Goal: Task Accomplishment & Management: Manage account settings

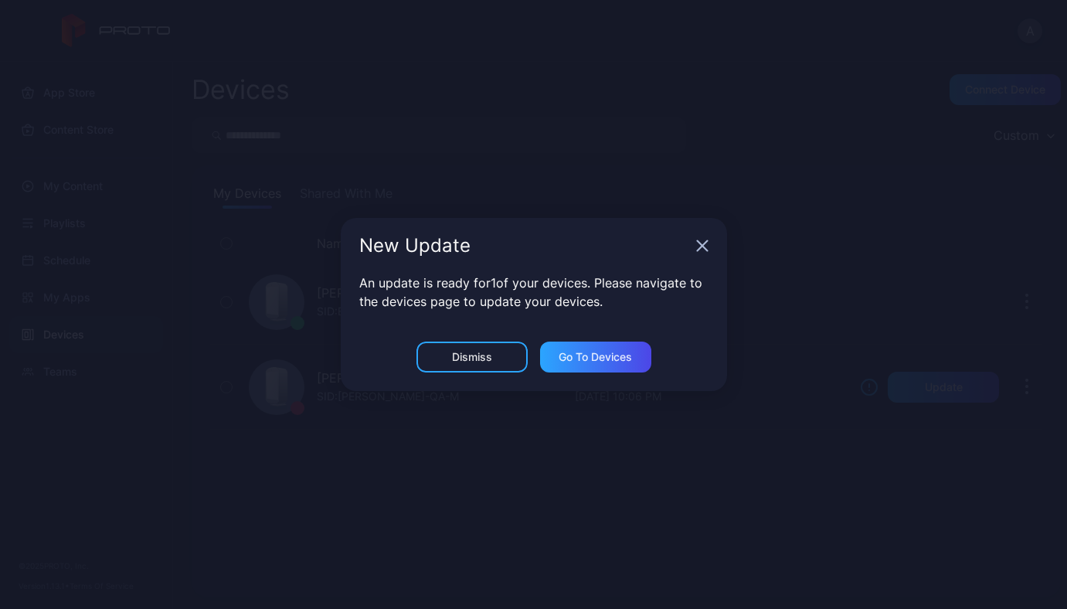
click at [699, 251] on icon "button" at bounding box center [702, 246] width 12 height 12
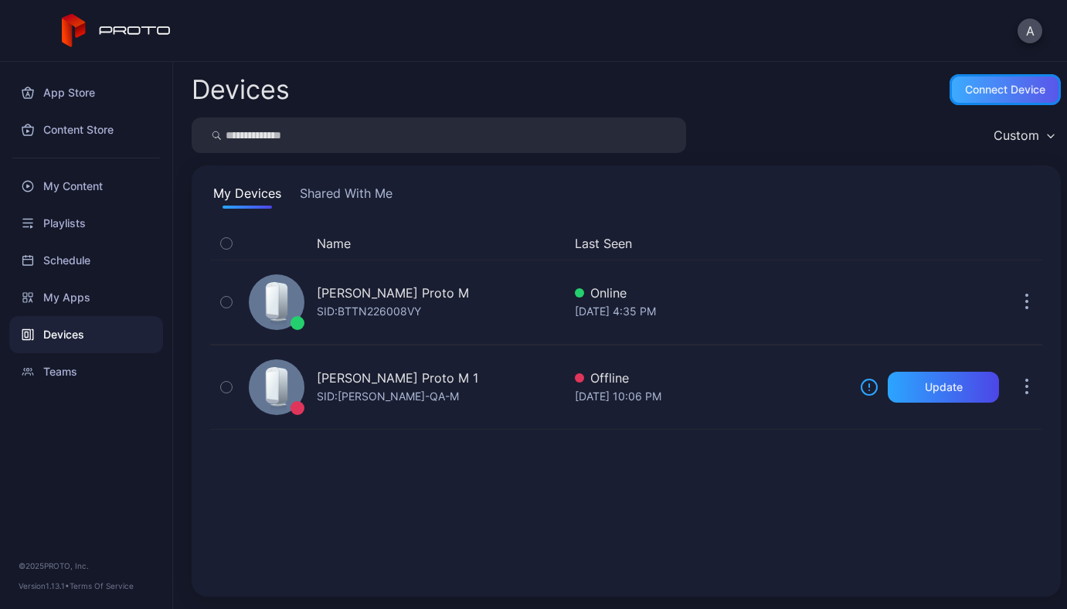
click at [960, 99] on div "Connect device" at bounding box center [1005, 89] width 111 height 31
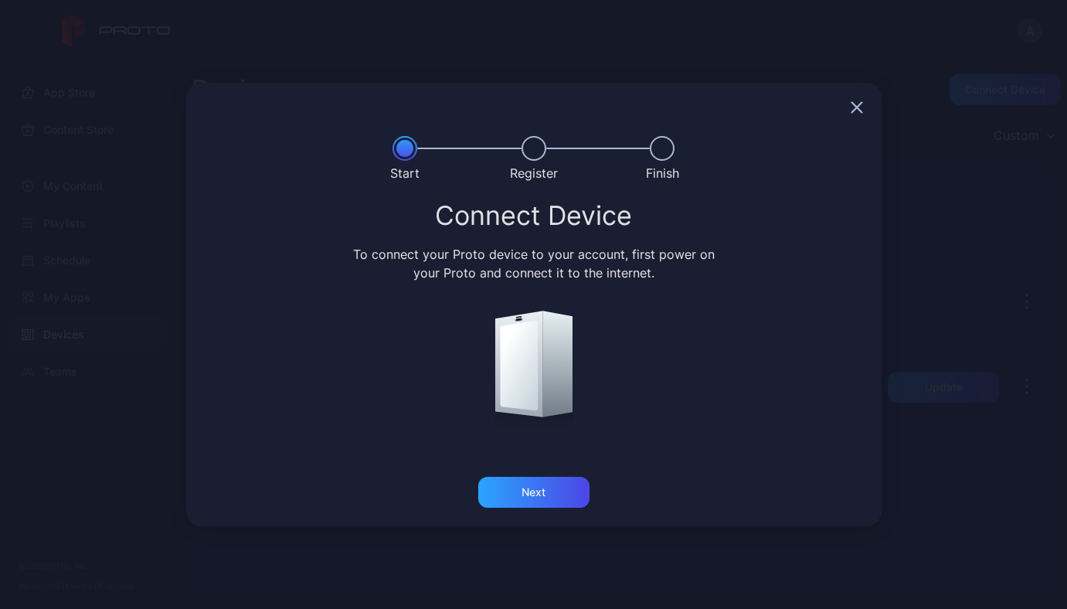
click at [860, 107] on icon "button" at bounding box center [857, 107] width 12 height 12
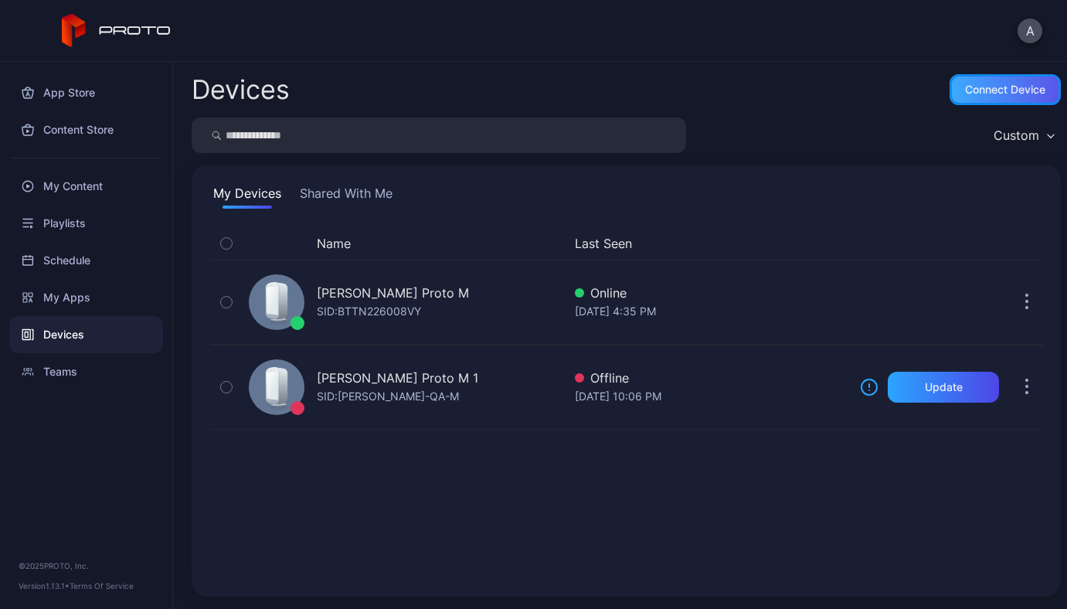
click at [977, 87] on div "Connect device" at bounding box center [1005, 89] width 80 height 12
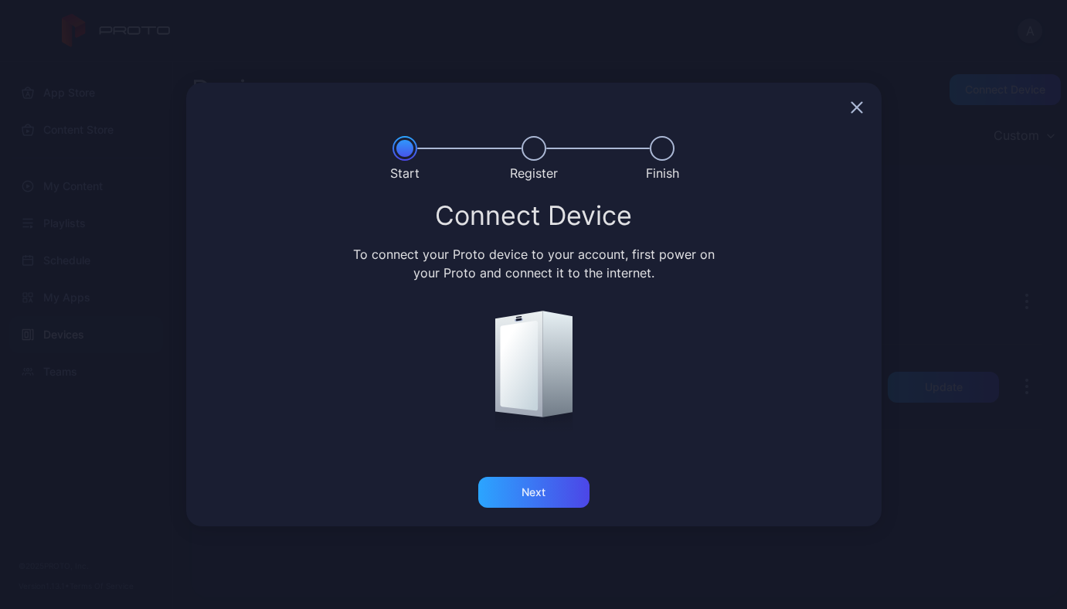
click at [856, 104] on icon "button" at bounding box center [857, 107] width 12 height 12
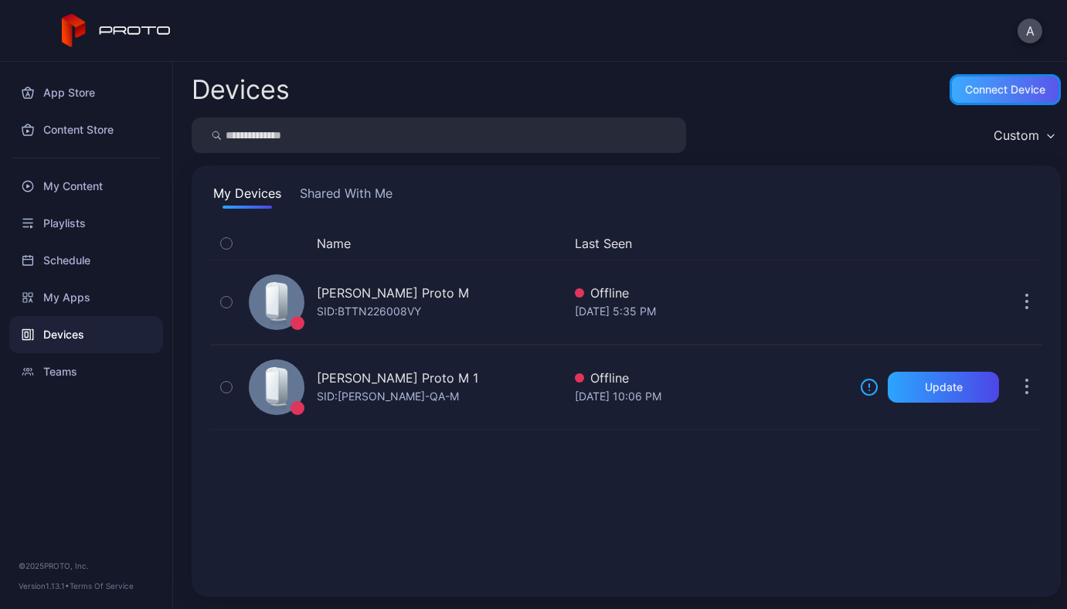
click at [972, 96] on div "Connect device" at bounding box center [1005, 89] width 80 height 12
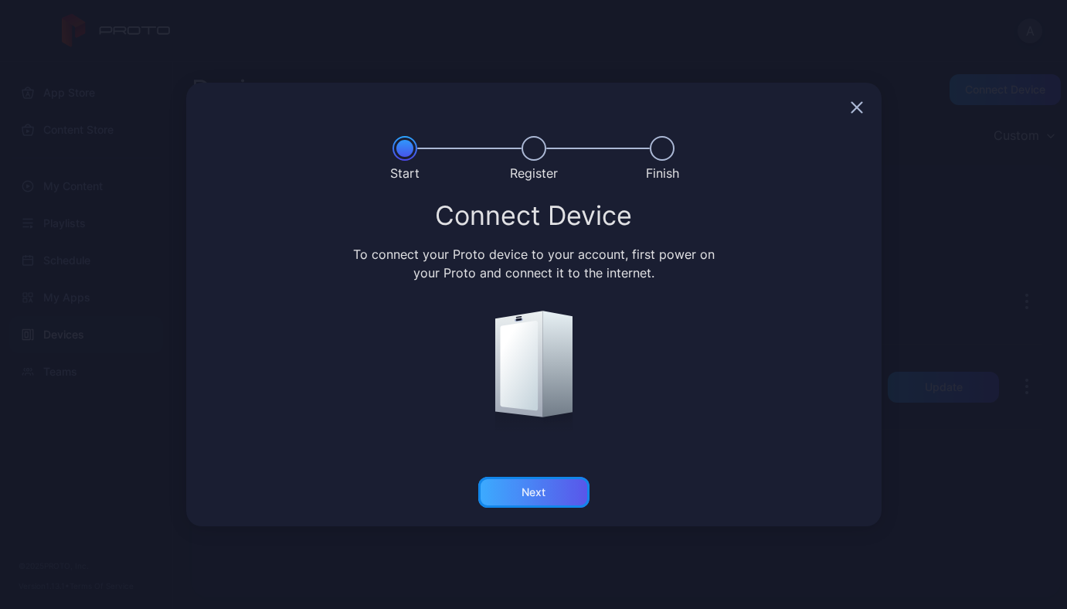
click at [539, 500] on div "Next" at bounding box center [533, 492] width 111 height 31
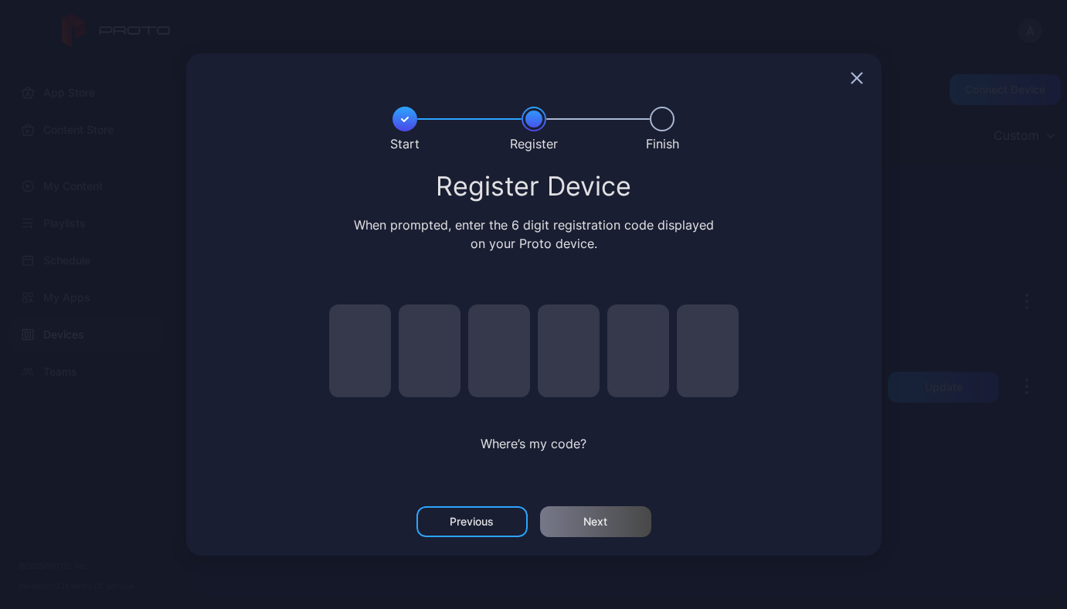
click at [366, 352] on input "pin code 1 of 6" at bounding box center [360, 351] width 62 height 93
type input "*"
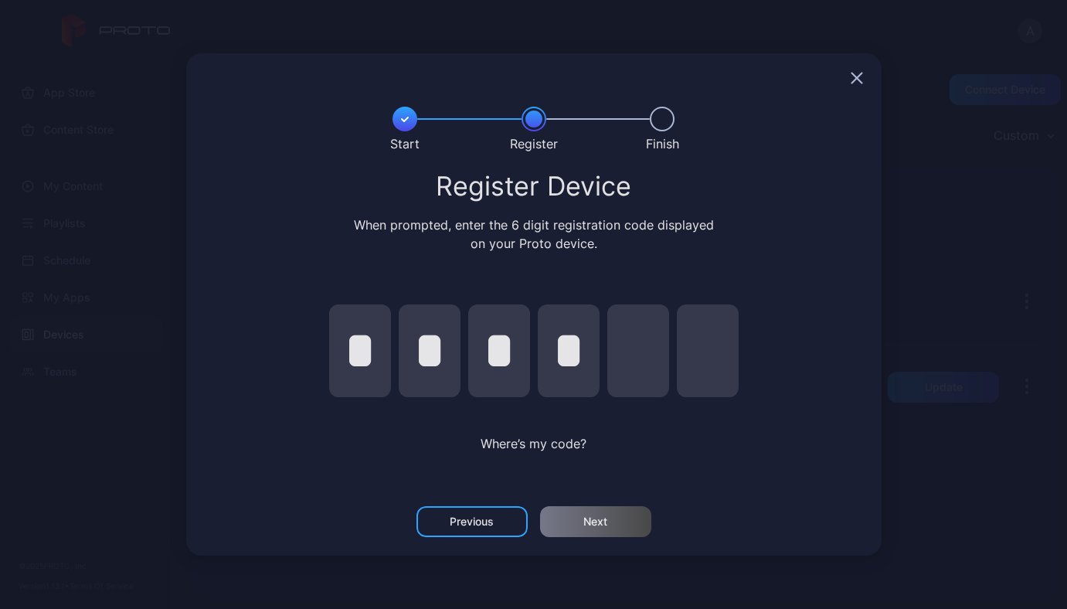
type input "*"
click at [600, 529] on div "Next" at bounding box center [595, 521] width 111 height 31
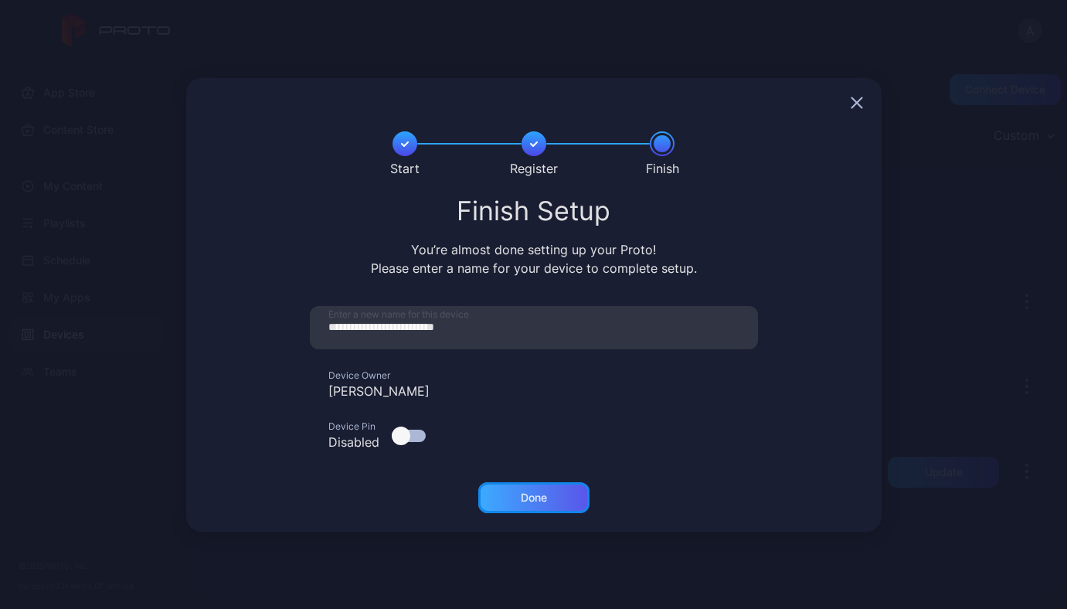
click at [522, 500] on div "Done" at bounding box center [534, 498] width 26 height 12
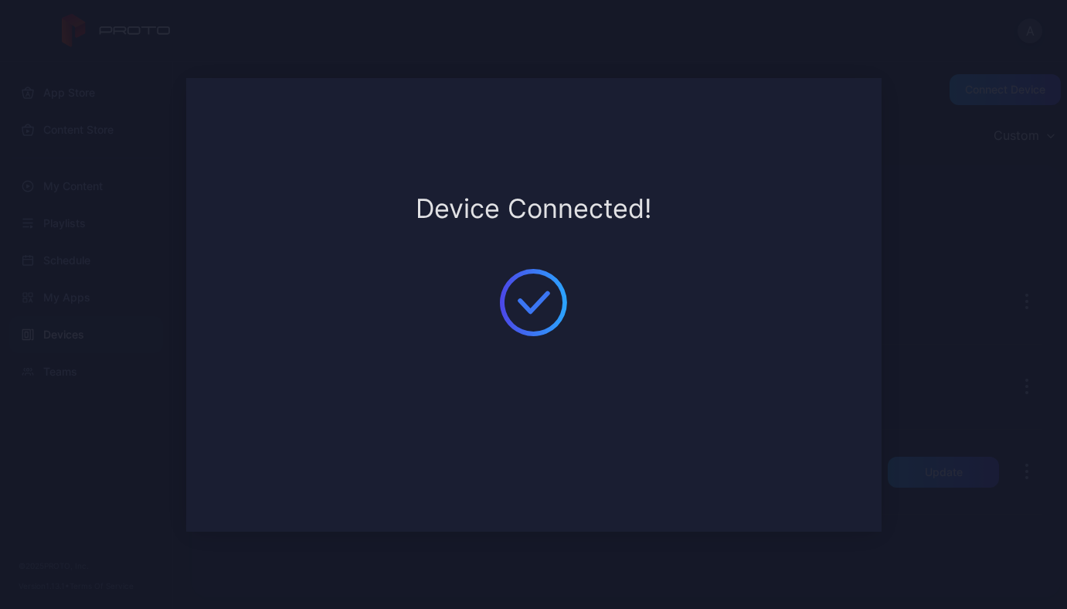
click at [941, 188] on div "**********" at bounding box center [533, 304] width 1067 height 609
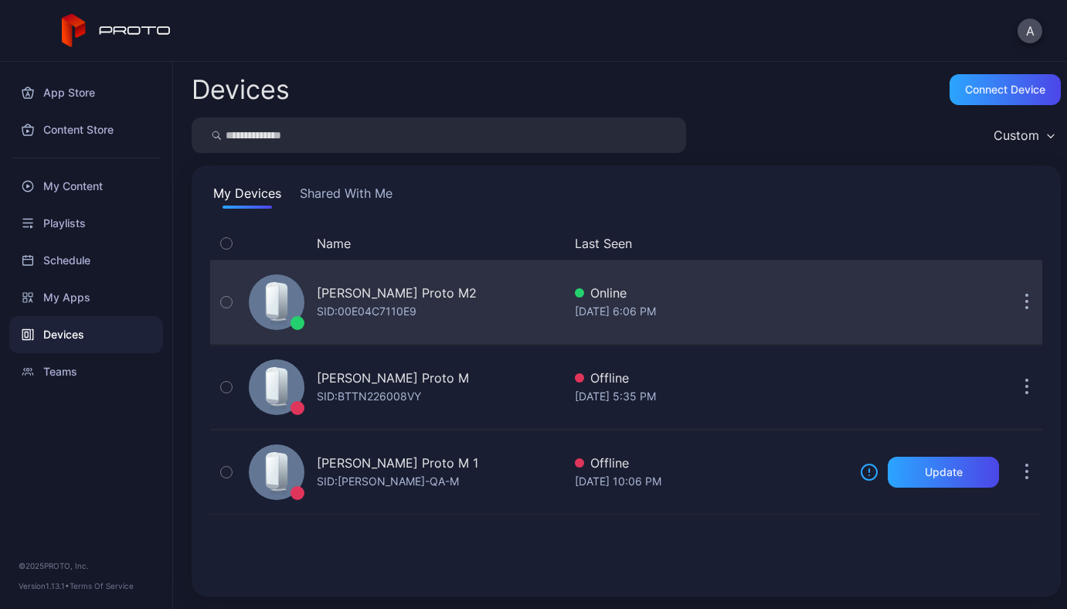
click at [1012, 306] on button "button" at bounding box center [1027, 302] width 31 height 31
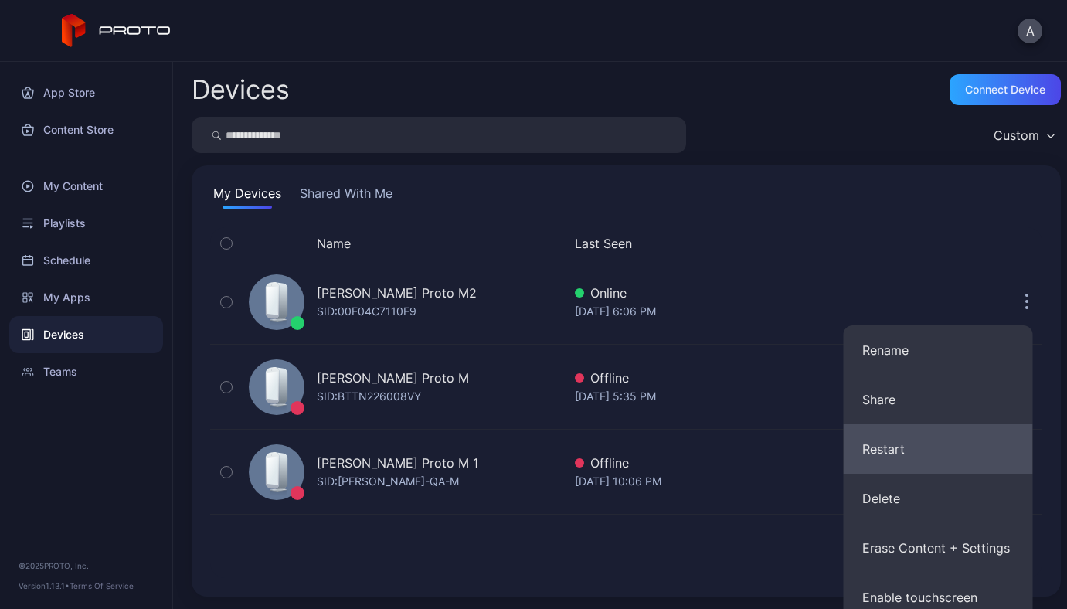
click at [930, 450] on button "Restart" at bounding box center [938, 448] width 189 height 49
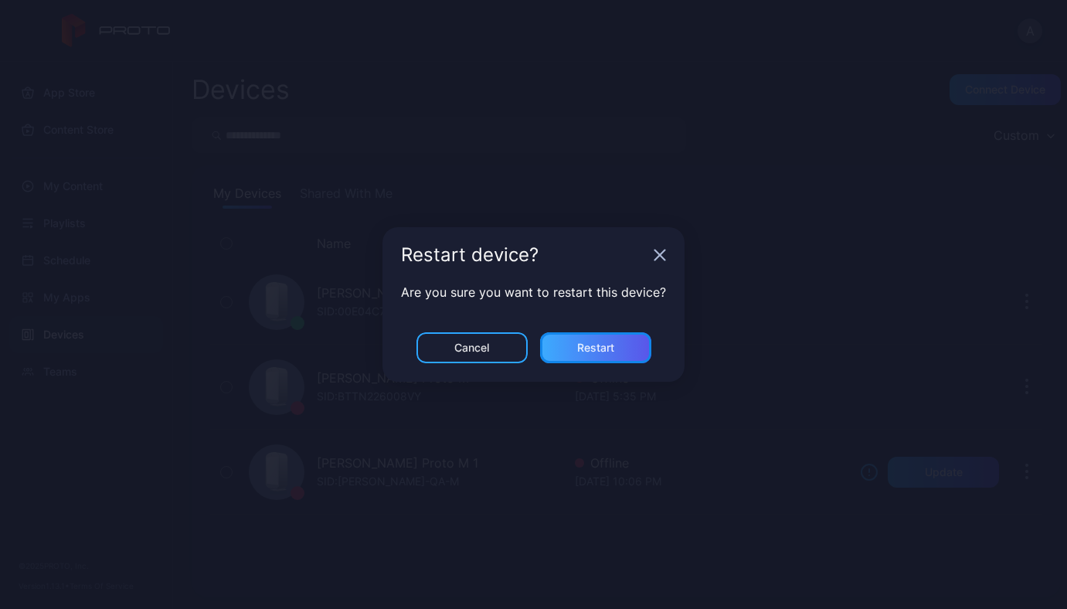
click at [556, 352] on div "Restart" at bounding box center [595, 347] width 111 height 31
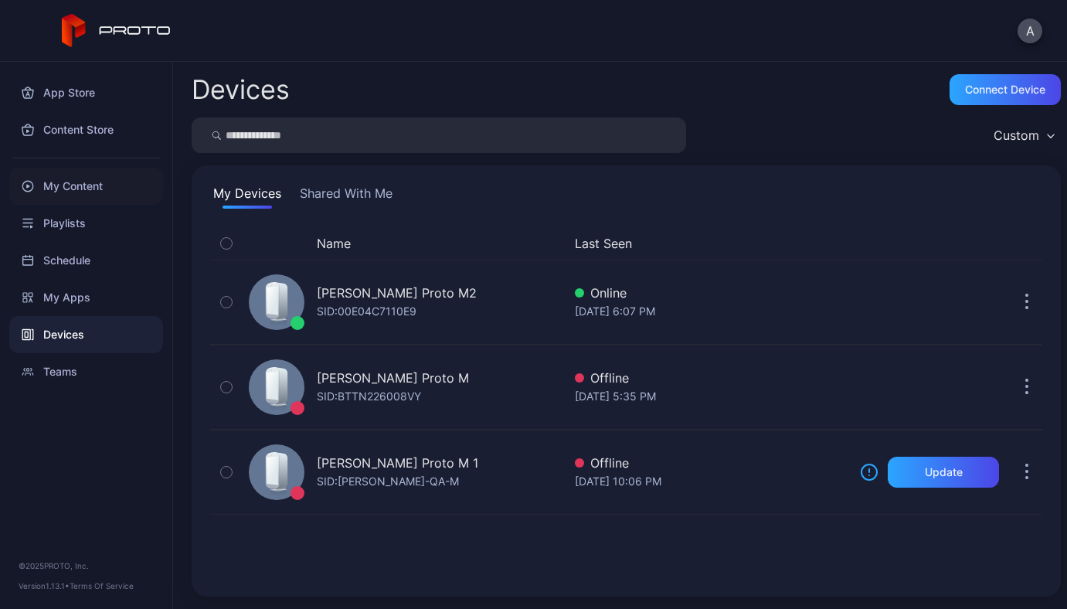
click at [114, 183] on div "My Content" at bounding box center [86, 186] width 154 height 37
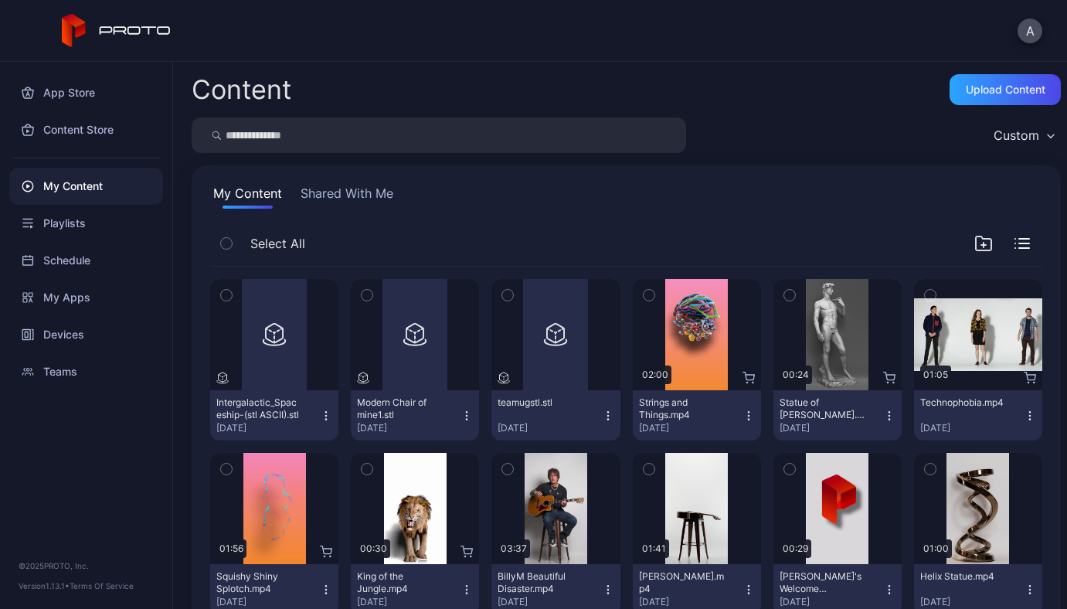
click at [505, 294] on icon "button" at bounding box center [507, 295] width 11 height 17
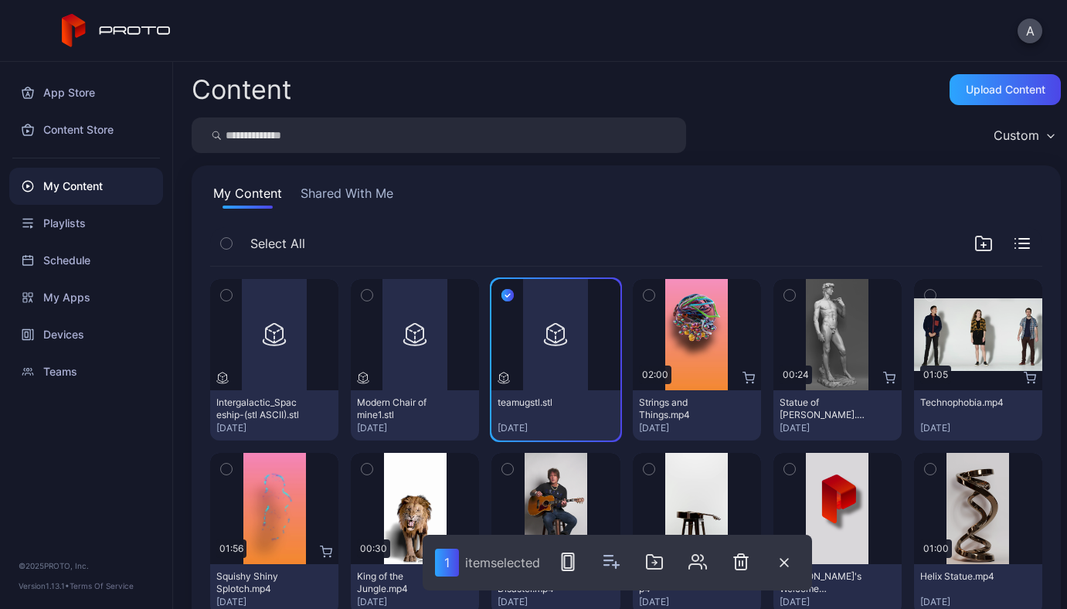
click at [362, 298] on icon "button" at bounding box center [367, 295] width 11 height 17
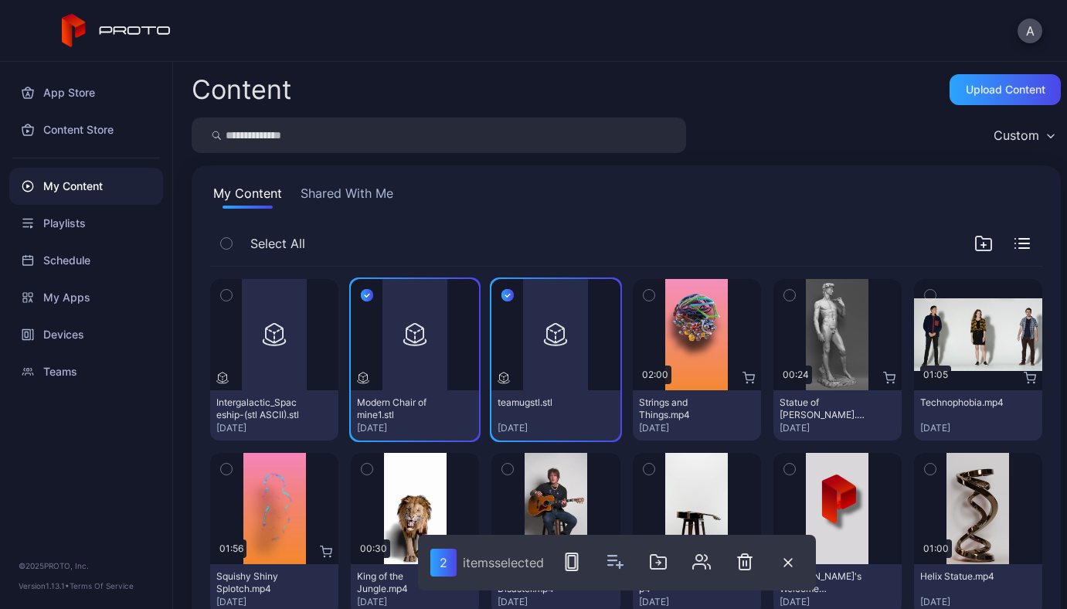
click at [229, 294] on icon "button" at bounding box center [226, 295] width 11 height 17
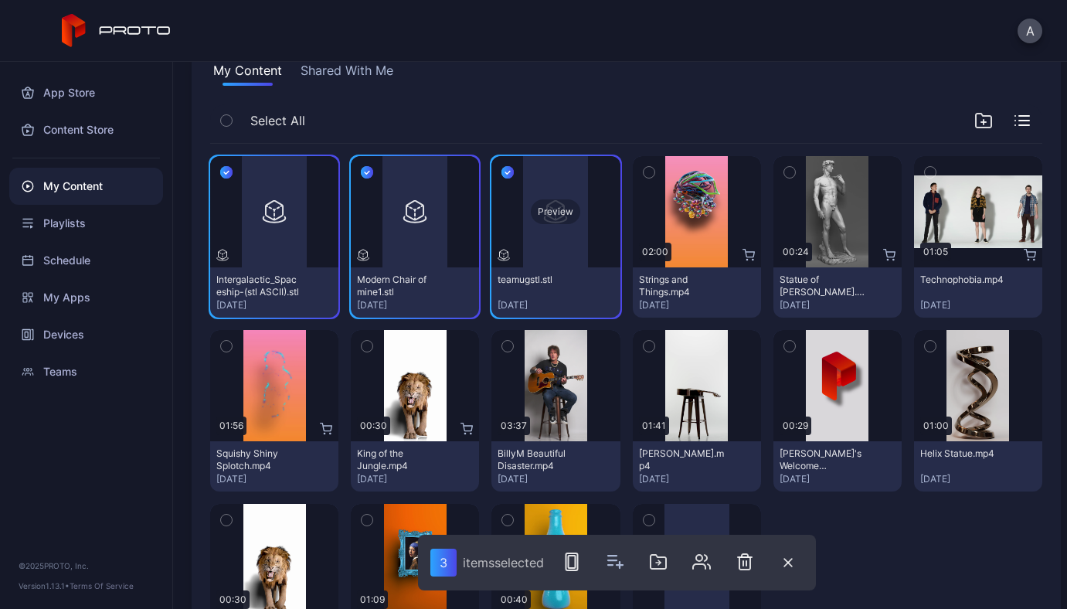
scroll to position [120, 0]
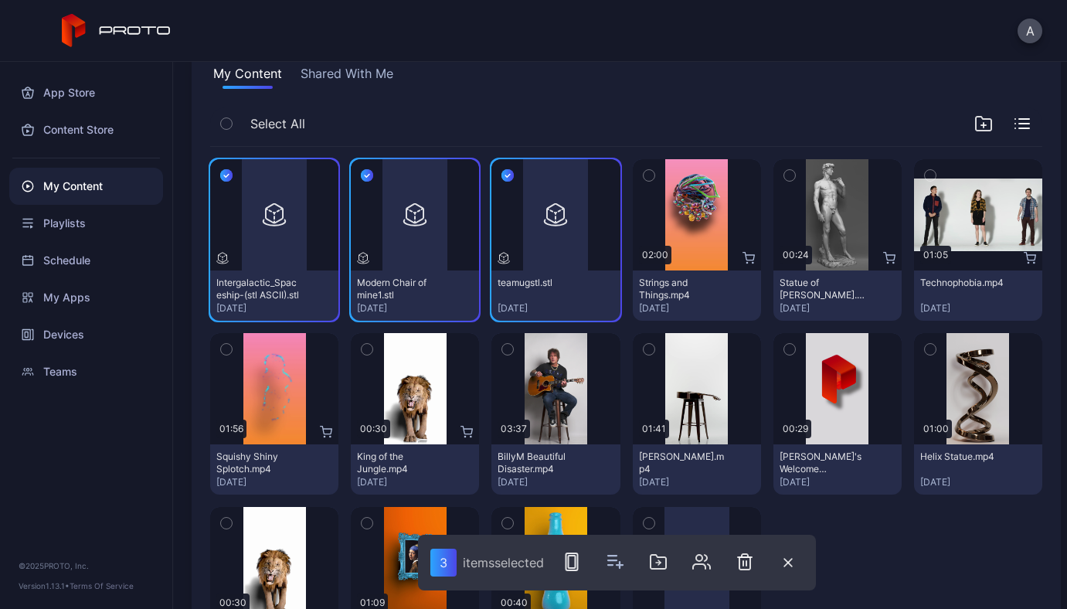
click at [504, 177] on icon "button" at bounding box center [508, 175] width 12 height 17
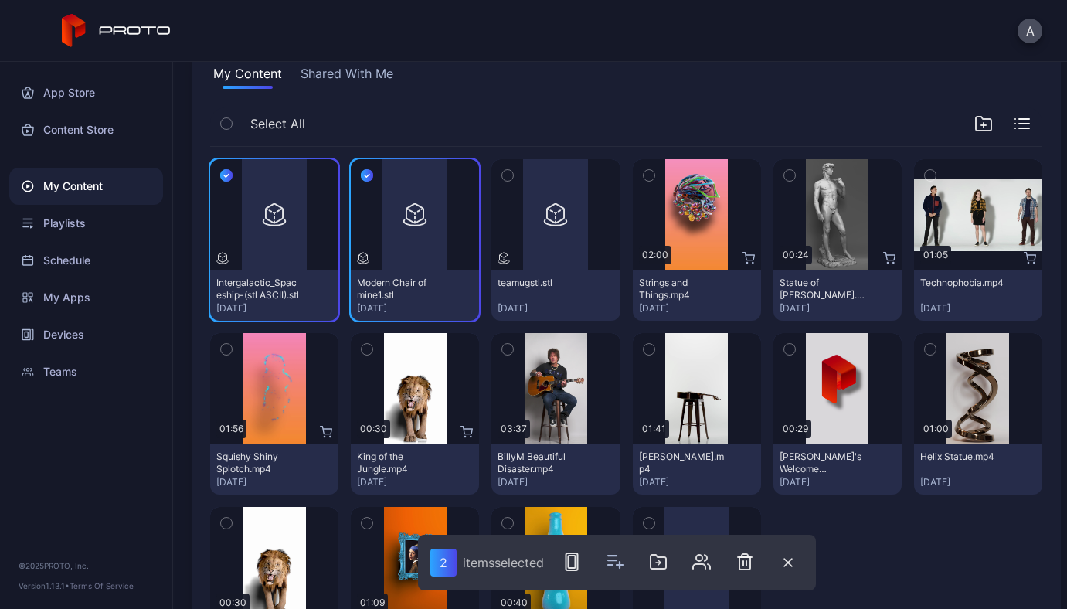
click at [366, 178] on icon "button" at bounding box center [367, 175] width 12 height 17
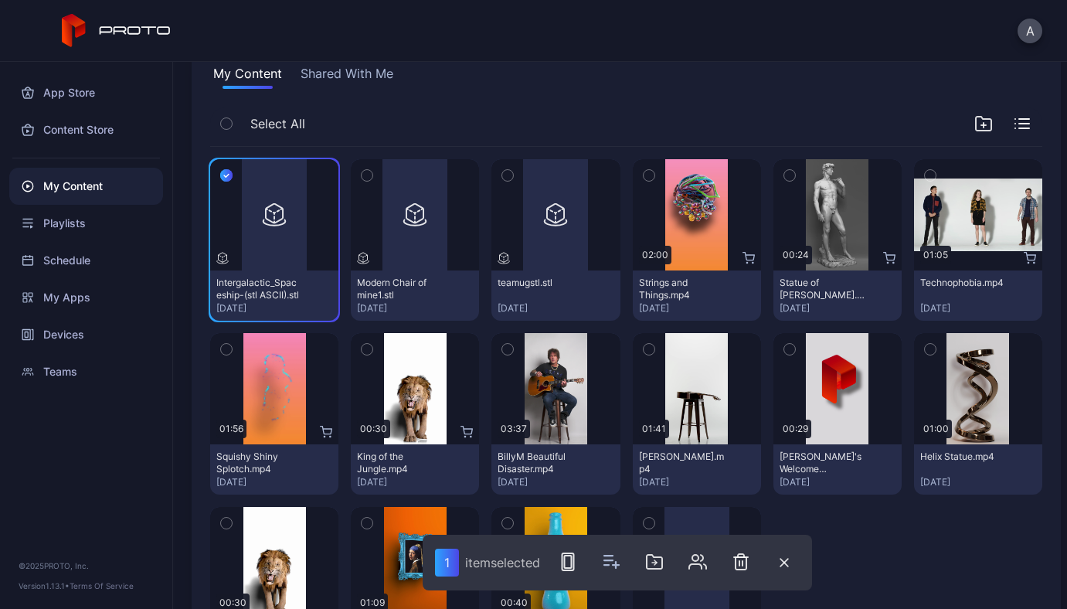
click at [226, 175] on icon "button" at bounding box center [226, 176] width 5 height 3
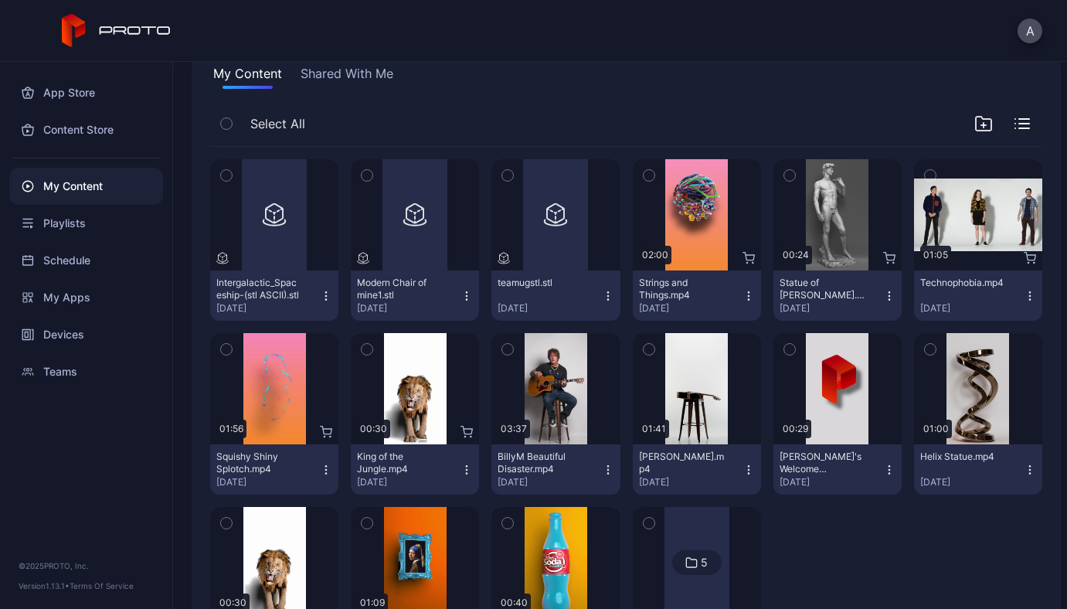
click at [502, 347] on icon "button" at bounding box center [507, 349] width 11 height 17
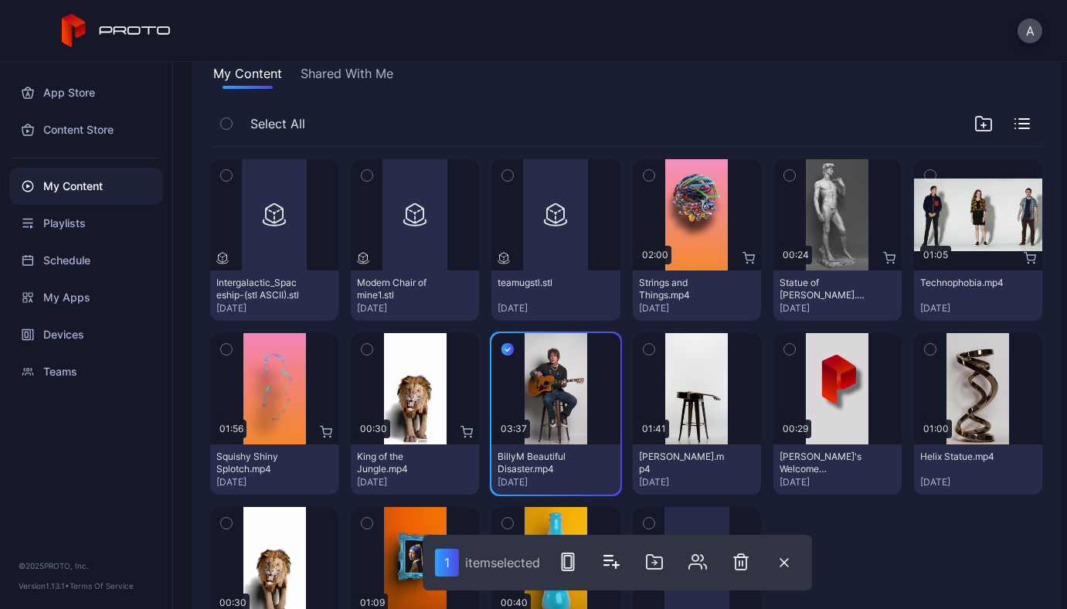
click at [644, 349] on icon "button" at bounding box center [649, 349] width 11 height 17
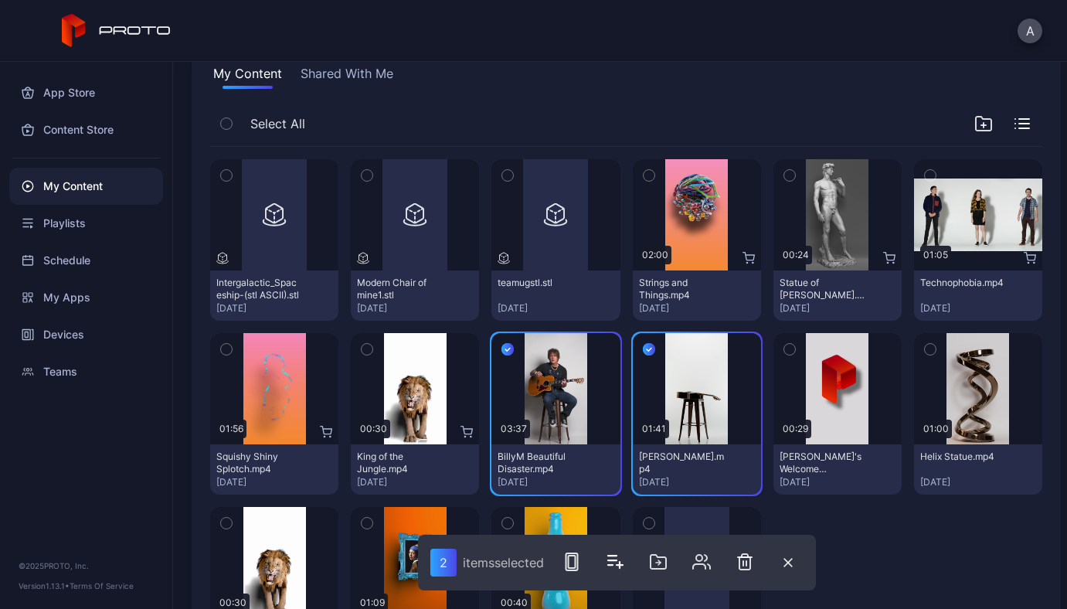
scroll to position [223, 0]
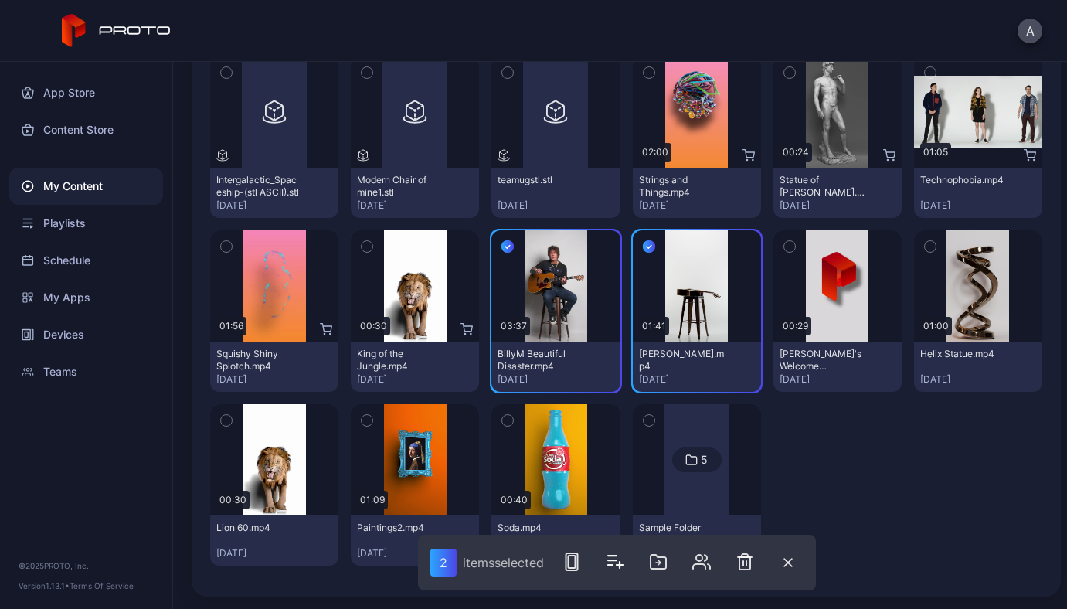
click at [644, 417] on icon "button" at bounding box center [649, 420] width 11 height 17
click at [577, 556] on icon "button" at bounding box center [572, 562] width 19 height 19
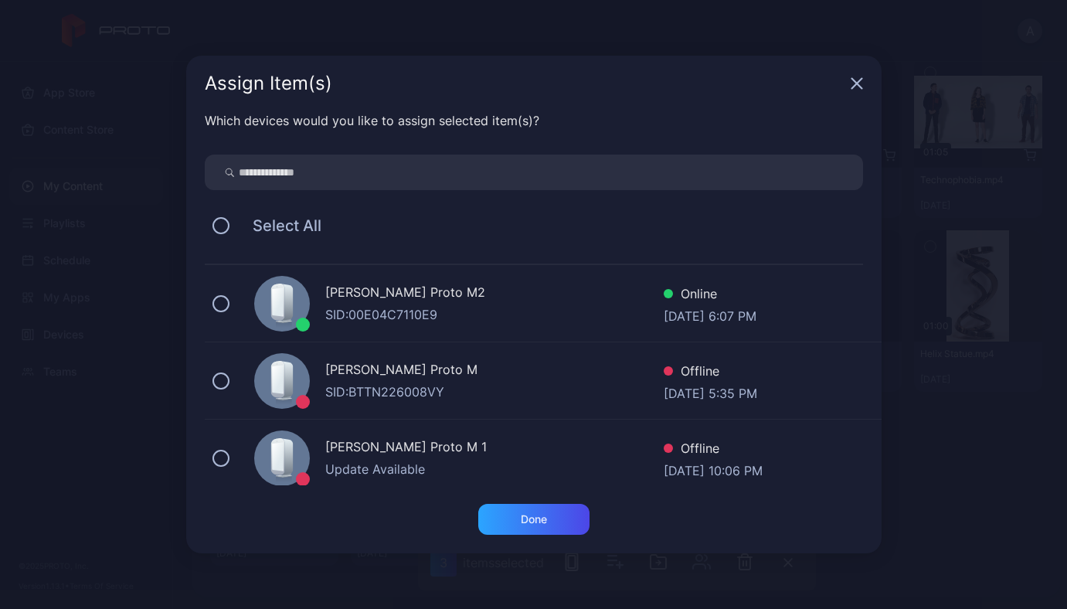
click at [577, 308] on div "SID: 00E04C7110E9" at bounding box center [494, 314] width 339 height 19
click at [552, 517] on div "Done" at bounding box center [533, 519] width 111 height 31
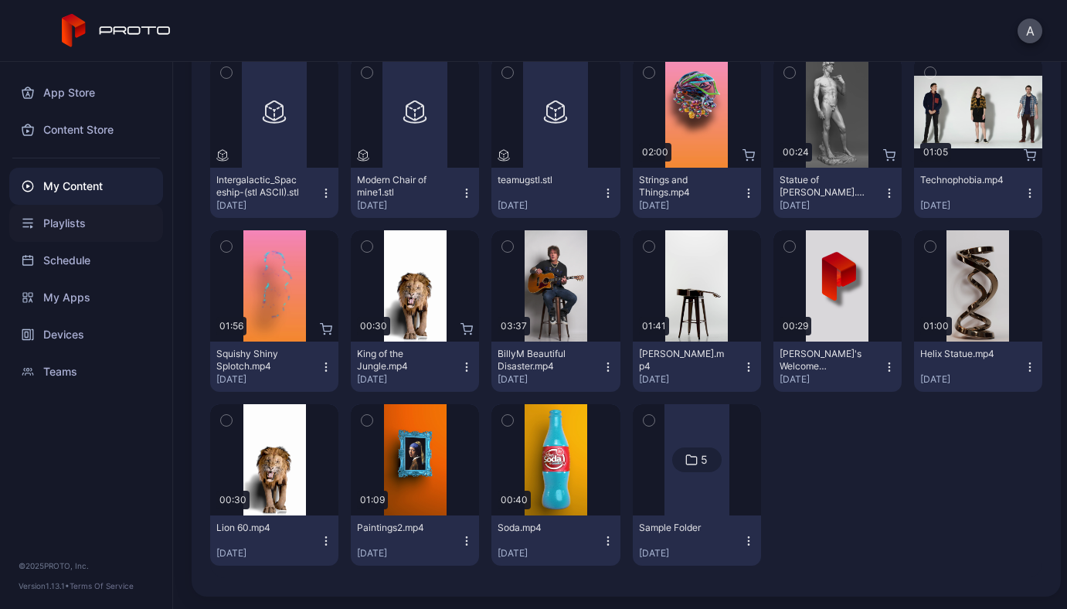
click at [96, 219] on div "Playlists" at bounding box center [86, 223] width 154 height 37
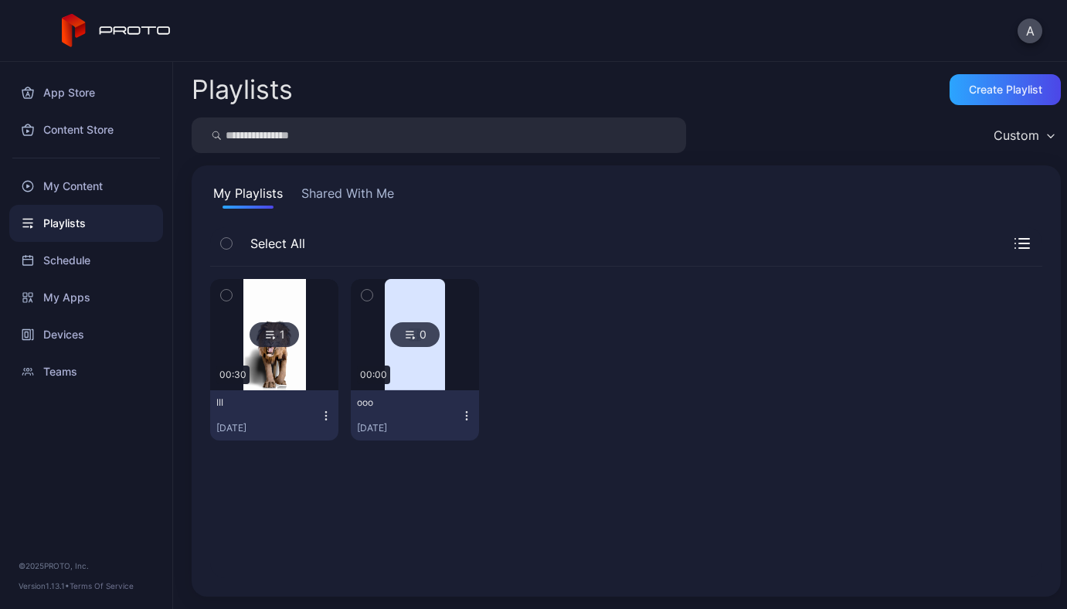
click at [233, 301] on button "button" at bounding box center [226, 295] width 32 height 32
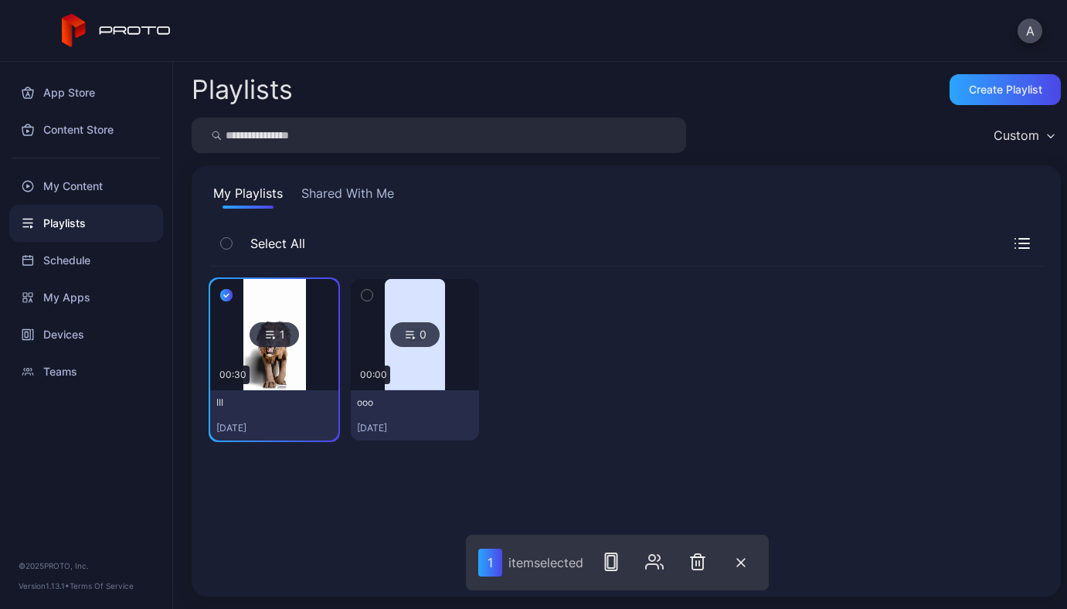
click at [365, 299] on icon "button" at bounding box center [367, 295] width 11 height 17
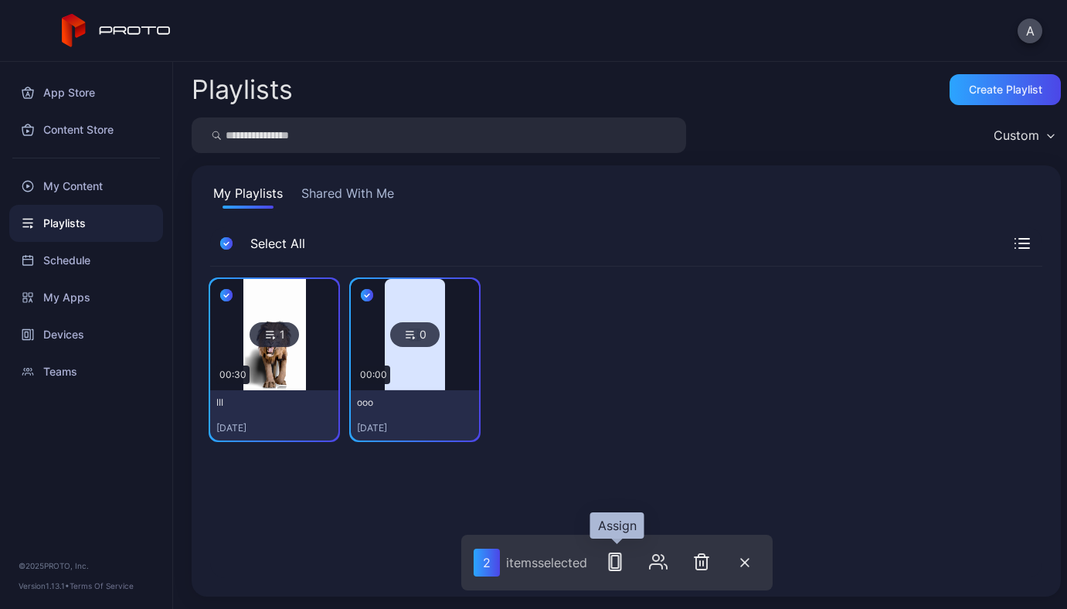
click at [614, 563] on rect "button" at bounding box center [615, 562] width 7 height 12
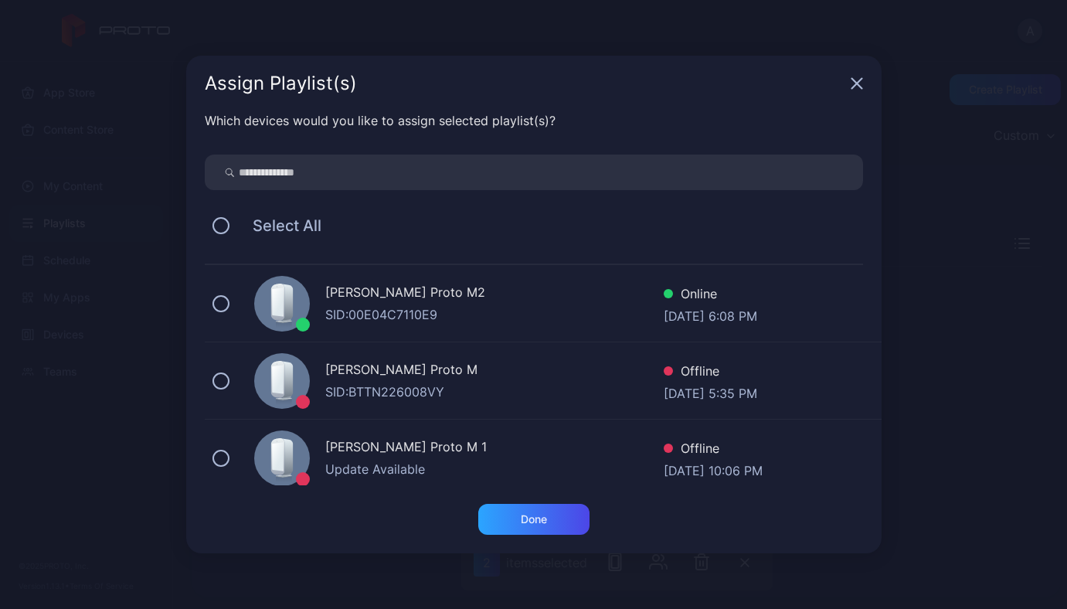
click at [427, 285] on div "ANDRII YAVORSKYI's Proto M2" at bounding box center [494, 294] width 339 height 22
click at [555, 512] on div "Done" at bounding box center [533, 519] width 111 height 31
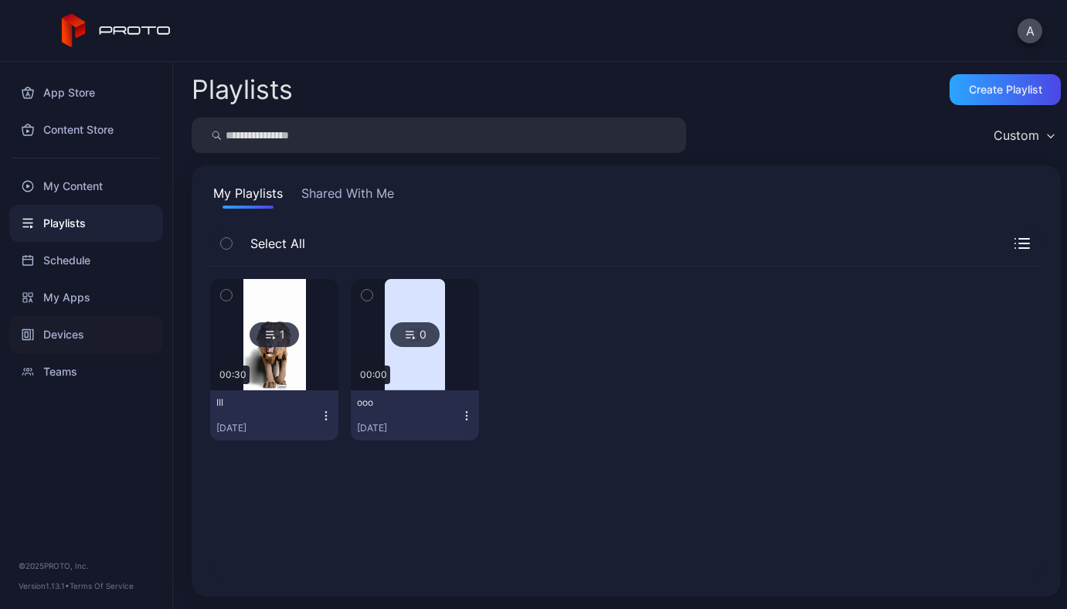
click at [40, 320] on div "Devices" at bounding box center [86, 334] width 154 height 37
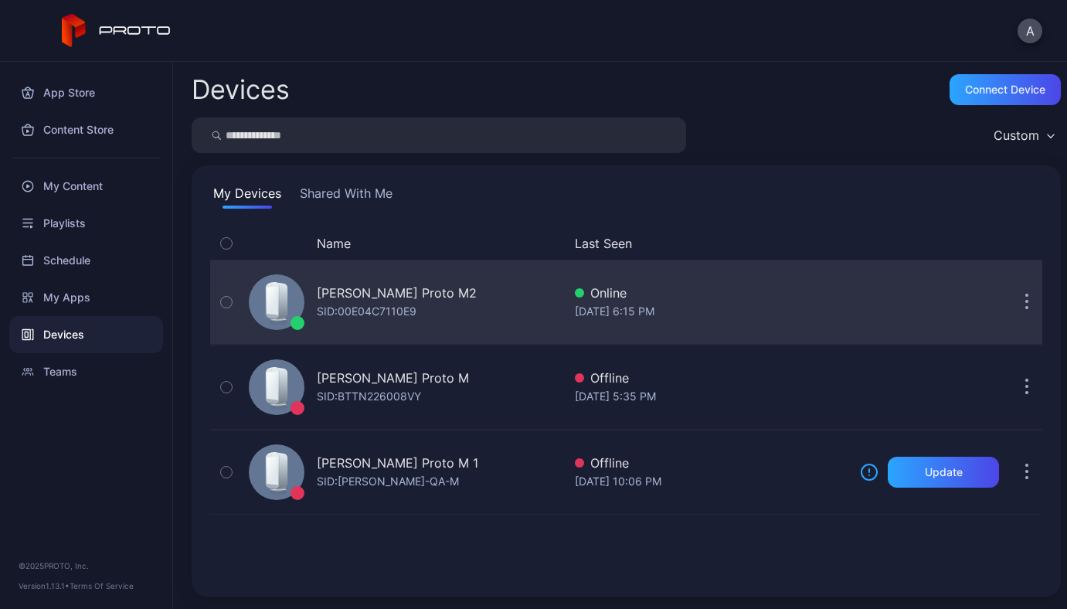
click at [413, 329] on div "ANDRII YAVORSKYI's Proto M2 SID: 00E04C7110E9" at bounding box center [403, 302] width 320 height 77
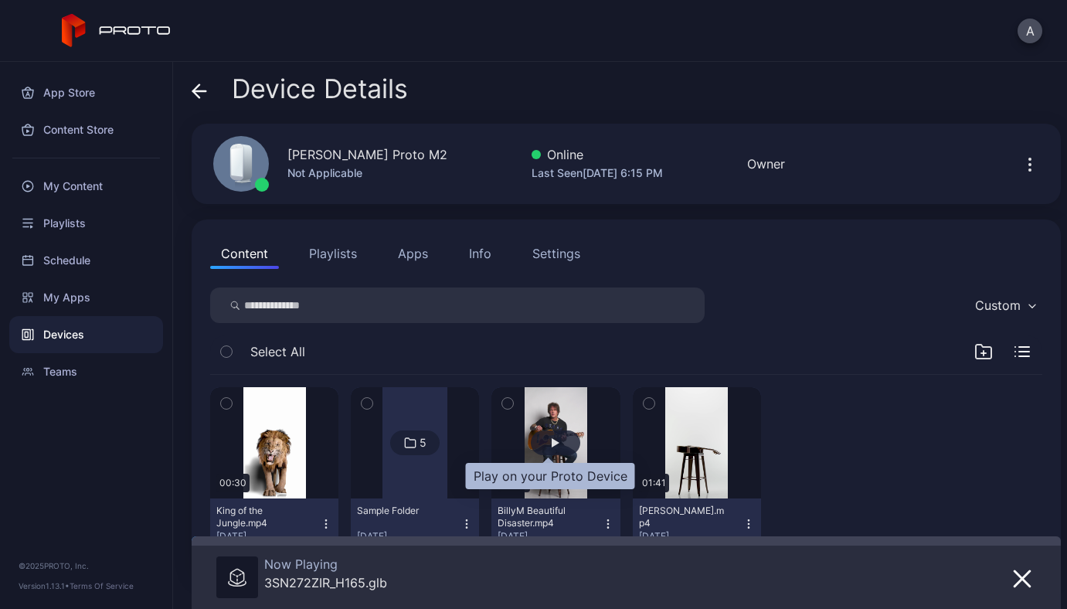
click at [552, 441] on div "button" at bounding box center [556, 442] width 8 height 9
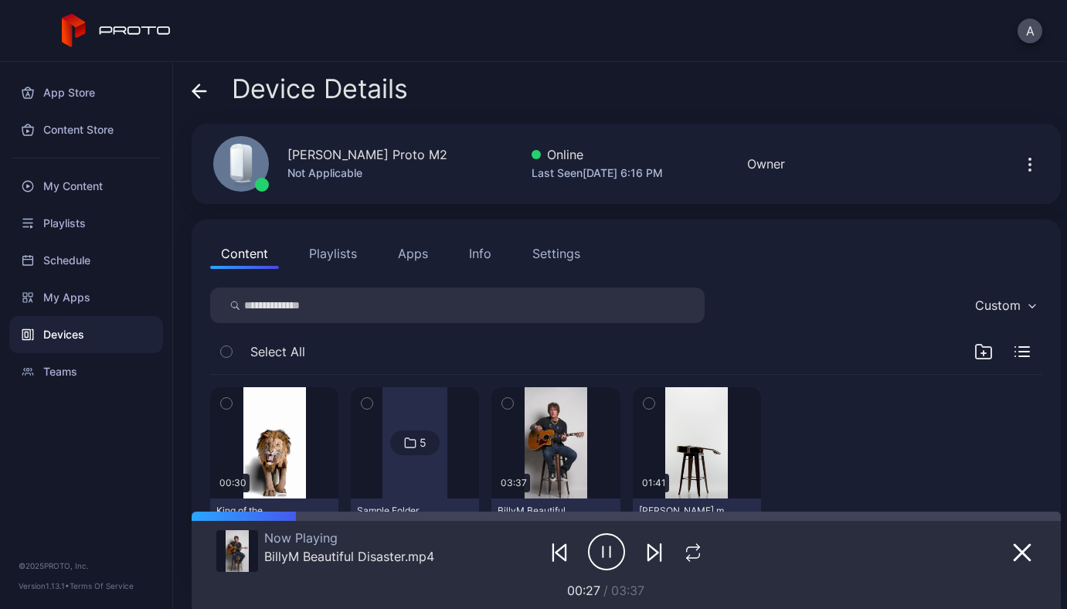
click at [543, 260] on div "Settings" at bounding box center [557, 253] width 48 height 19
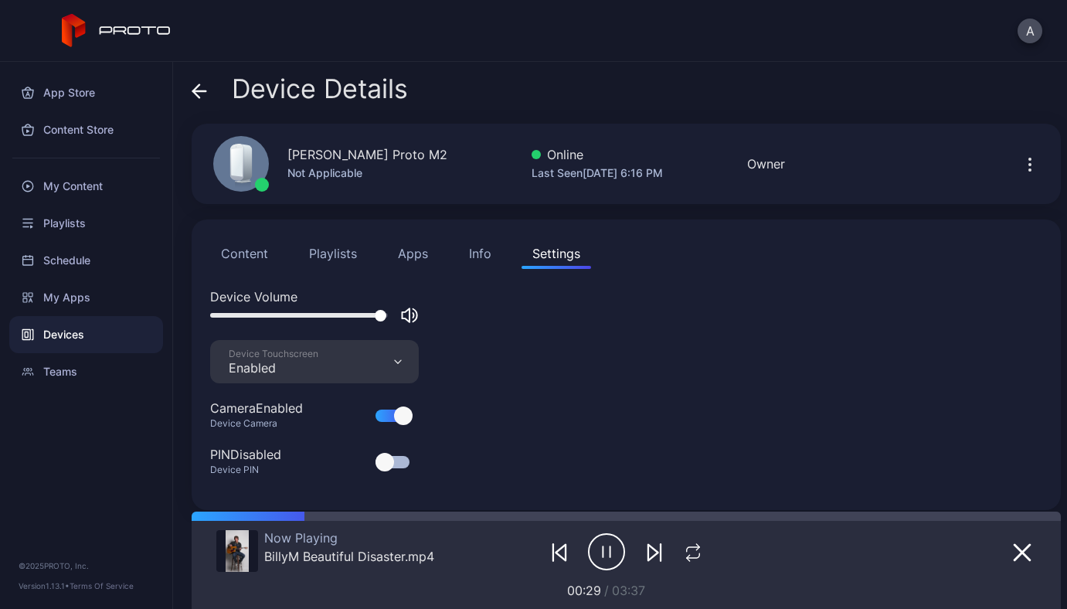
click at [296, 315] on div at bounding box center [299, 315] width 178 height 5
click at [257, 315] on div at bounding box center [299, 315] width 178 height 5
drag, startPoint x: 258, startPoint y: 318, endPoint x: 442, endPoint y: 325, distance: 184.1
click at [442, 325] on div "Device Volume" at bounding box center [626, 314] width 832 height 53
click at [584, 523] on div "Now Playing BillyM Beautiful Disaster.mp4 00:40 / 03:37" at bounding box center [626, 560] width 820 height 79
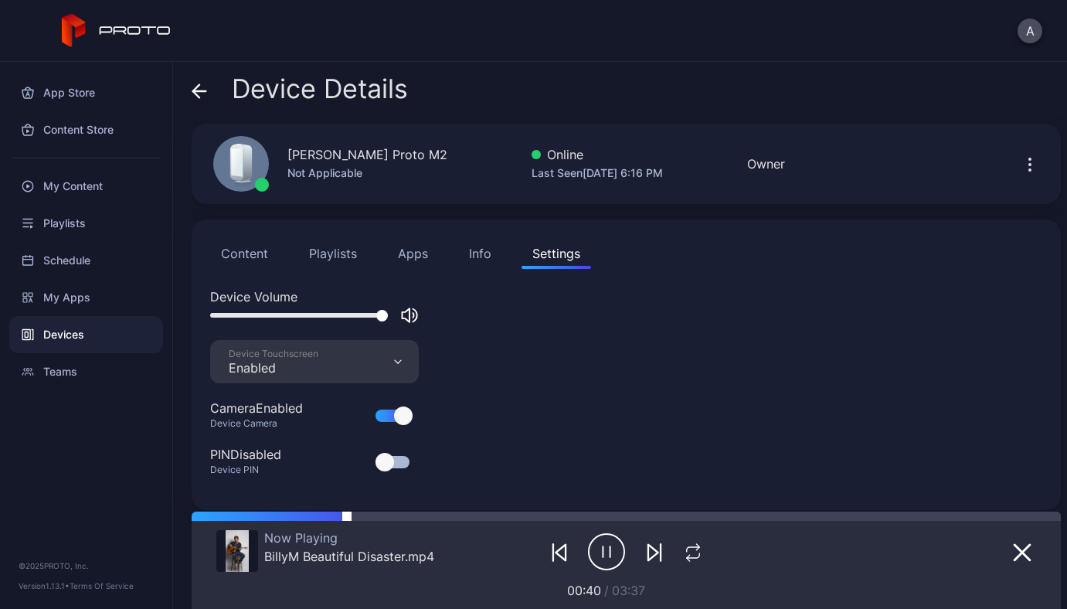
click at [584, 517] on div at bounding box center [704, 516] width 714 height 9
click at [618, 554] on button "button" at bounding box center [607, 552] width 46 height 40
click at [648, 556] on icon "button" at bounding box center [653, 553] width 10 height 16
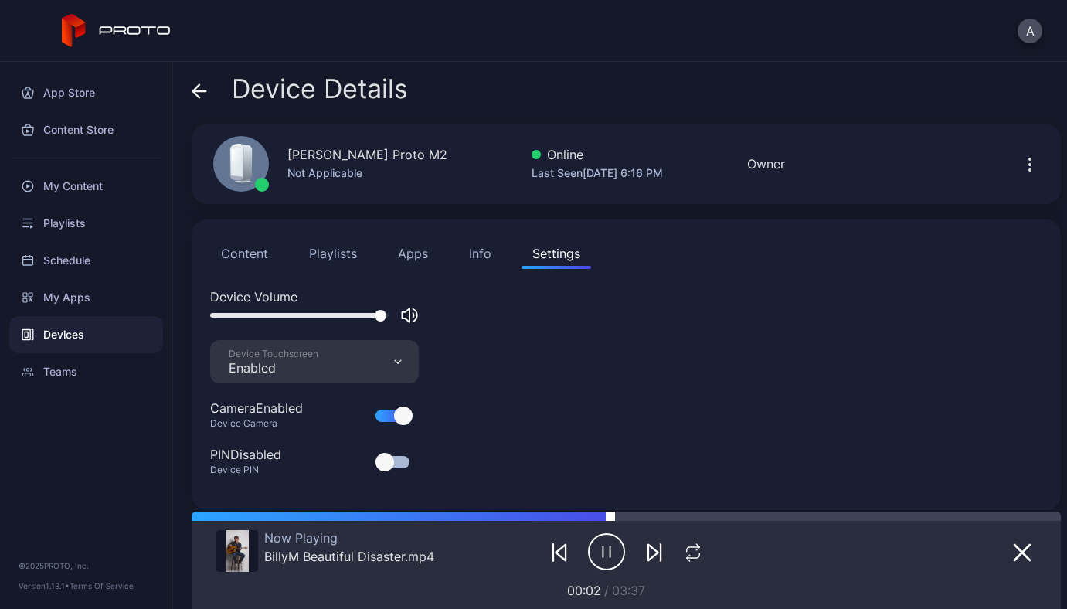
click at [615, 512] on div at bounding box center [836, 516] width 451 height 9
click at [556, 552] on icon "button" at bounding box center [561, 553] width 10 height 16
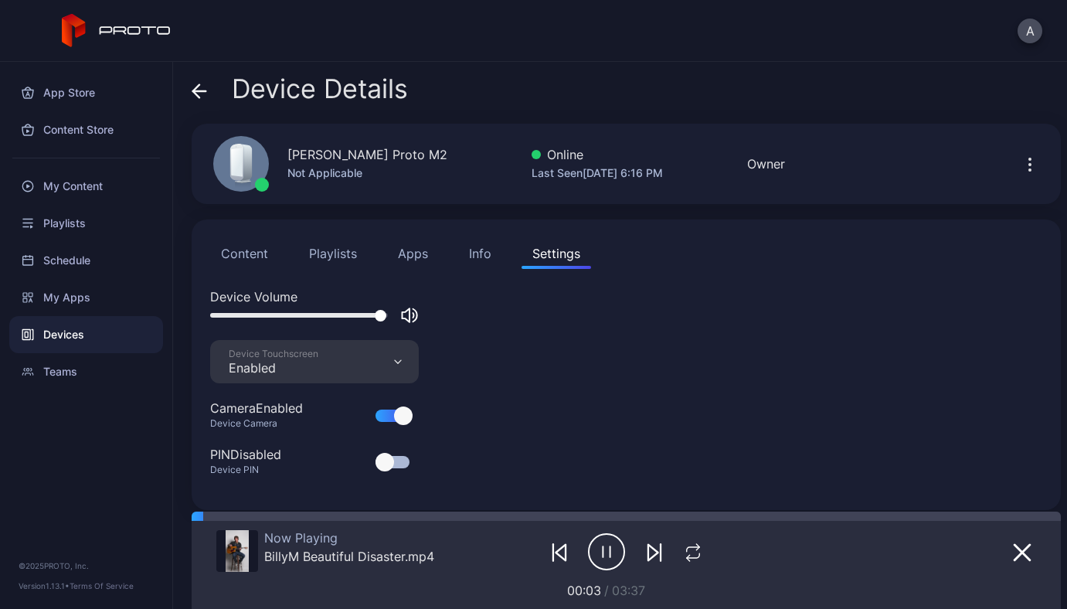
click at [703, 521] on div "Now Playing BillyM Beautiful Disaster.mp4 00:03 / 03:37" at bounding box center [626, 560] width 820 height 79
click at [697, 511] on div "Device Details ANDRII YAVORSKYI's Proto M2 Not Applicable Online Last Seen Sep …" at bounding box center [620, 335] width 894 height 547
click at [696, 520] on div at bounding box center [634, 516] width 854 height 9
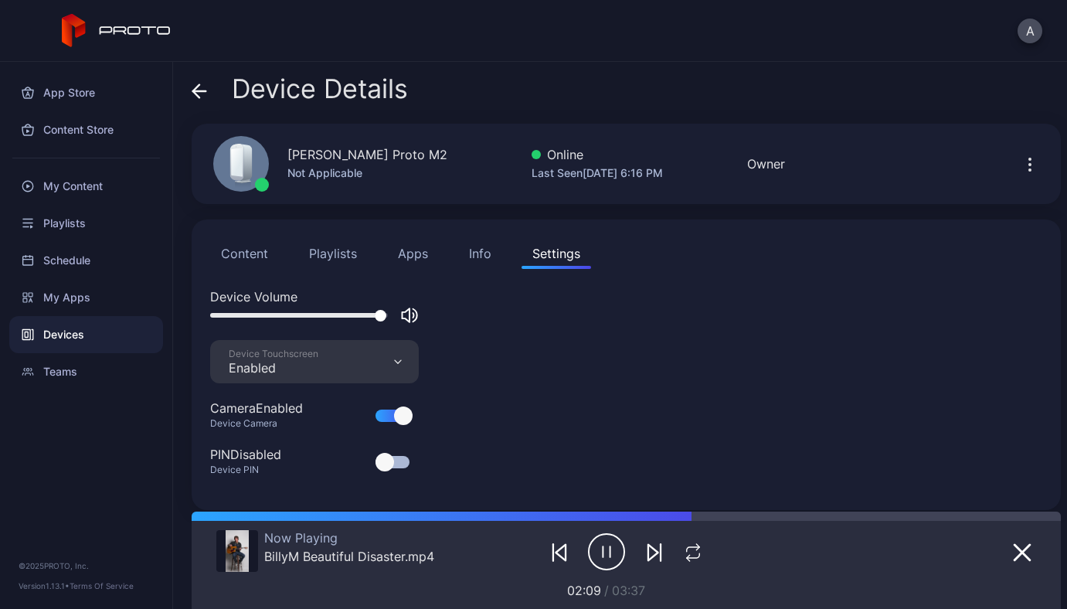
click at [690, 536] on div at bounding box center [626, 551] width 162 height 43
click at [696, 548] on icon "button" at bounding box center [697, 547] width 3 height 6
click at [546, 560] on button "button" at bounding box center [560, 552] width 28 height 22
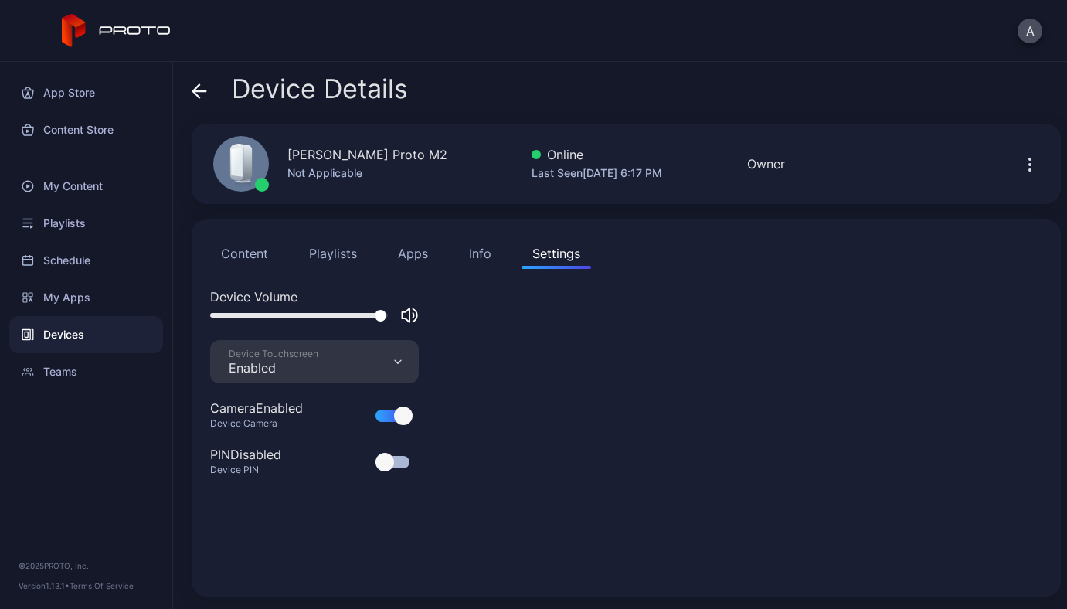
click at [325, 255] on button "Playlists" at bounding box center [333, 253] width 70 height 31
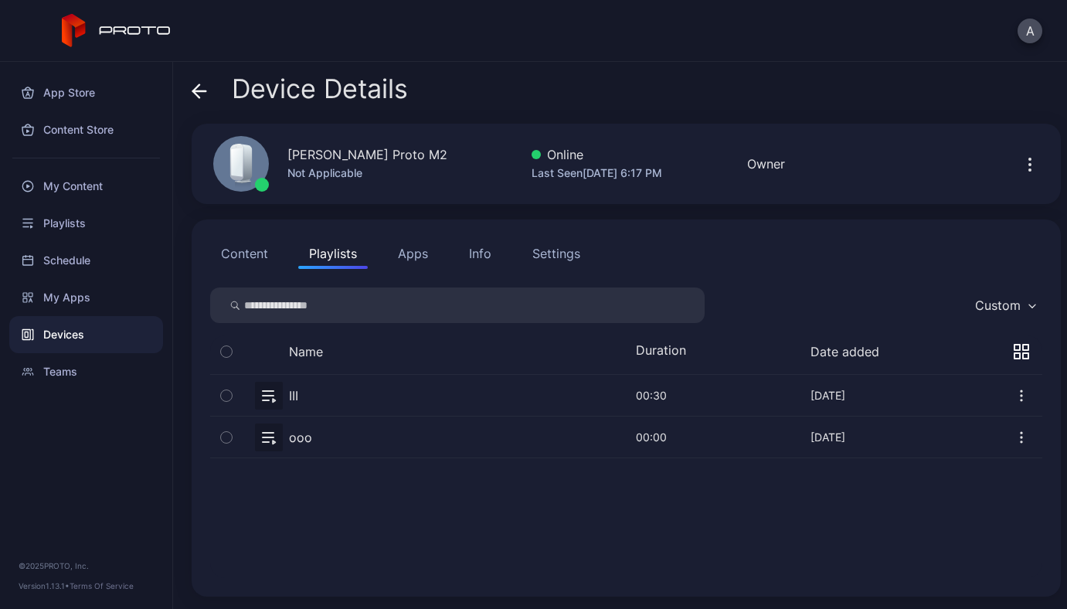
click at [267, 397] on button "button" at bounding box center [626, 395] width 832 height 41
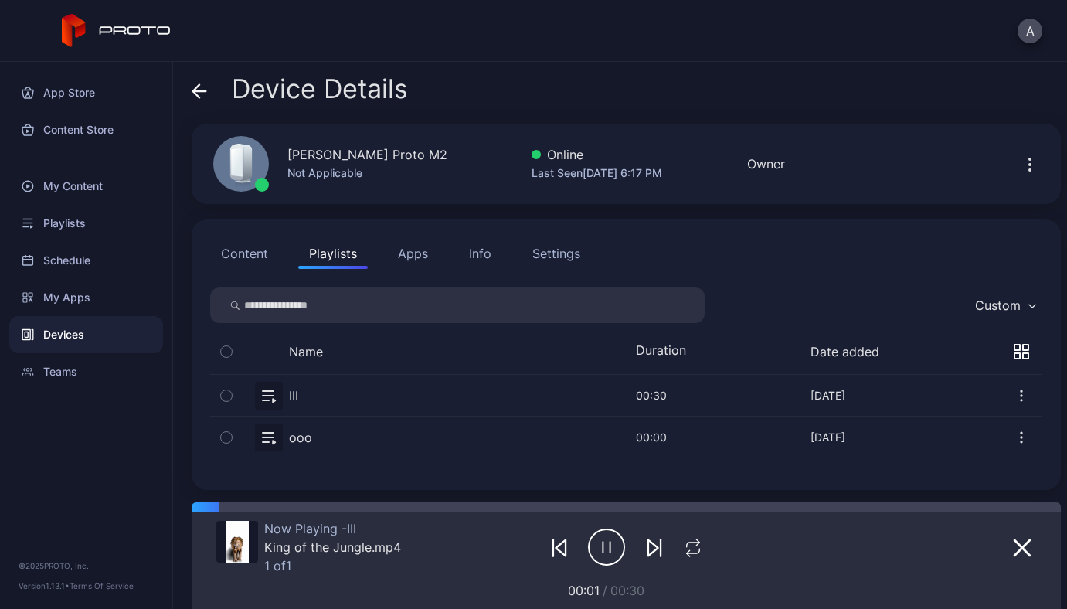
click at [645, 544] on icon "button" at bounding box center [654, 548] width 19 height 19
click at [645, 549] on icon "button" at bounding box center [654, 548] width 19 height 19
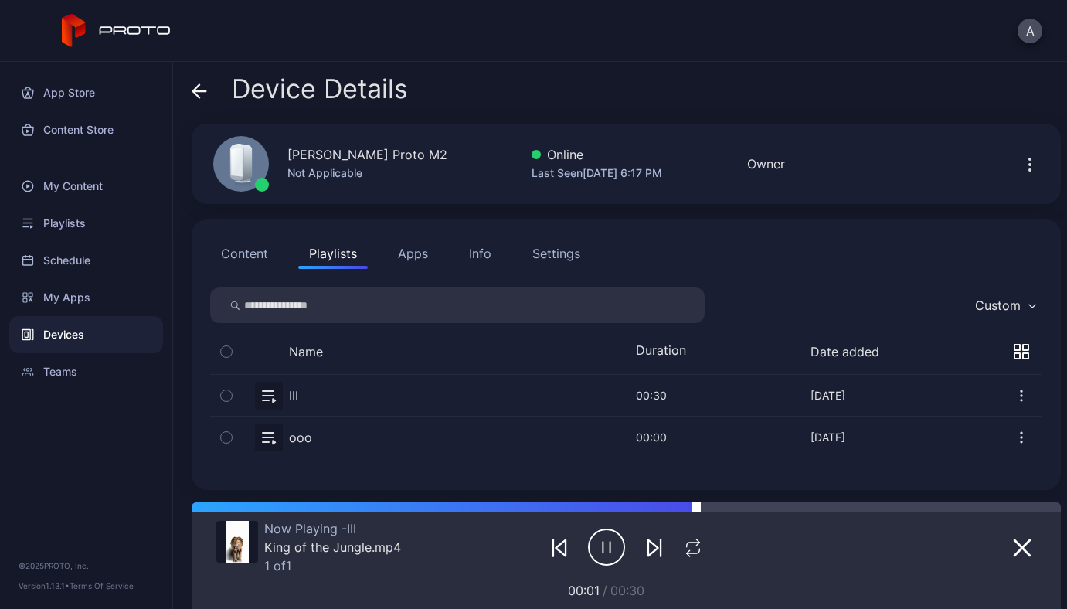
click at [694, 510] on div at bounding box center [627, 506] width 870 height 9
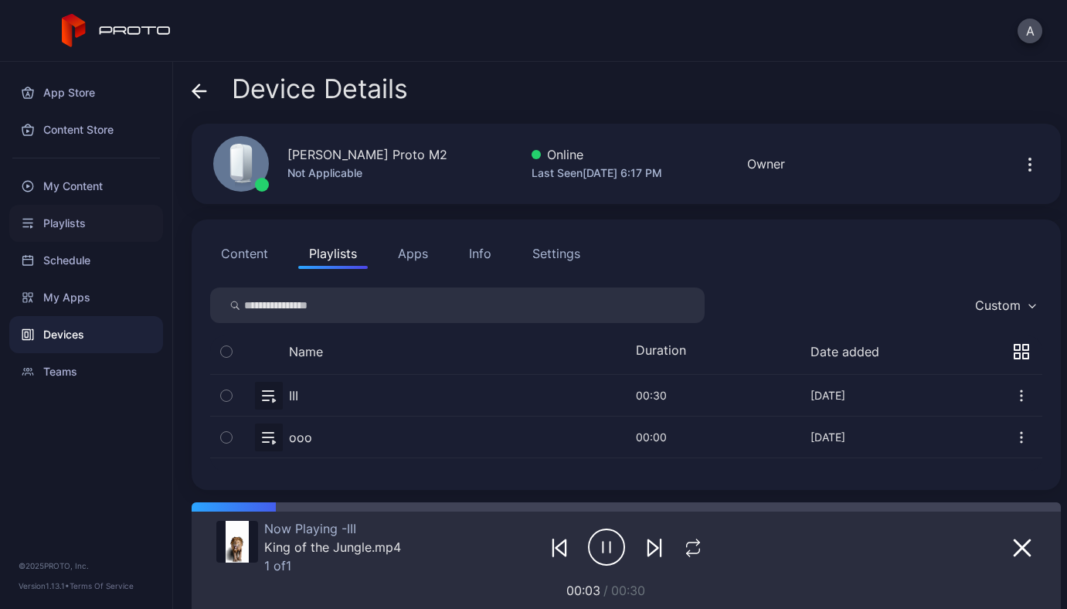
click at [68, 225] on div "Playlists" at bounding box center [86, 223] width 154 height 37
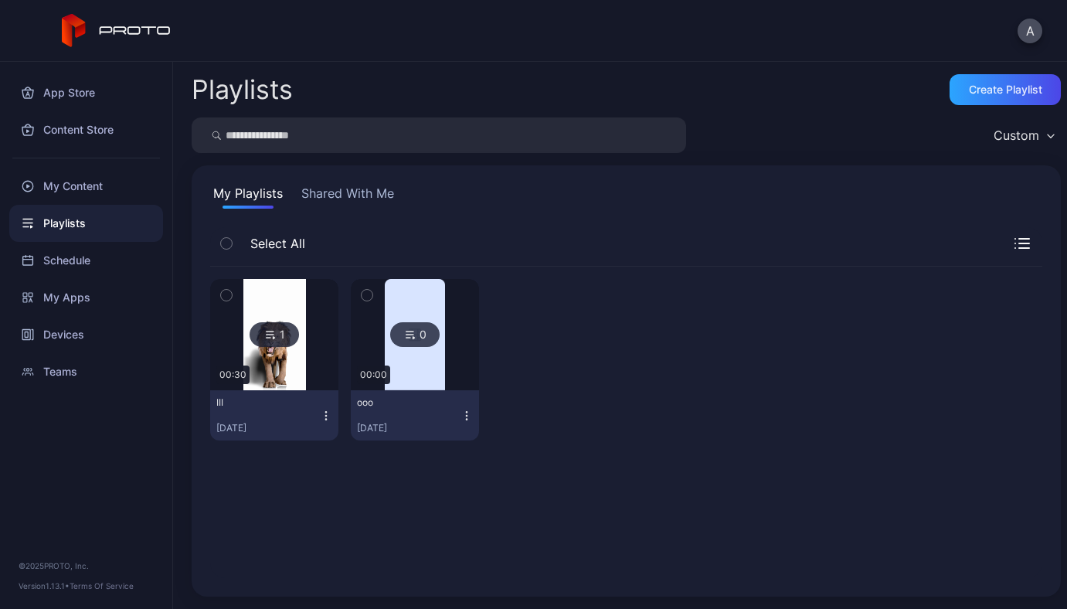
click at [286, 330] on div "1" at bounding box center [274, 334] width 49 height 25
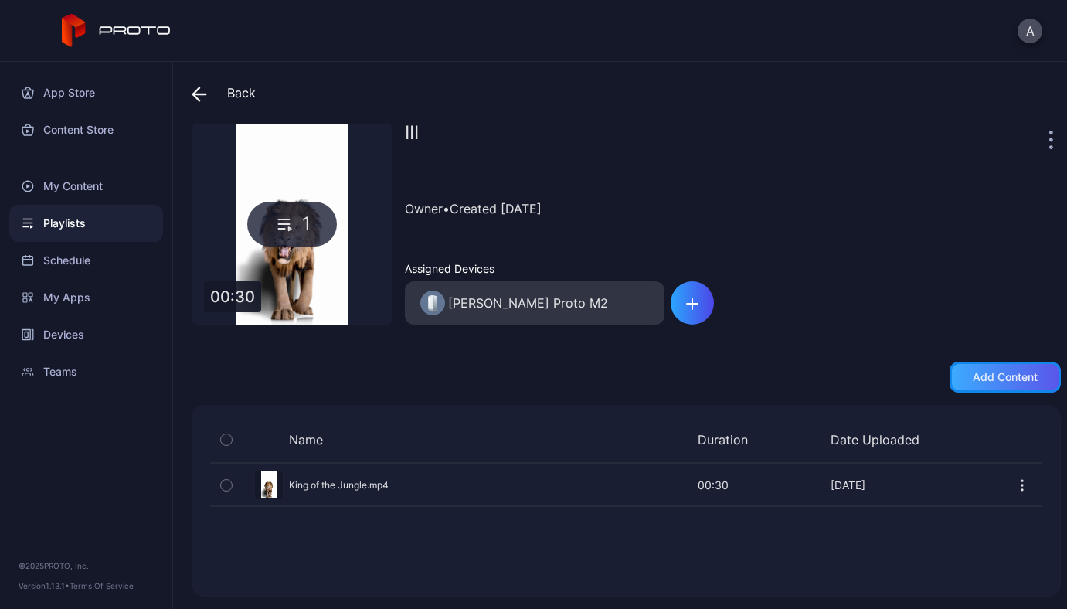
click at [992, 383] on div "Add content" at bounding box center [1005, 377] width 111 height 31
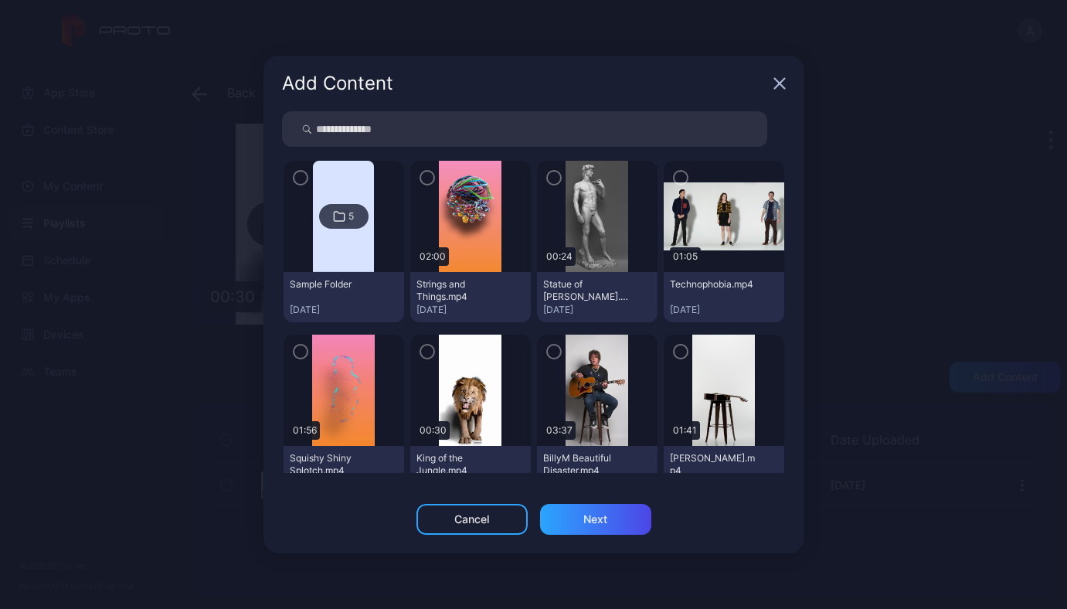
click at [550, 347] on icon "button" at bounding box center [554, 351] width 12 height 17
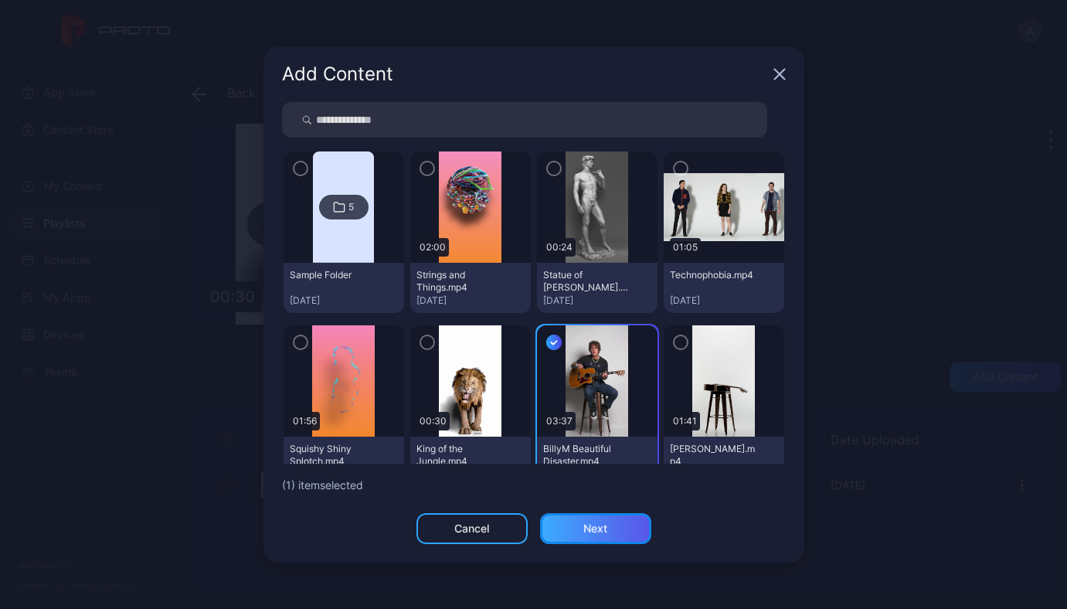
click at [590, 533] on div "Next" at bounding box center [596, 528] width 24 height 12
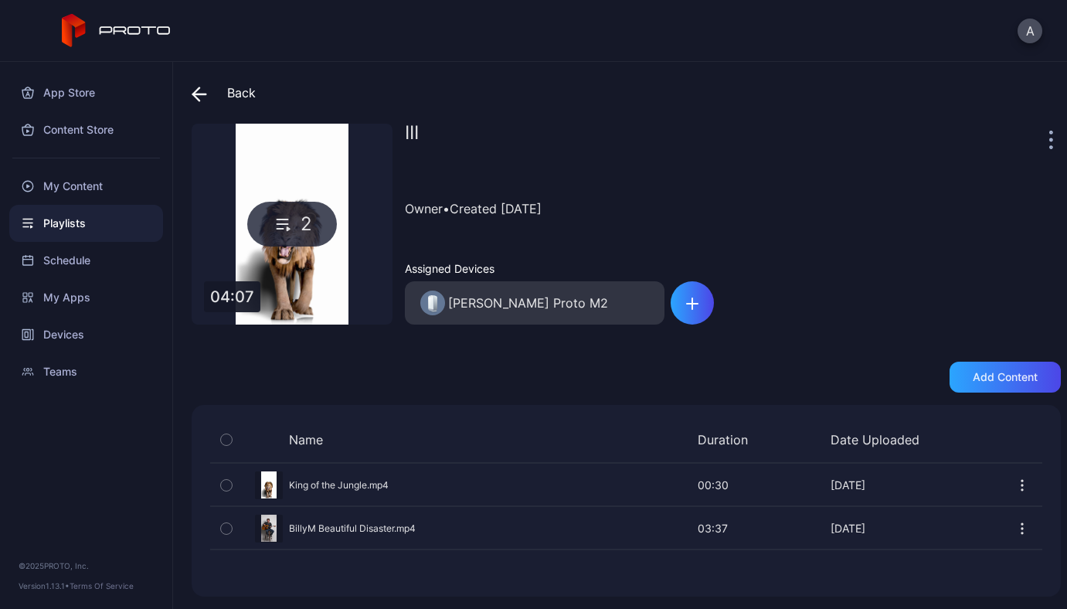
click at [199, 98] on icon at bounding box center [199, 94] width 15 height 15
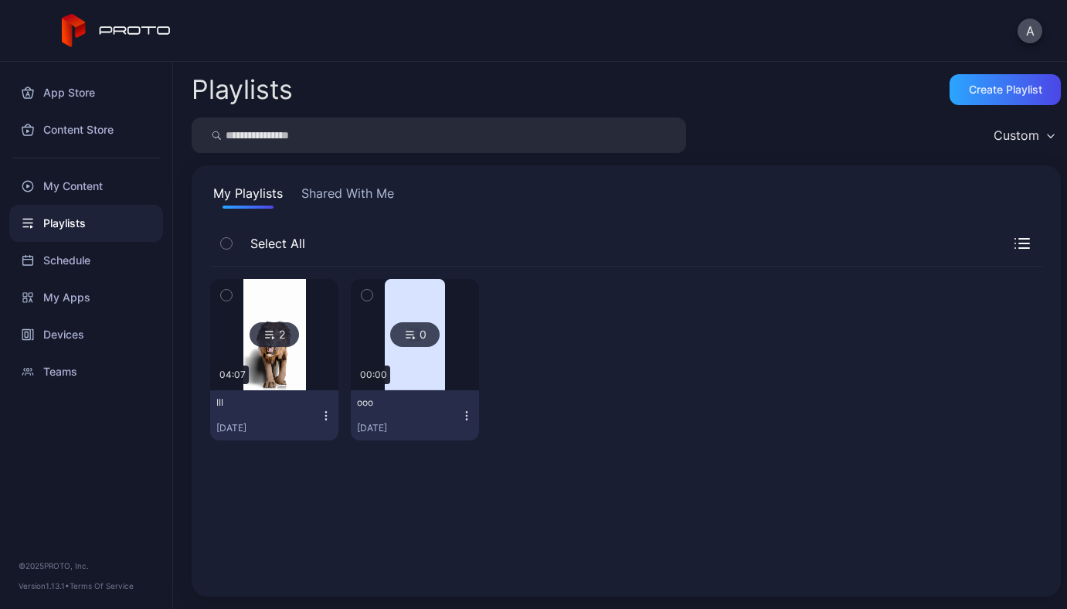
click at [228, 294] on icon "button" at bounding box center [226, 295] width 4 height 2
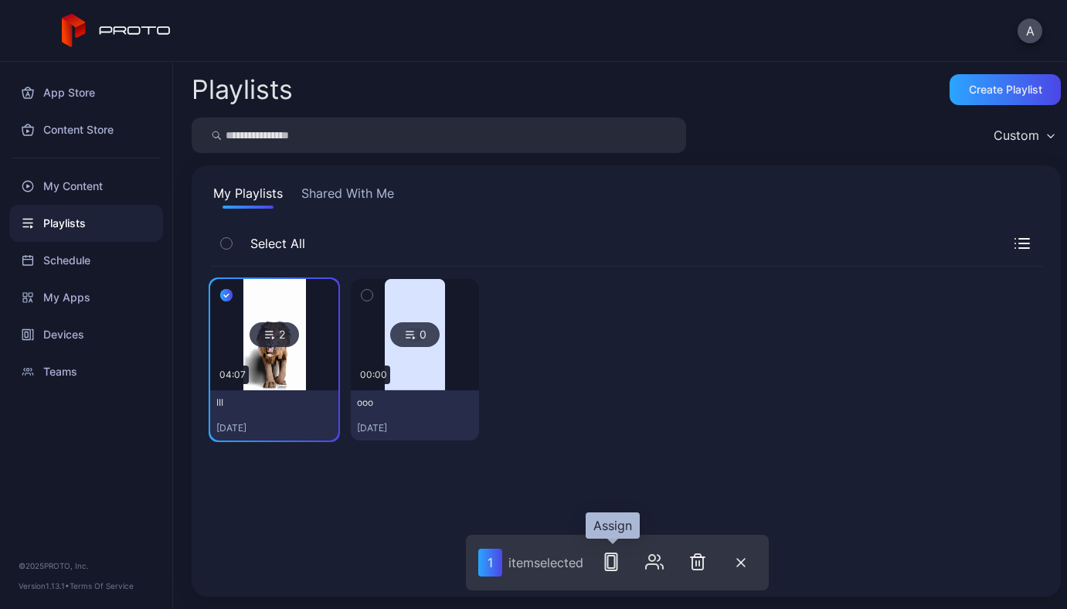
click at [606, 567] on icon "button" at bounding box center [611, 562] width 19 height 19
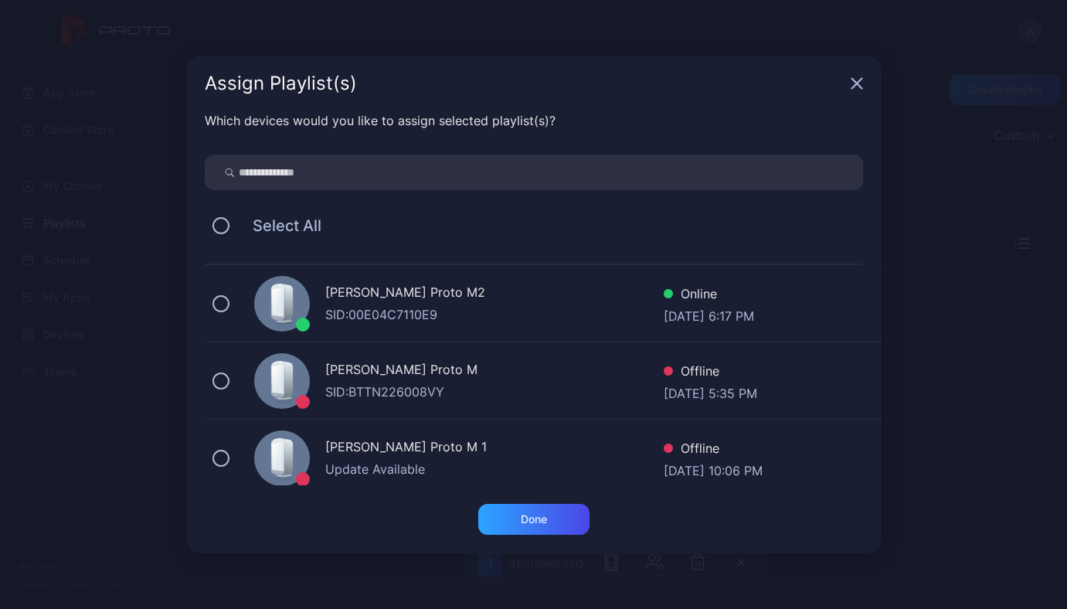
click at [536, 312] on div "SID: 00E04C7110E9" at bounding box center [494, 314] width 339 height 19
click at [523, 523] on div "Done" at bounding box center [534, 519] width 26 height 12
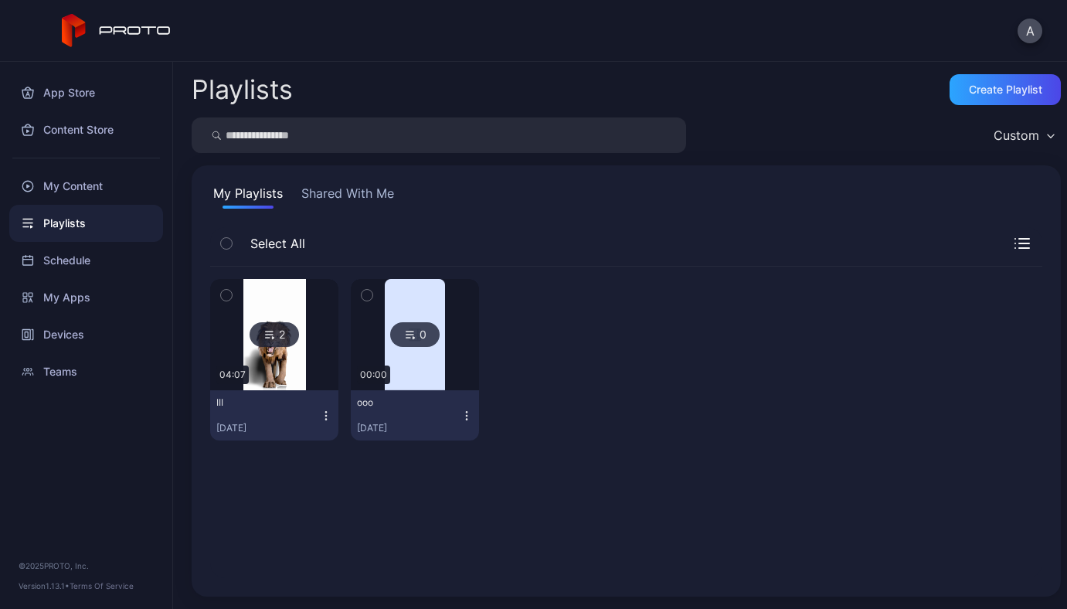
click at [305, 326] on div at bounding box center [274, 334] width 111 height 111
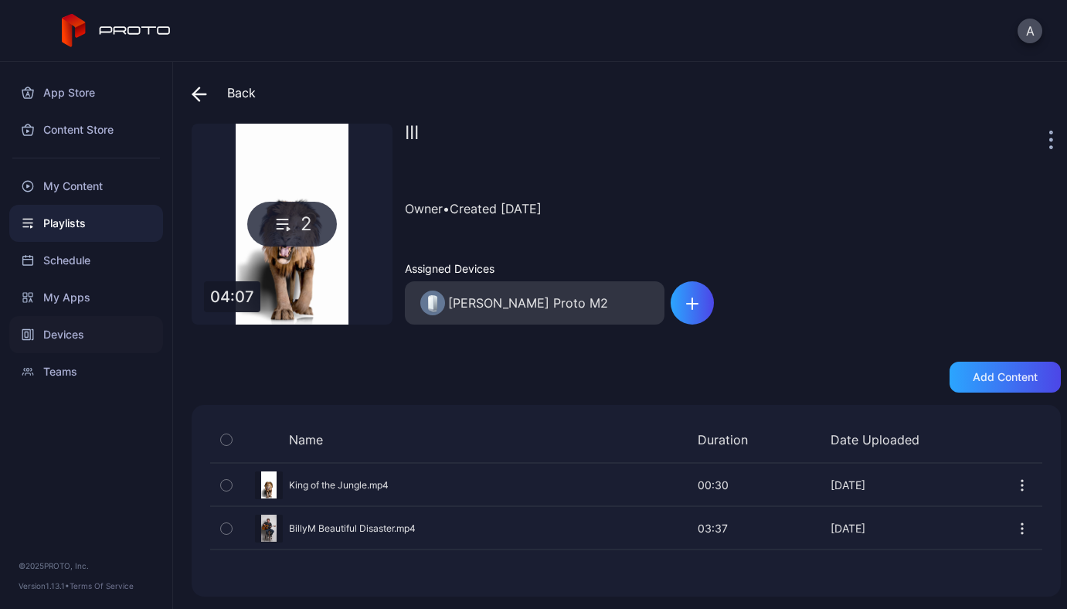
click at [61, 325] on div "Devices" at bounding box center [86, 334] width 154 height 37
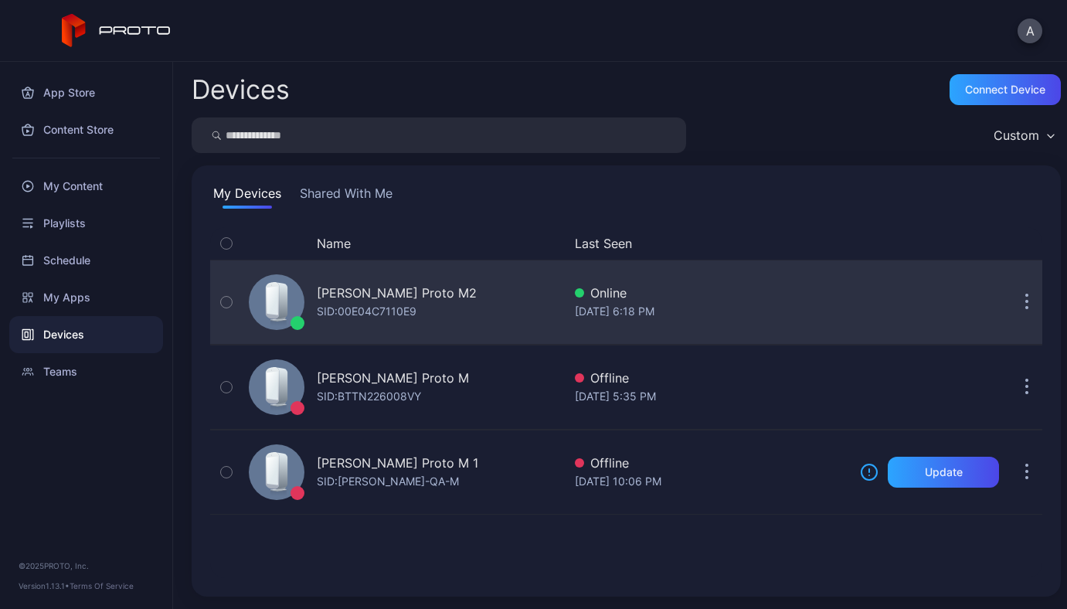
click at [329, 286] on div "ANDRII YAVORSKYI's Proto M2" at bounding box center [397, 293] width 160 height 19
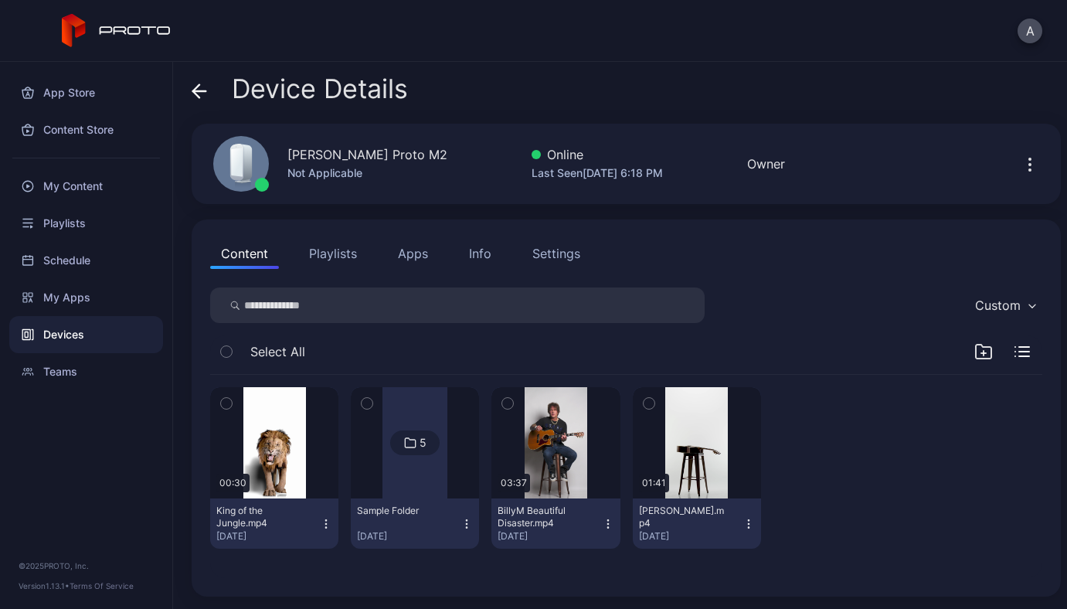
click at [353, 253] on button "Playlists" at bounding box center [333, 253] width 70 height 31
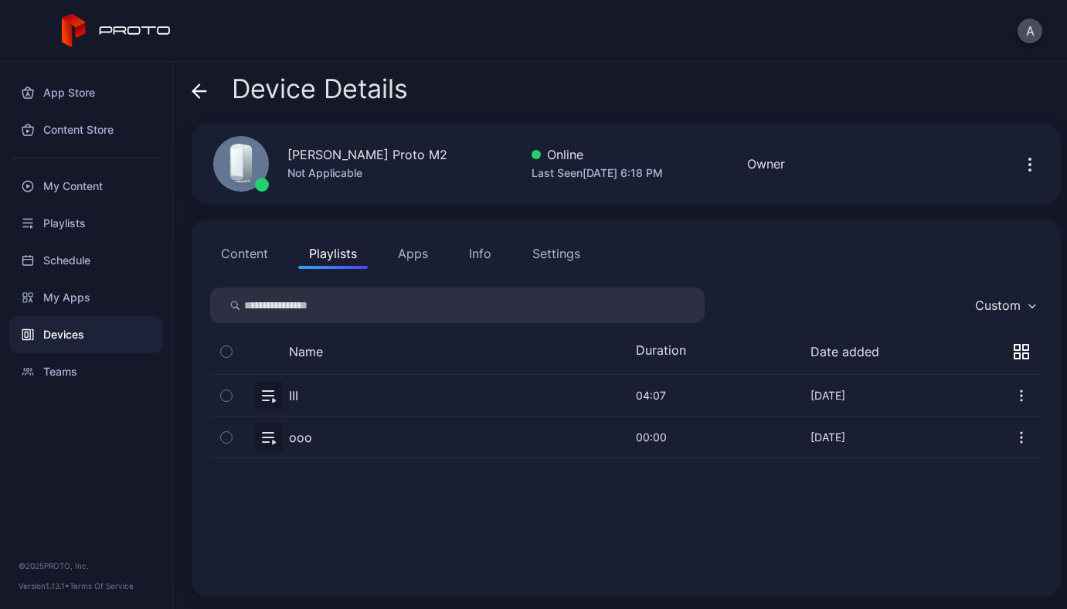
click at [274, 384] on button "button" at bounding box center [626, 395] width 832 height 41
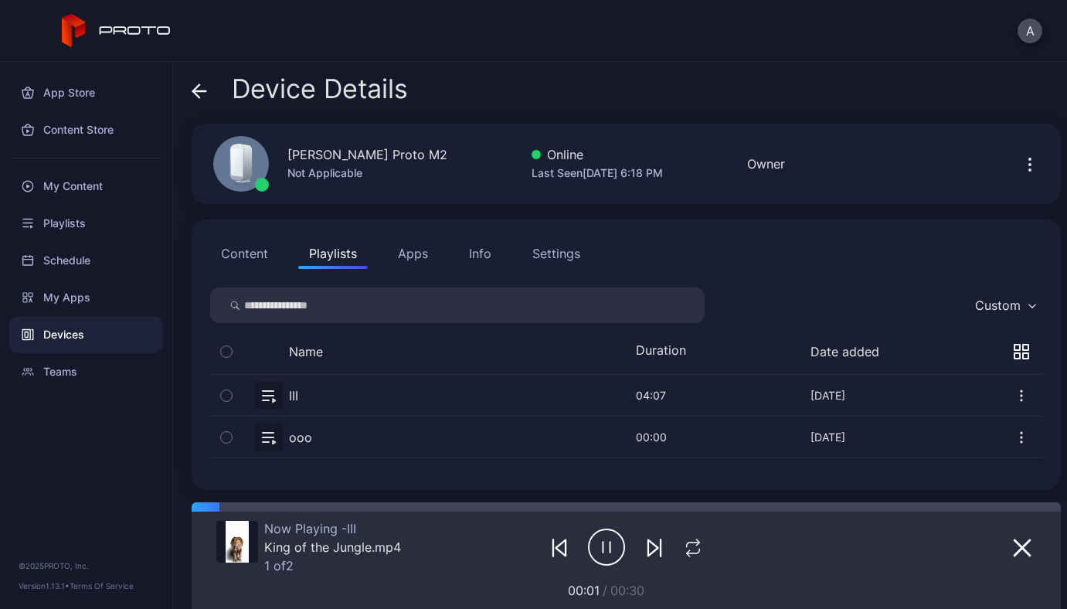
click at [648, 550] on icon "button" at bounding box center [653, 548] width 10 height 16
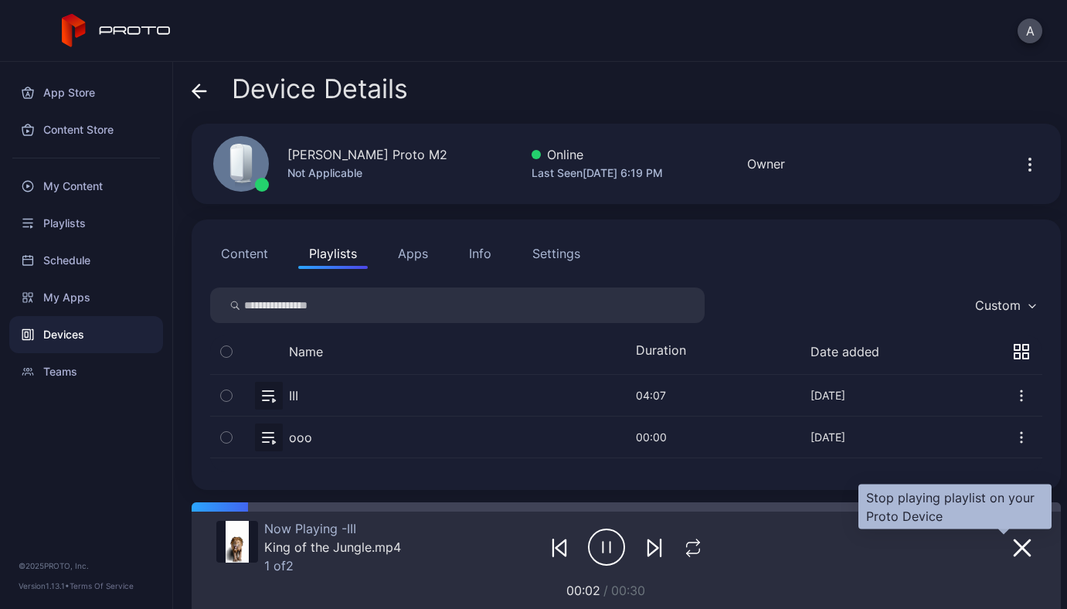
click at [1009, 547] on button "button" at bounding box center [1023, 547] width 28 height 22
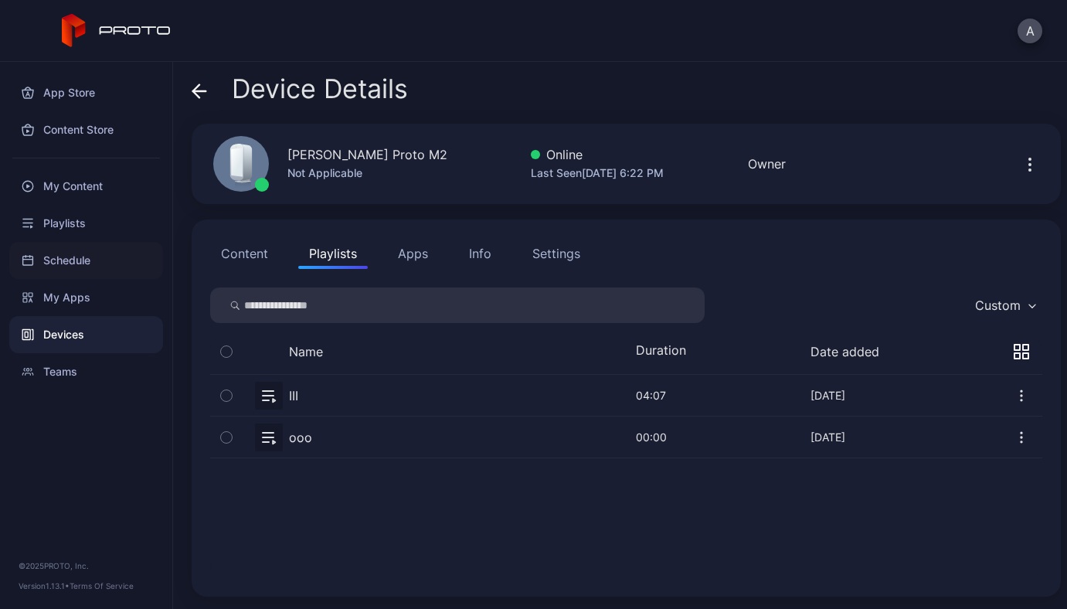
click at [66, 266] on div "Schedule" at bounding box center [86, 260] width 154 height 37
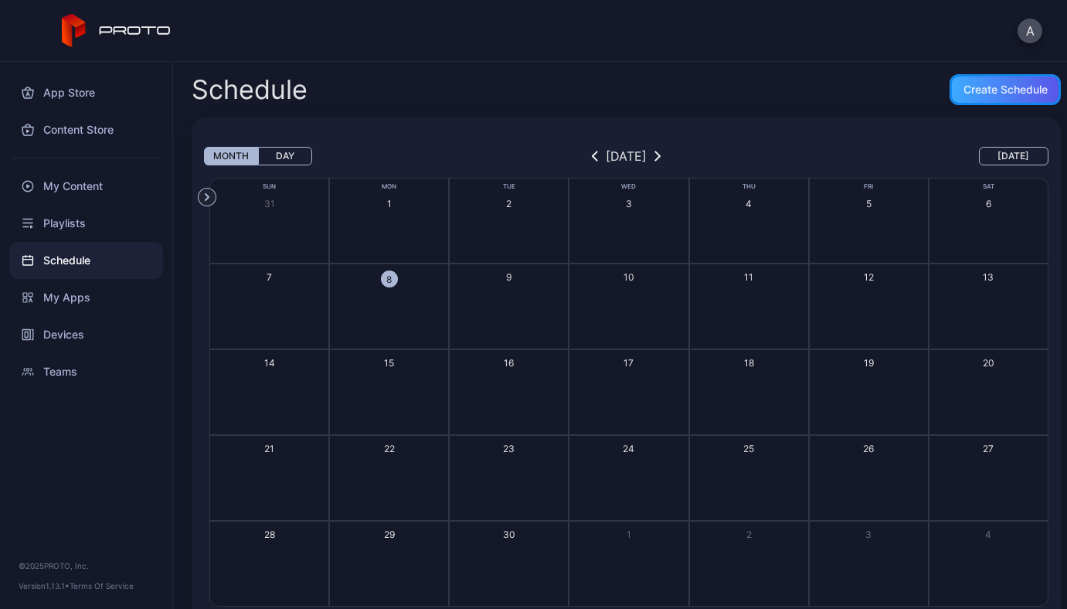
click at [974, 75] on div "Create Schedule" at bounding box center [1005, 89] width 111 height 31
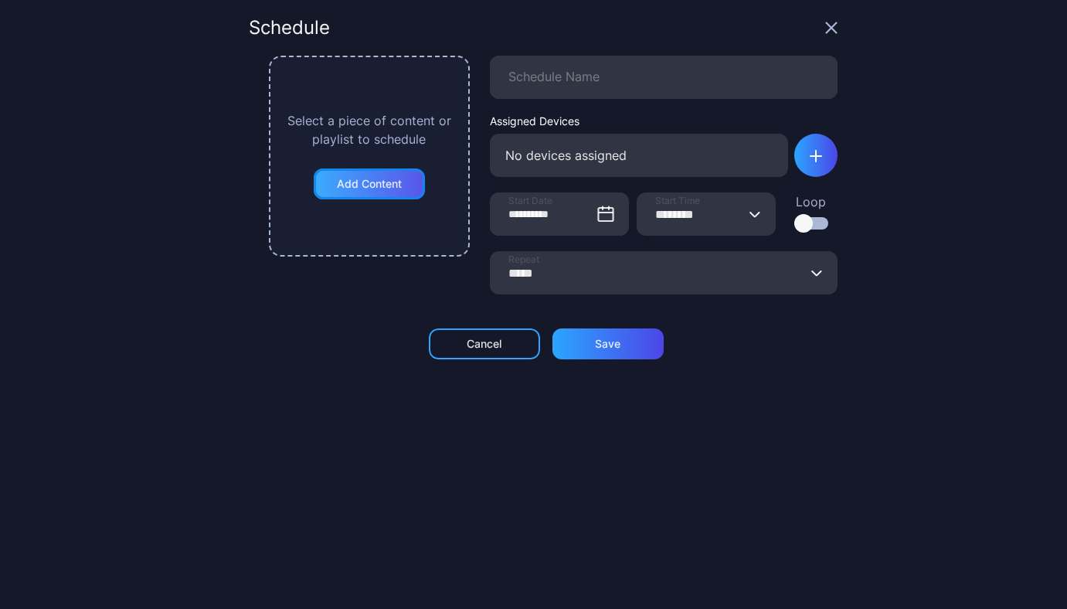
click at [367, 186] on div "Add Content" at bounding box center [369, 184] width 65 height 12
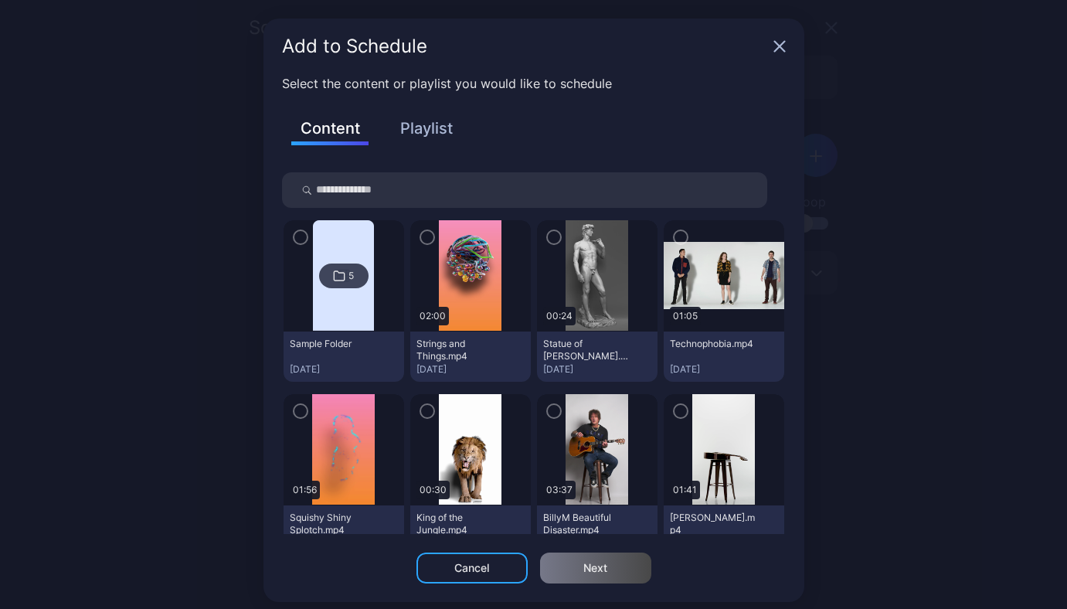
click at [769, 38] on div "Add to Schedule" at bounding box center [534, 47] width 541 height 56
click at [774, 46] on icon "button" at bounding box center [779, 47] width 10 height 10
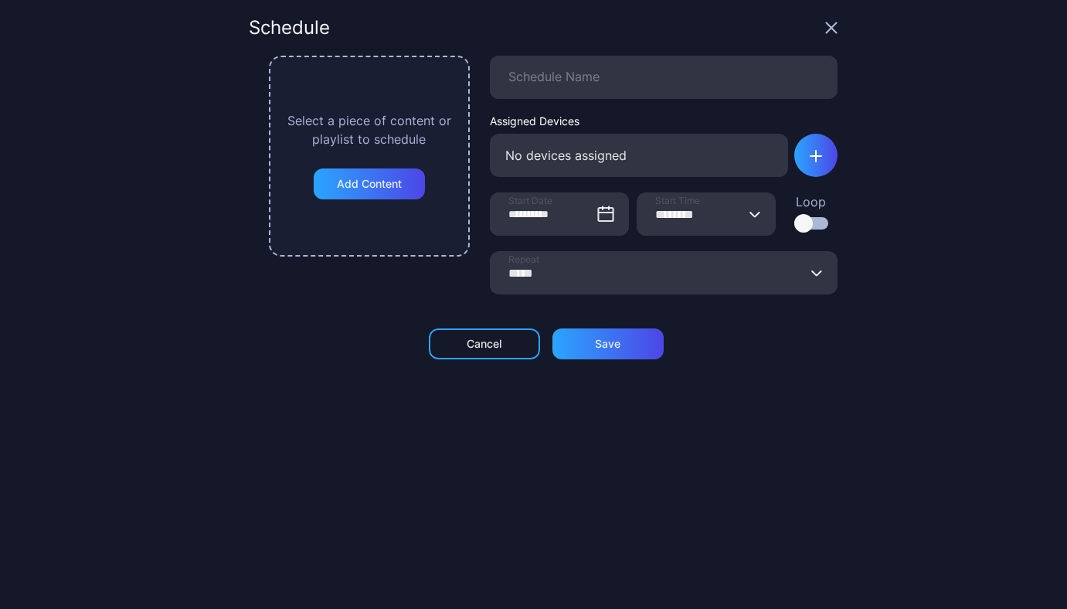
click at [714, 43] on div "Schedule" at bounding box center [543, 37] width 589 height 37
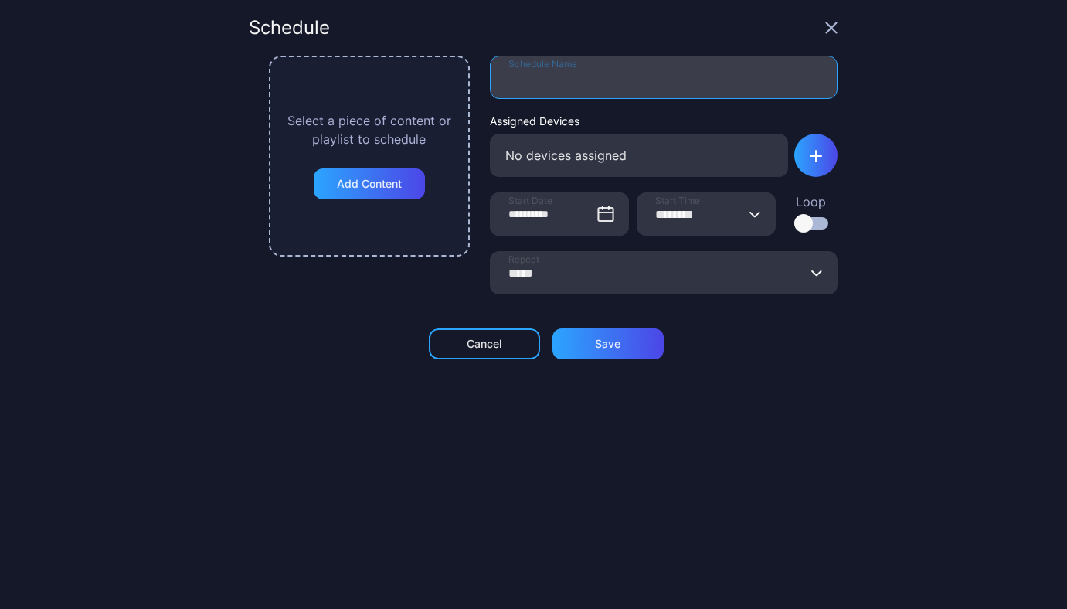
click at [697, 73] on input "Schedule Name" at bounding box center [664, 77] width 348 height 43
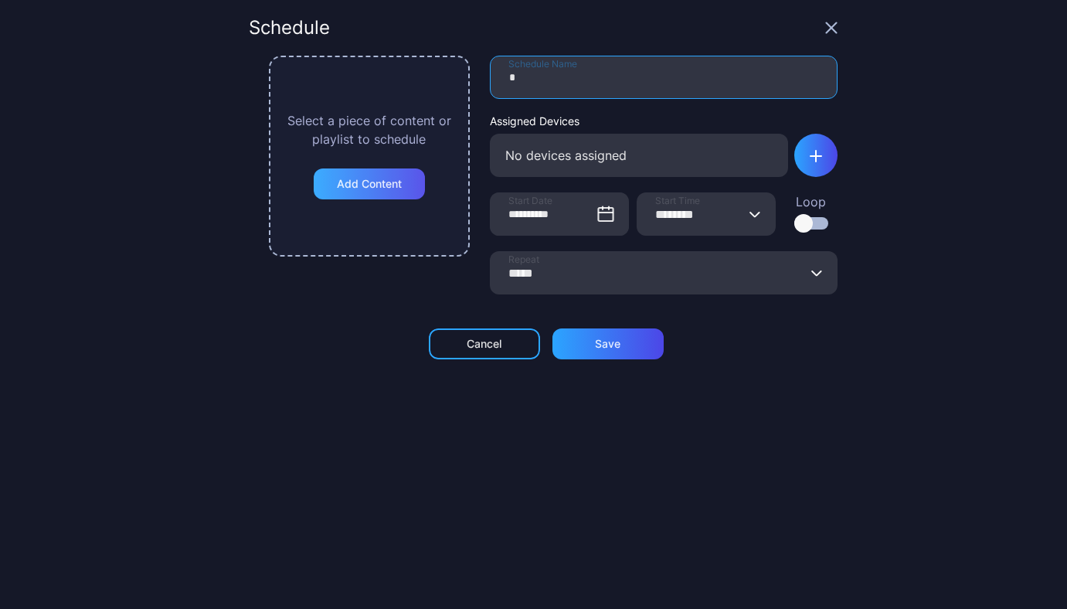
type input "*"
click at [356, 185] on div "Add Content" at bounding box center [369, 184] width 65 height 12
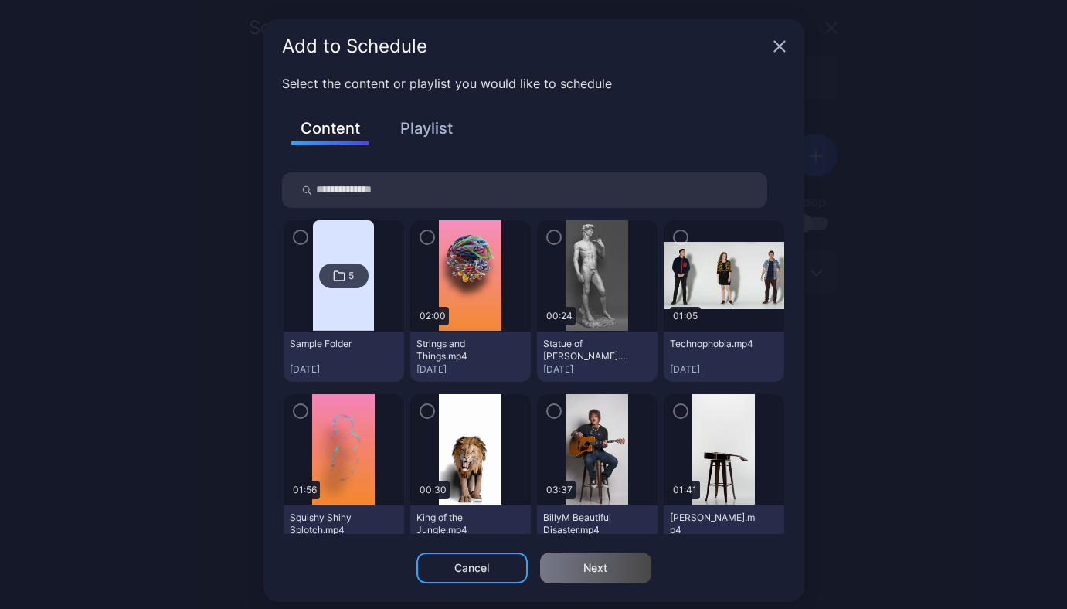
click at [566, 420] on img at bounding box center [597, 449] width 63 height 111
click at [548, 417] on icon "button" at bounding box center [554, 411] width 12 height 17
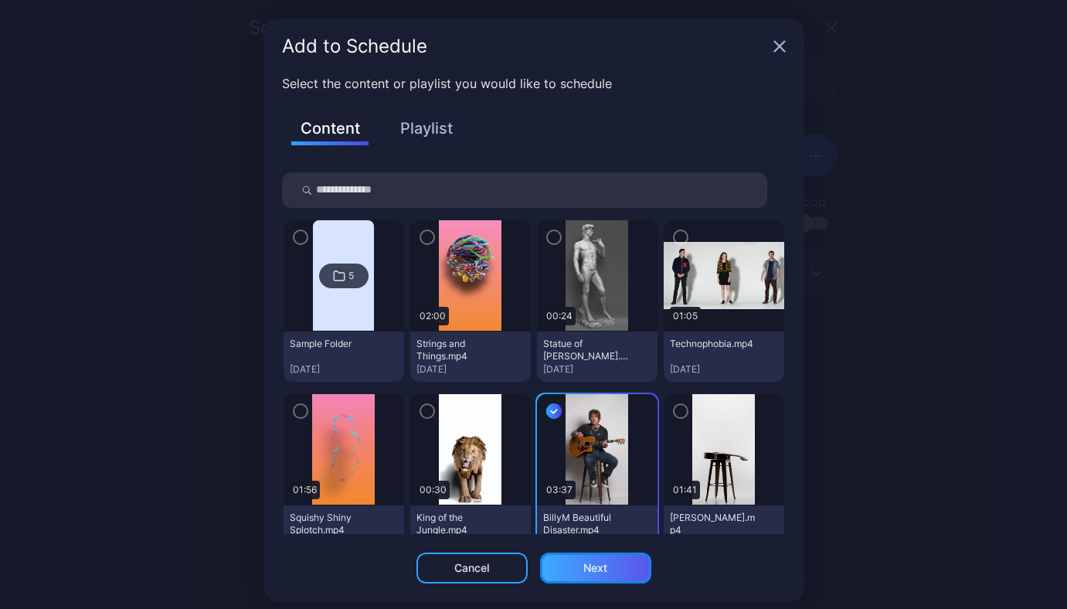
click at [584, 567] on div "Next" at bounding box center [596, 568] width 24 height 12
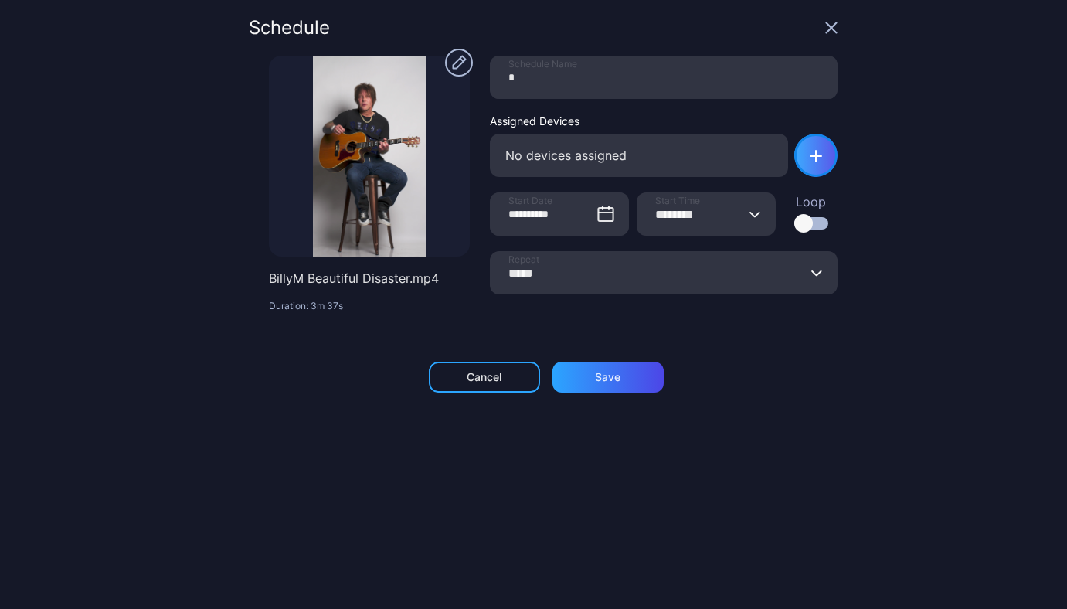
click at [795, 160] on div "button" at bounding box center [816, 155] width 43 height 43
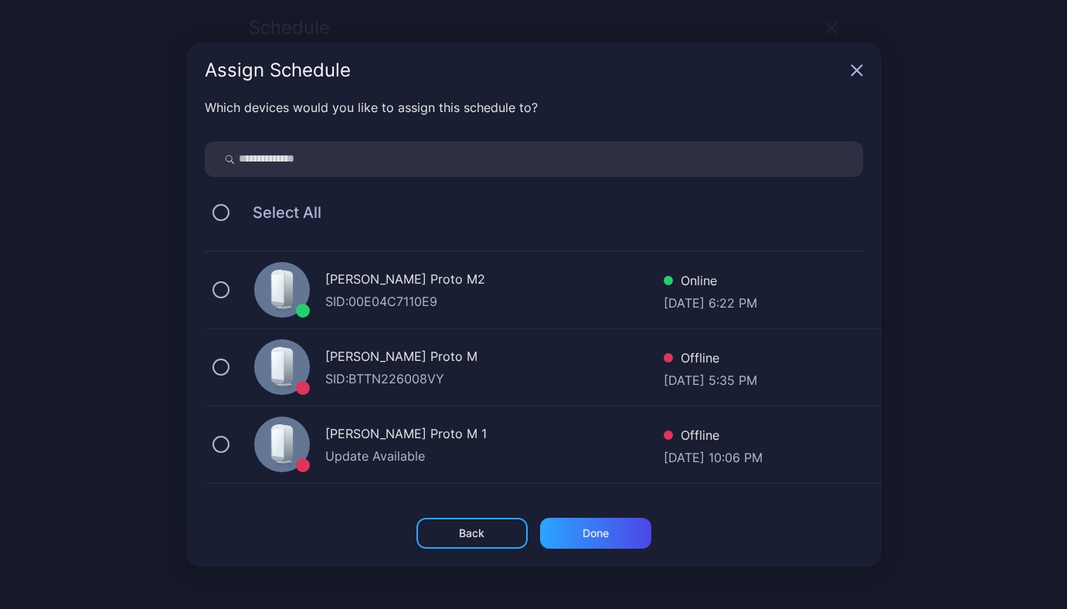
click at [482, 301] on div "SID: 00E04C7110E9" at bounding box center [494, 301] width 339 height 19
click at [573, 522] on div "Done" at bounding box center [595, 533] width 111 height 31
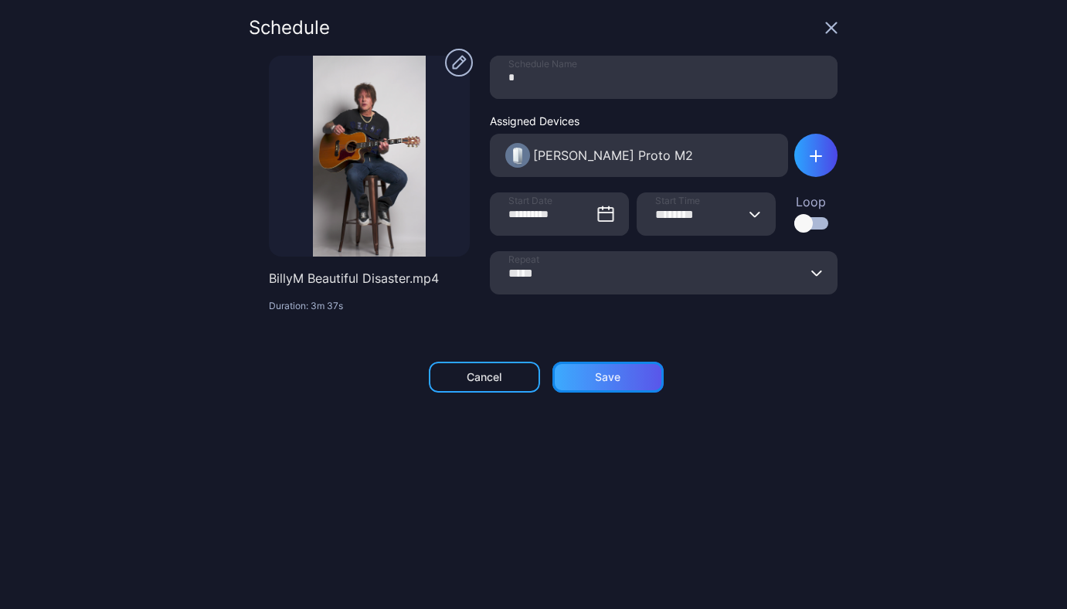
click at [615, 383] on div "Save" at bounding box center [608, 377] width 111 height 31
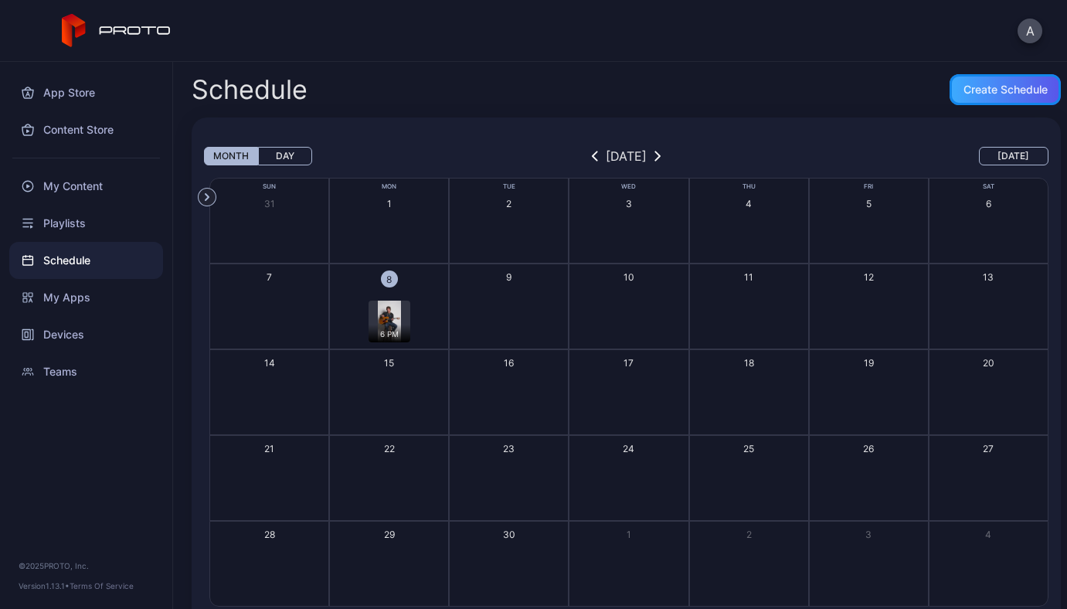
click at [999, 94] on div "Create Schedule" at bounding box center [1006, 89] width 84 height 12
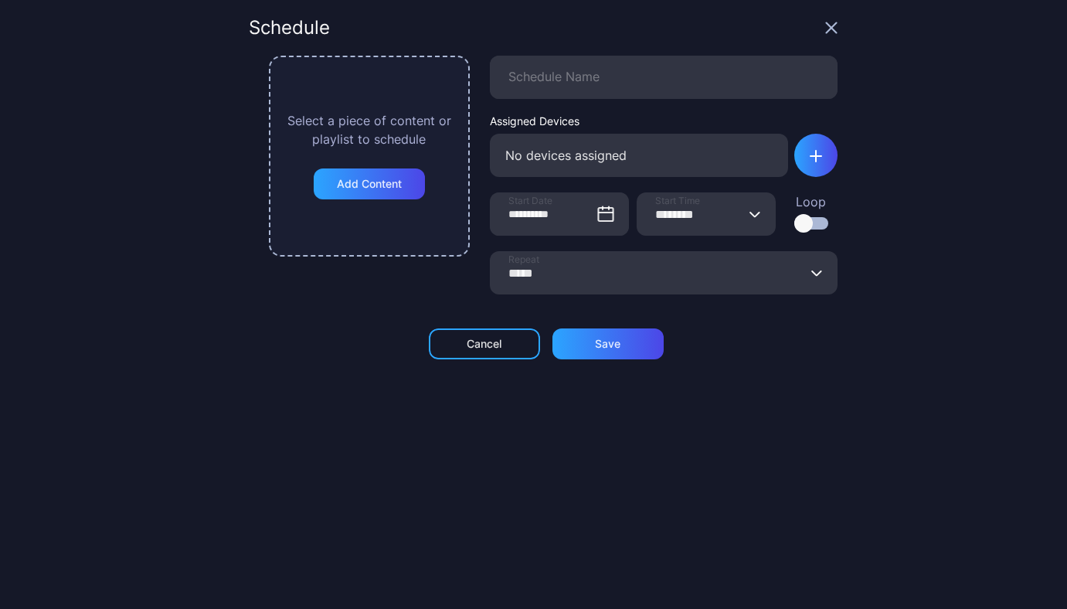
click at [750, 214] on icon "button" at bounding box center [756, 214] width 12 height 6
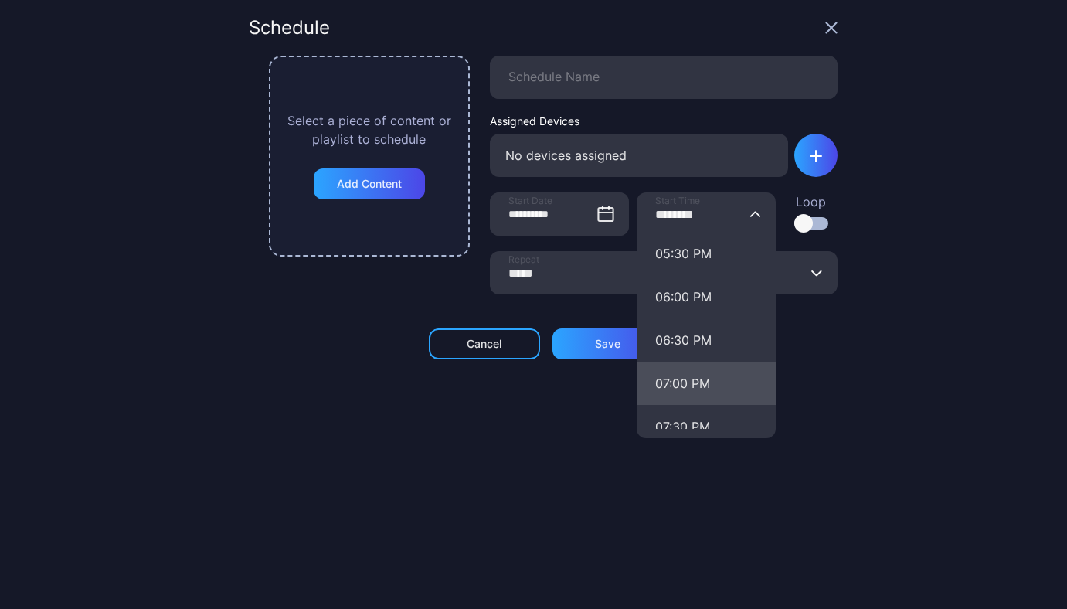
scroll to position [1521, 0]
click at [662, 376] on button "07:00 PM" at bounding box center [706, 380] width 139 height 43
type input "********"
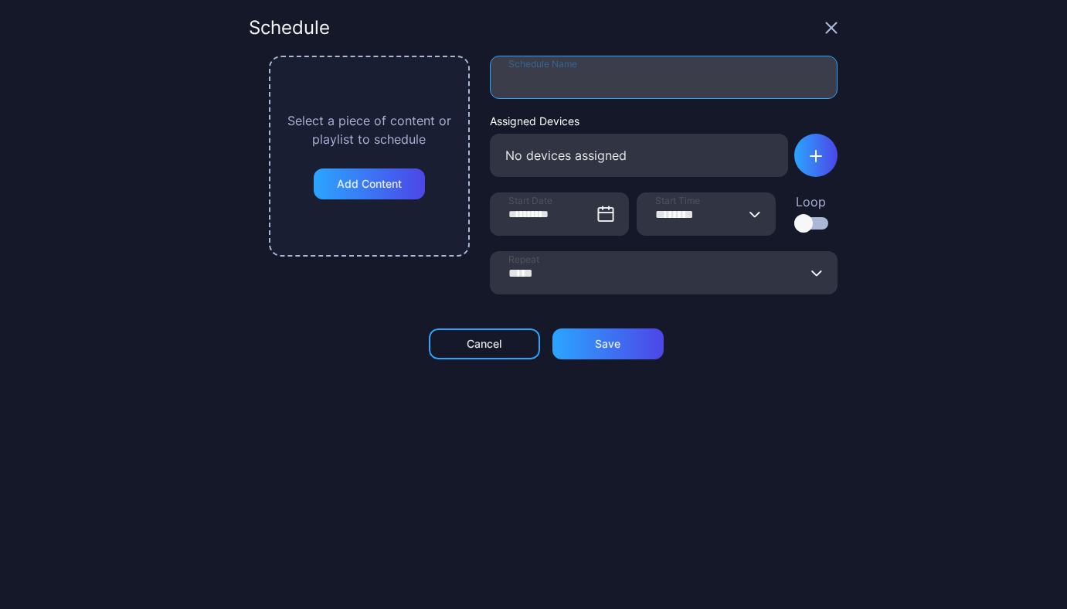
click at [532, 70] on input "Schedule Name" at bounding box center [664, 77] width 348 height 43
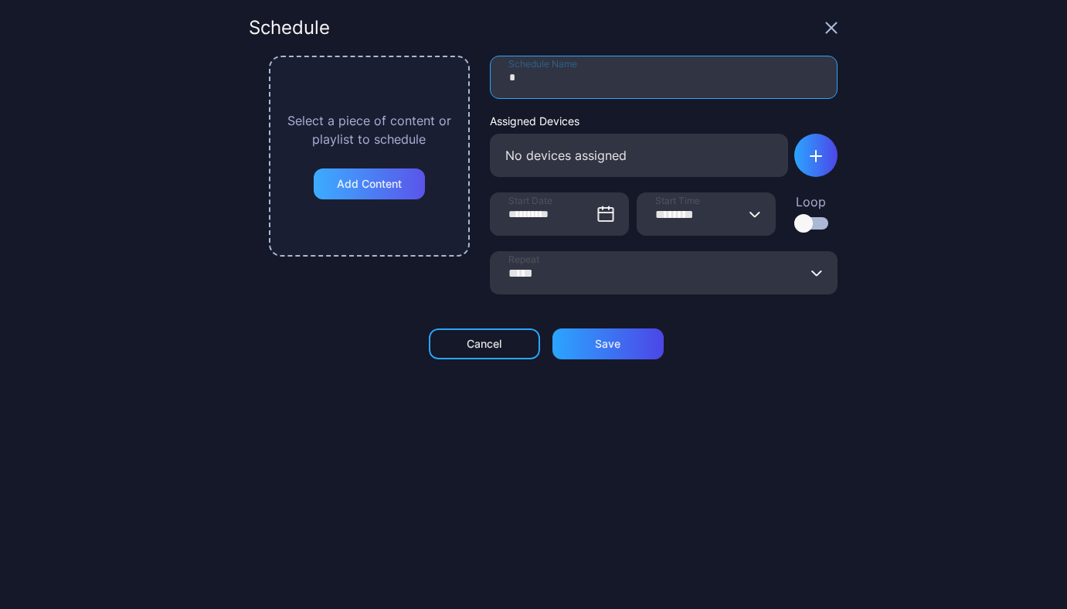
type input "*"
click at [366, 178] on div "Add Content" at bounding box center [369, 184] width 65 height 12
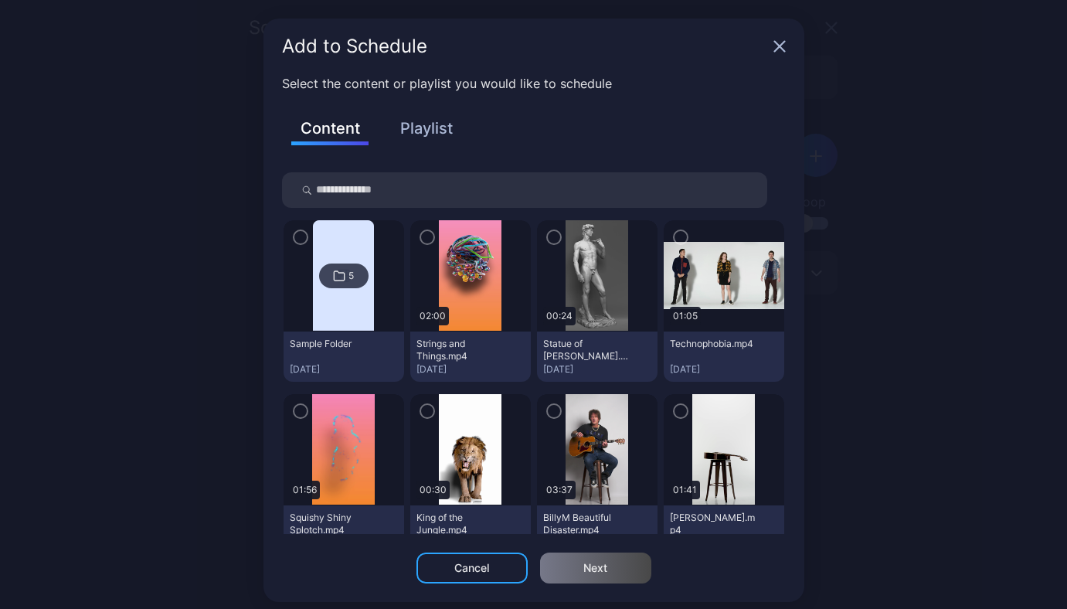
click at [409, 148] on div "Content Playlist" at bounding box center [534, 138] width 504 height 67
click at [409, 133] on button "Playlist" at bounding box center [426, 128] width 77 height 26
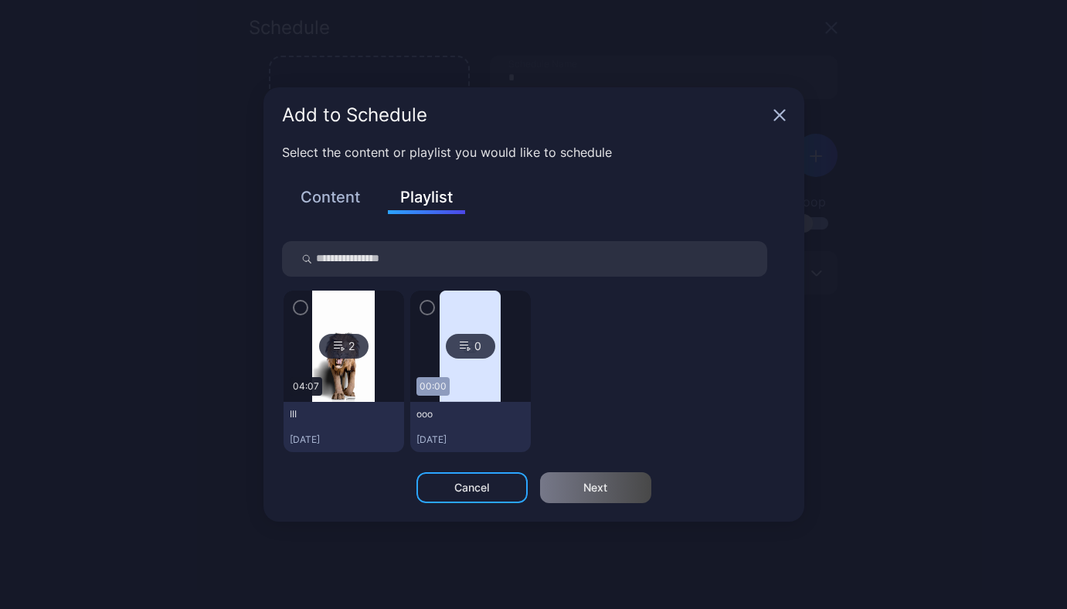
click at [302, 309] on icon "button" at bounding box center [300, 307] width 12 height 17
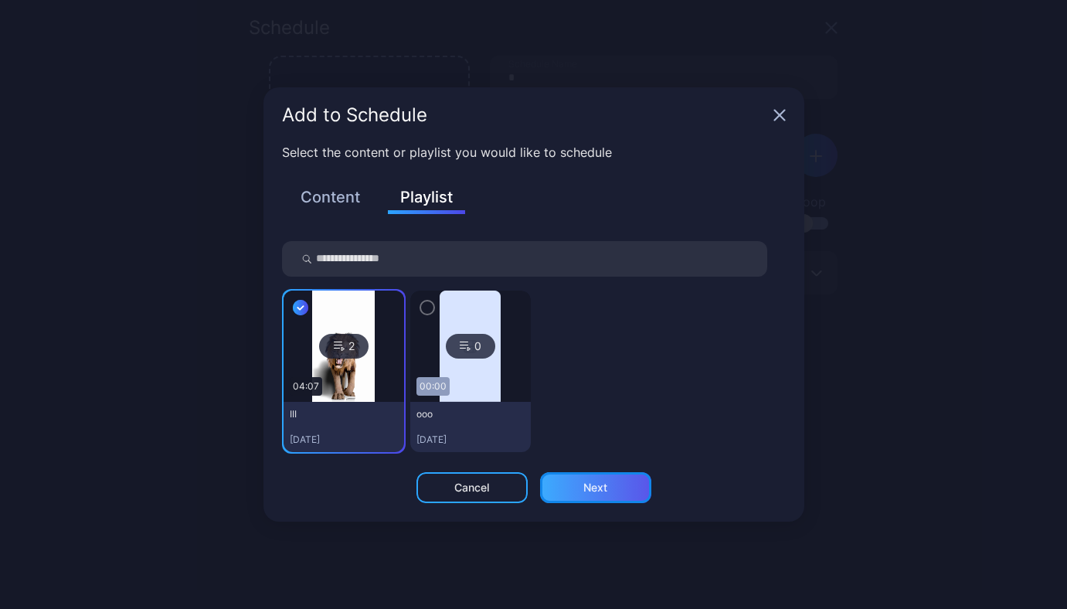
click at [558, 478] on div "Next" at bounding box center [595, 487] width 111 height 31
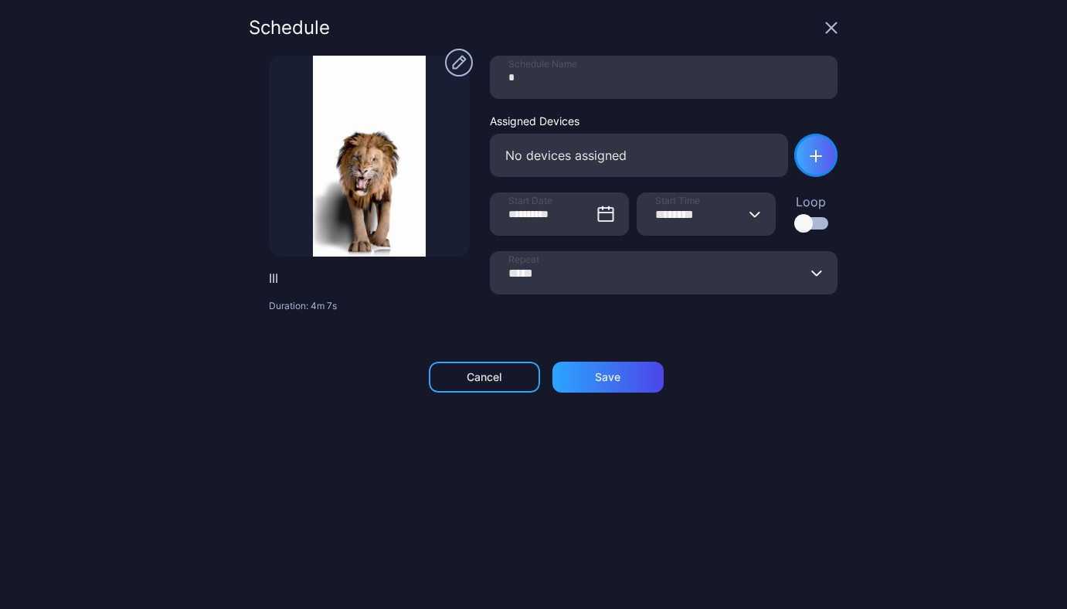
click at [795, 169] on div "button" at bounding box center [816, 155] width 43 height 43
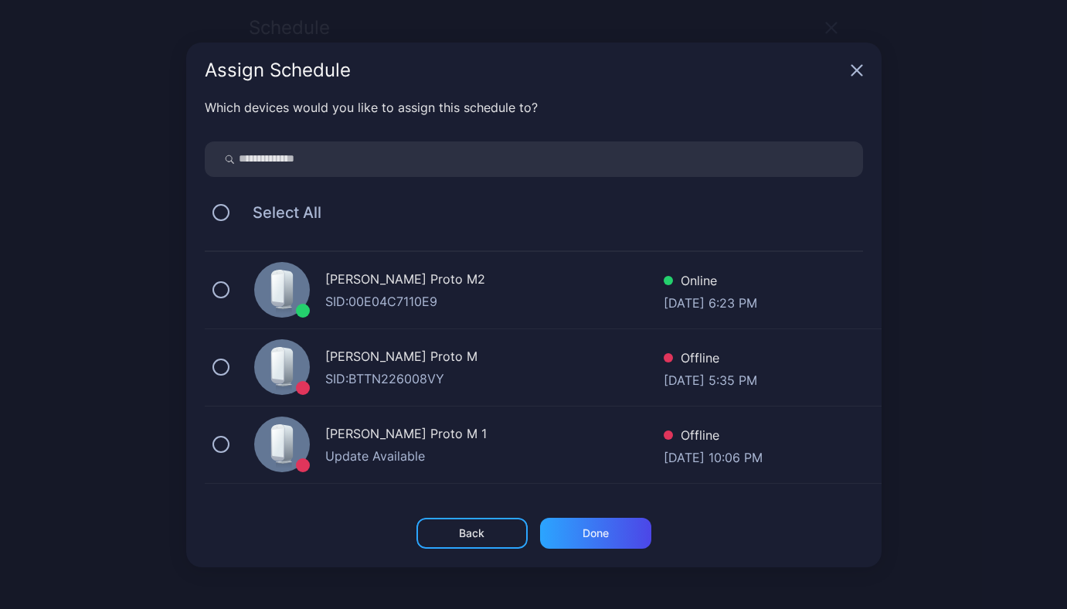
click at [340, 292] on div "SID: 00E04C7110E9" at bounding box center [494, 301] width 339 height 19
click at [600, 534] on div "Done" at bounding box center [596, 533] width 26 height 12
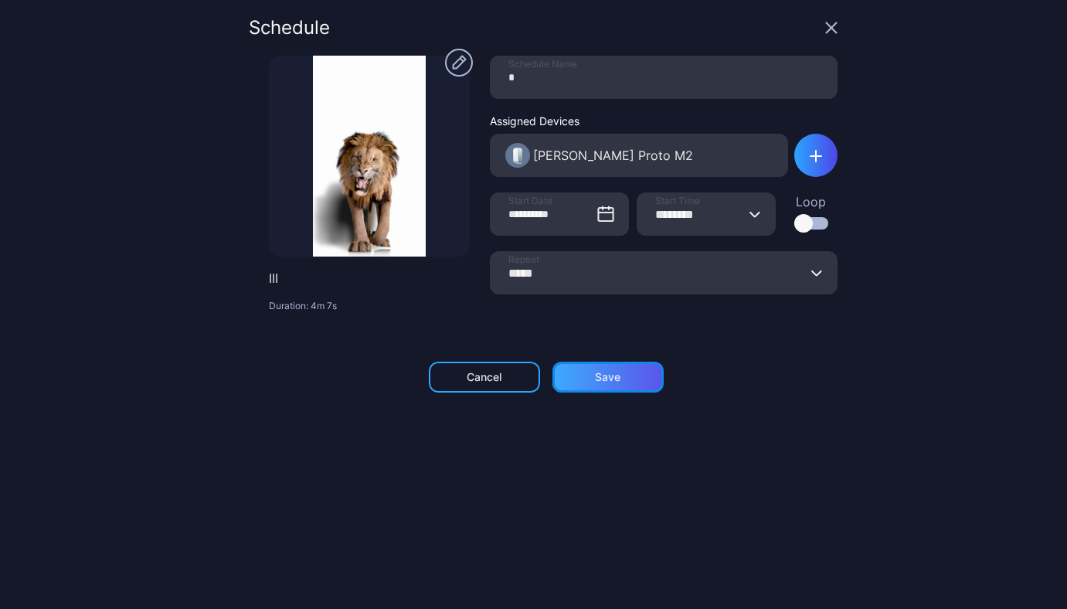
click at [595, 377] on div "Save" at bounding box center [608, 377] width 26 height 12
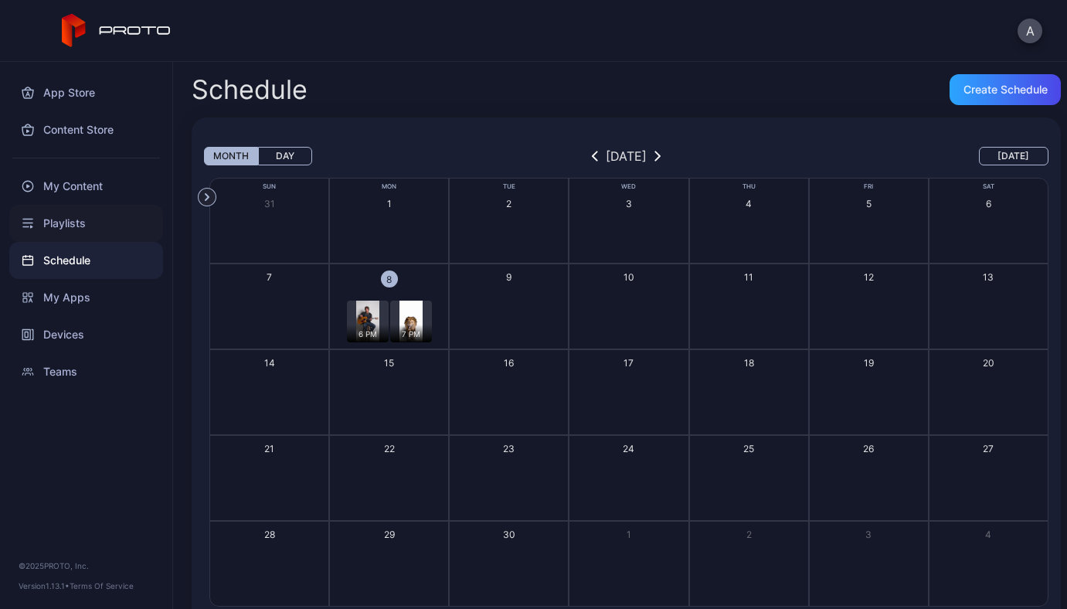
click at [88, 209] on div "Playlists" at bounding box center [86, 223] width 154 height 37
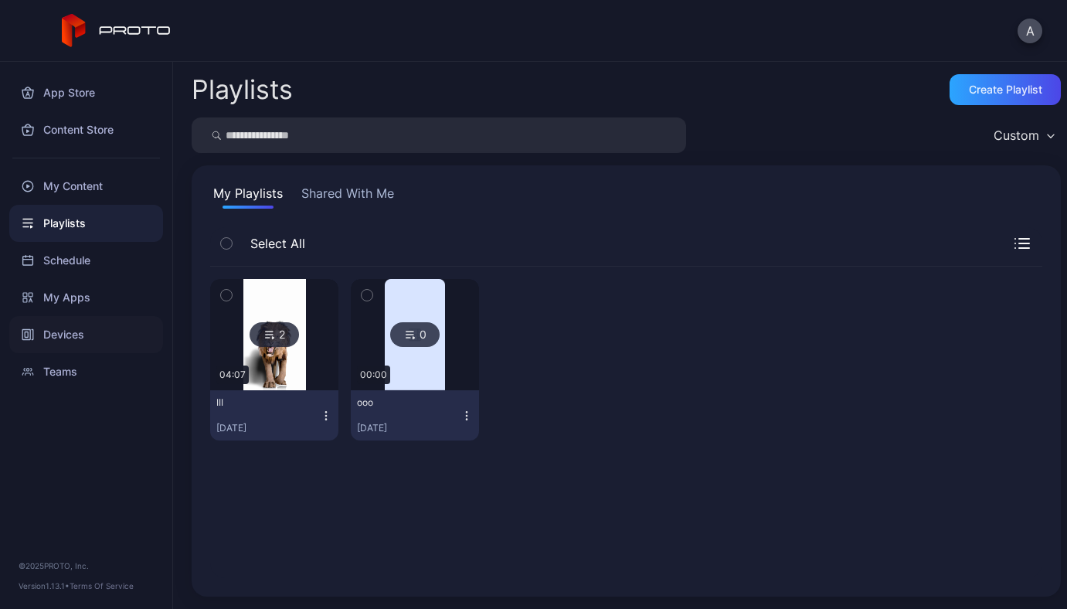
click at [63, 335] on div "Devices" at bounding box center [86, 334] width 154 height 37
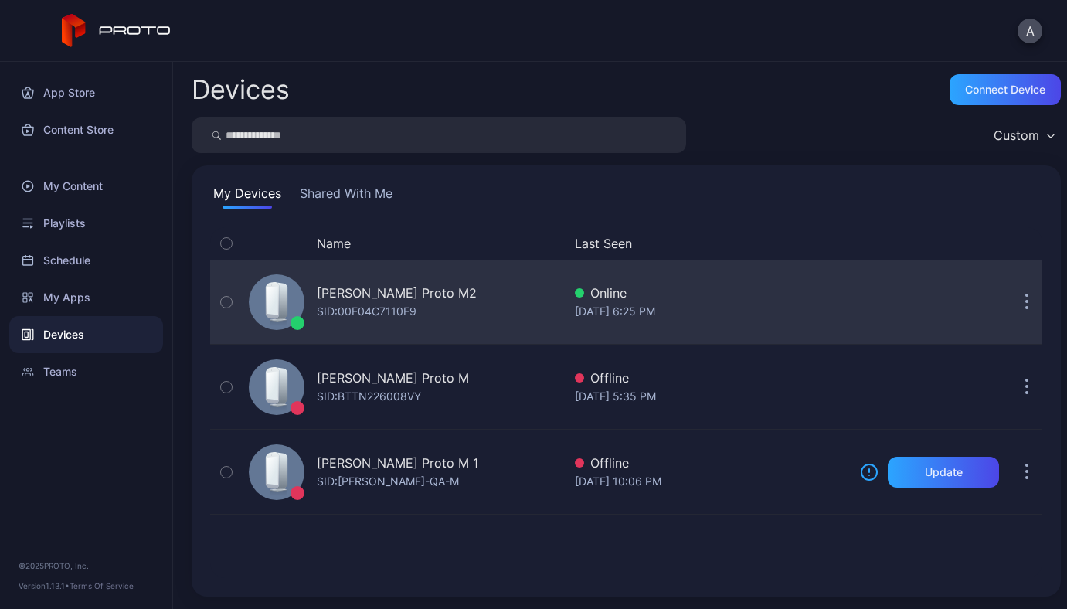
click at [372, 305] on div "SID: 00E04C7110E9" at bounding box center [367, 311] width 100 height 19
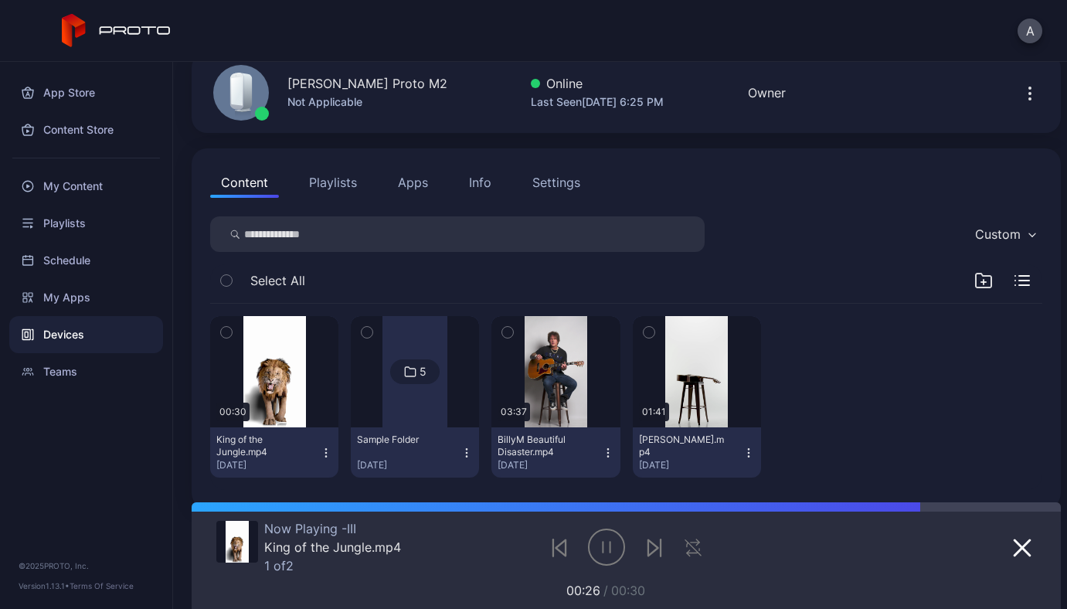
scroll to position [90, 0]
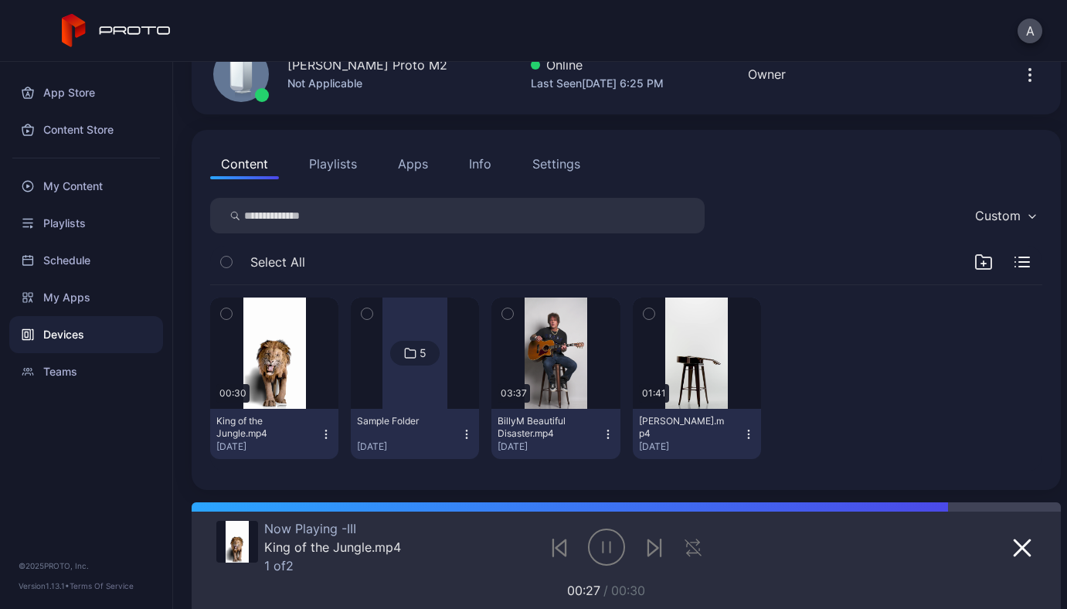
click at [417, 362] on div "5" at bounding box center [414, 353] width 49 height 25
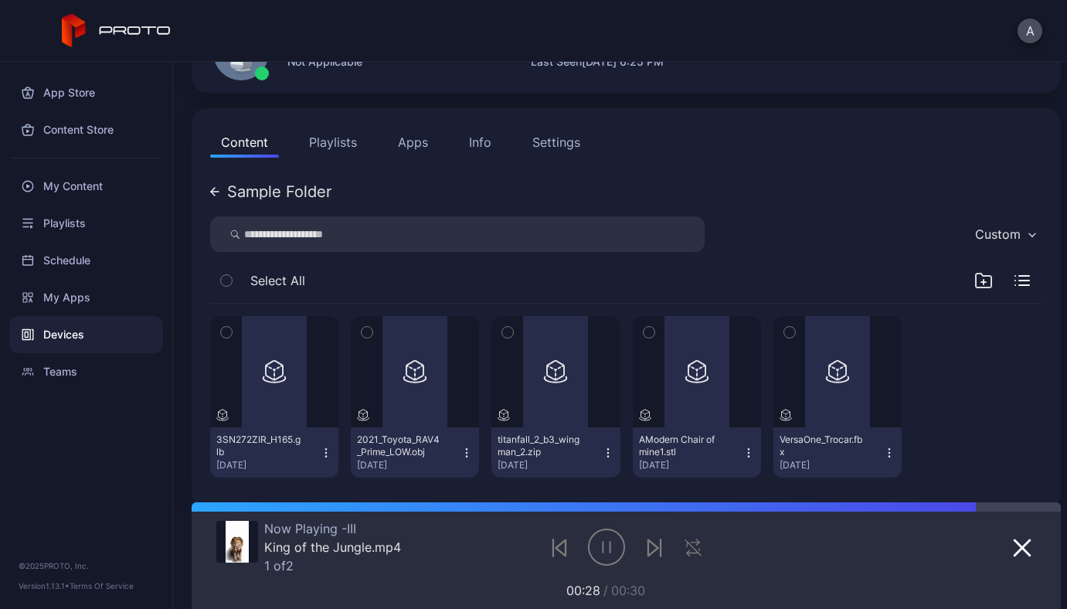
scroll to position [130, 0]
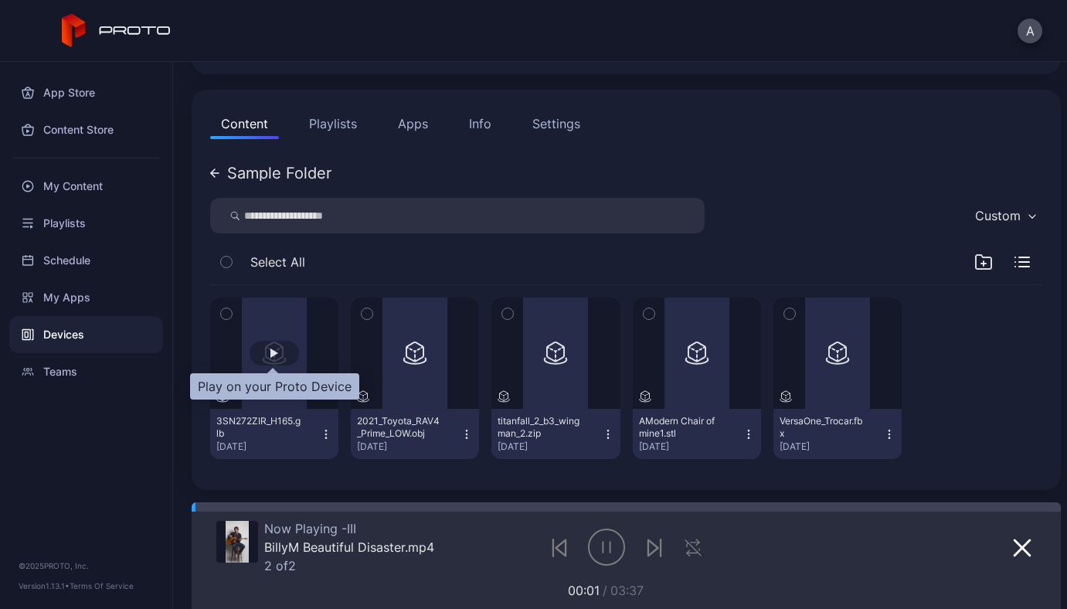
click at [267, 353] on div "button" at bounding box center [274, 353] width 49 height 25
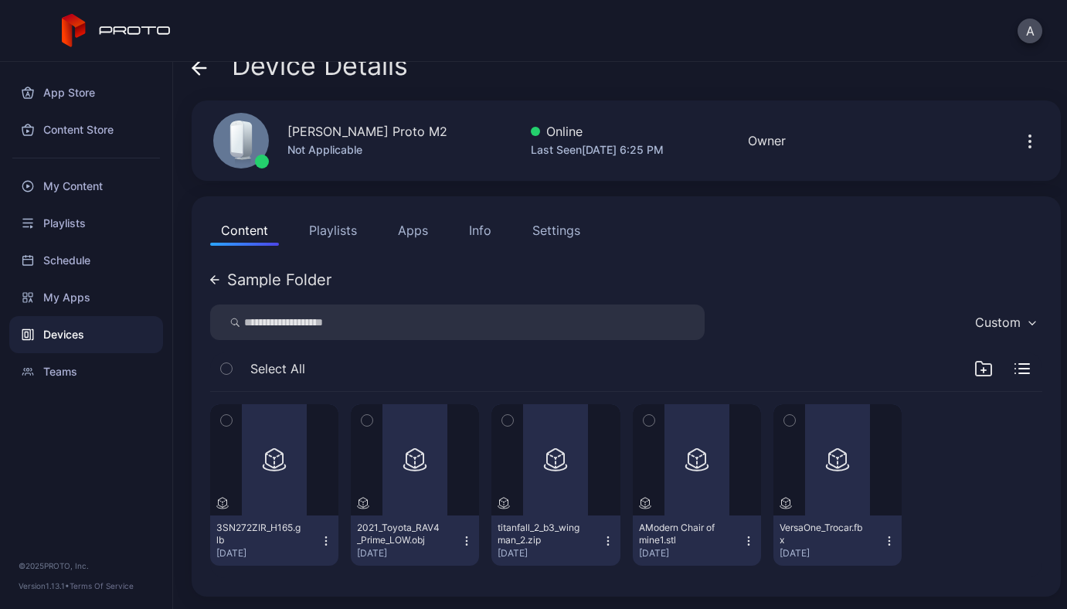
scroll to position [23, 0]
click at [413, 459] on div "button" at bounding box center [415, 459] width 8 height 9
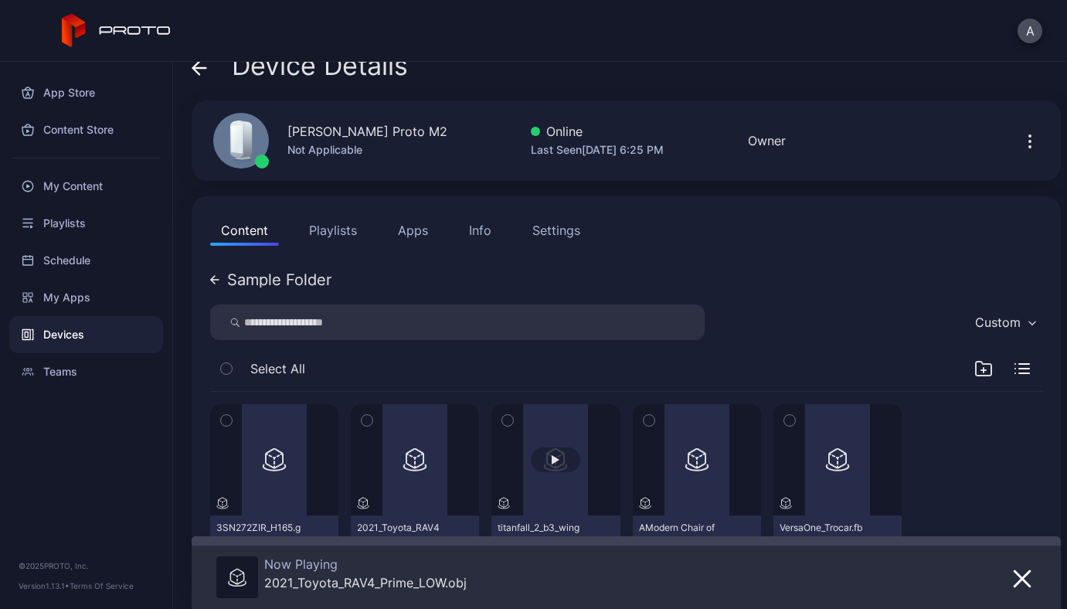
click at [551, 473] on button "button" at bounding box center [556, 459] width 128 height 111
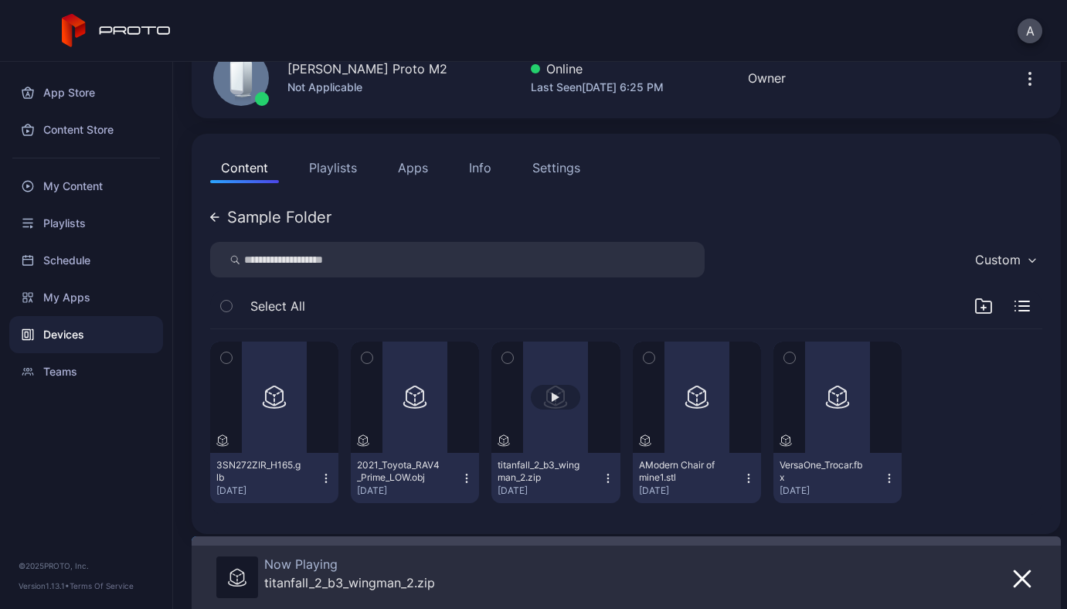
scroll to position [96, 0]
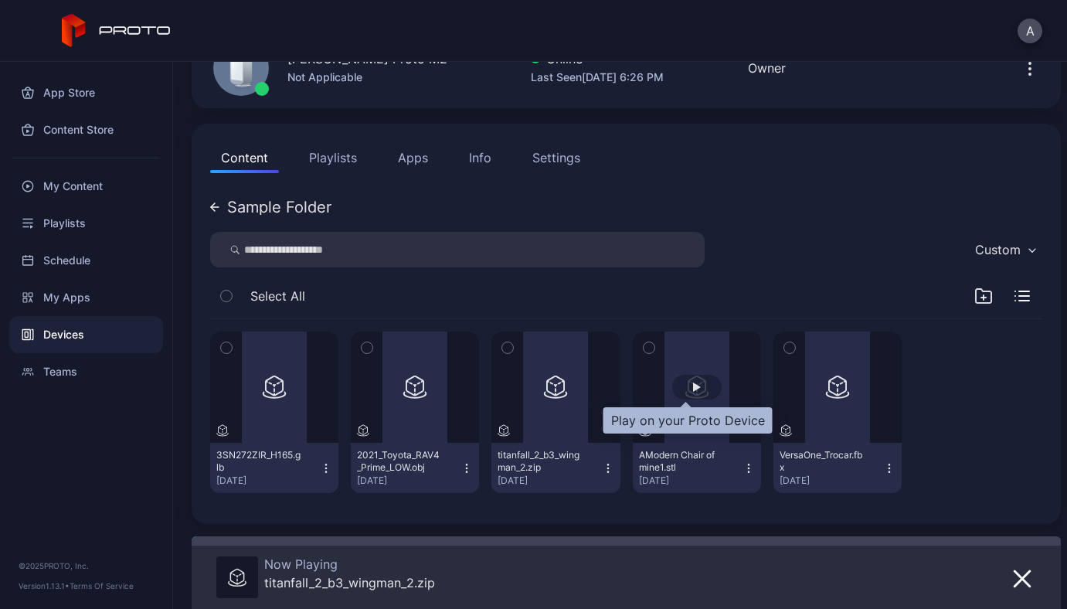
click at [686, 399] on div "button" at bounding box center [696, 387] width 49 height 25
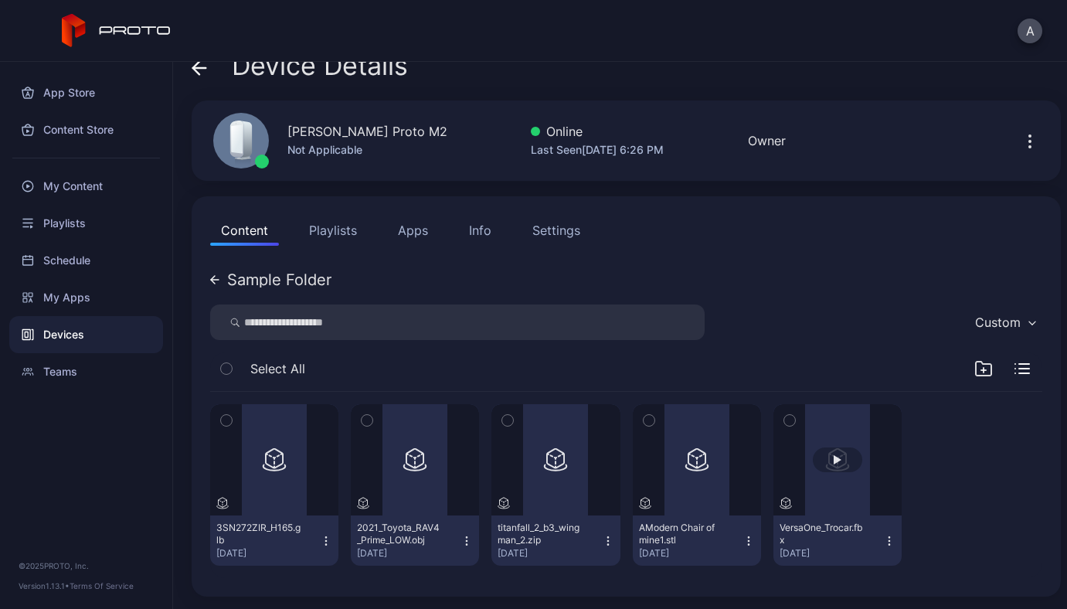
click at [826, 445] on button "button" at bounding box center [838, 459] width 128 height 111
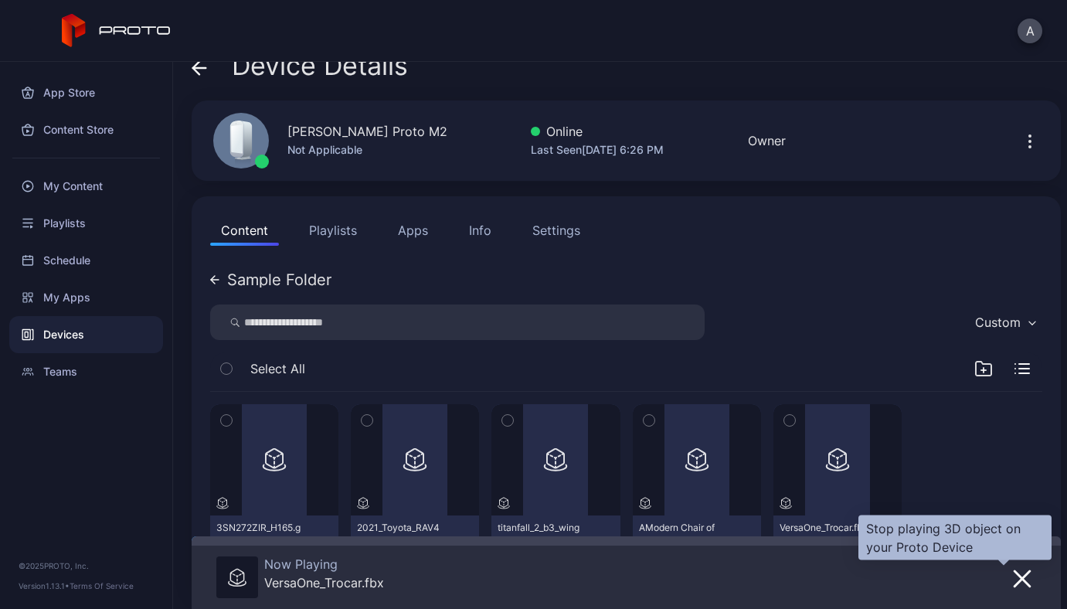
click at [1013, 577] on icon "button" at bounding box center [1022, 579] width 19 height 19
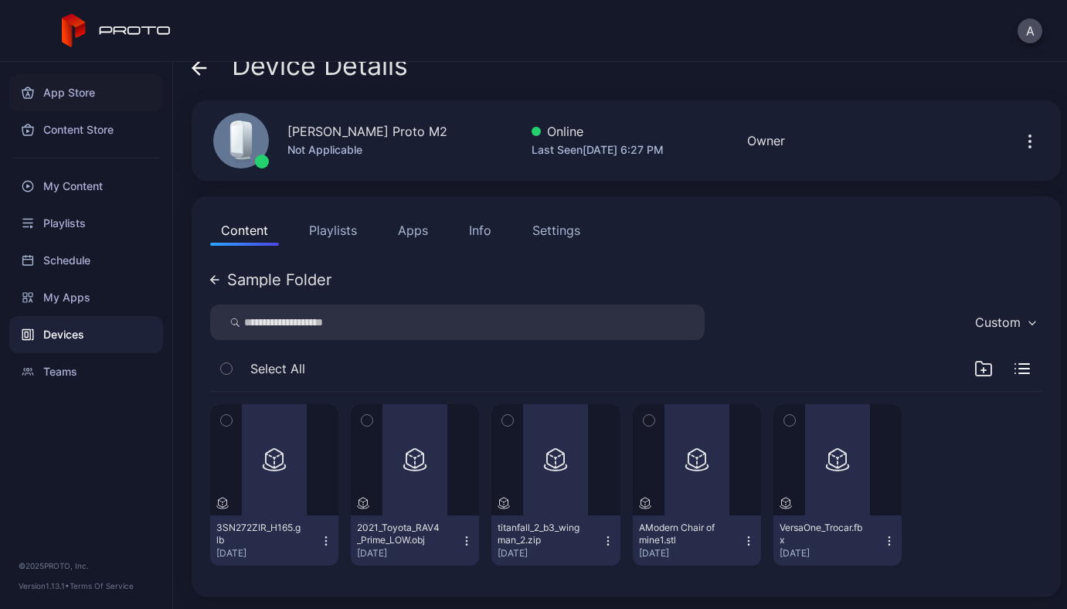
click at [63, 88] on div "App Store" at bounding box center [86, 92] width 154 height 37
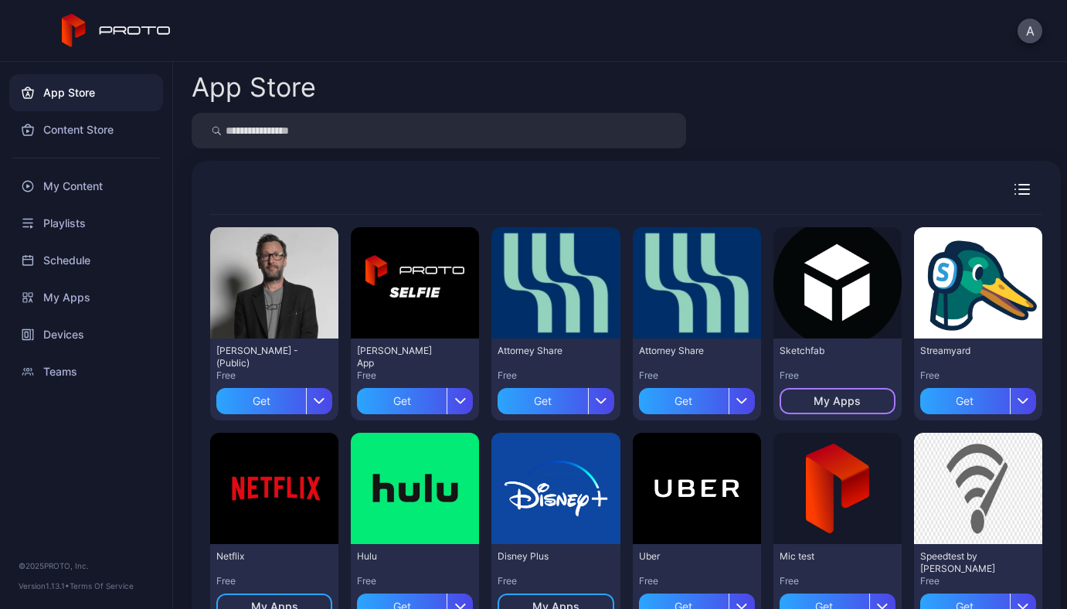
click at [836, 400] on div "My Apps" at bounding box center [837, 401] width 47 height 12
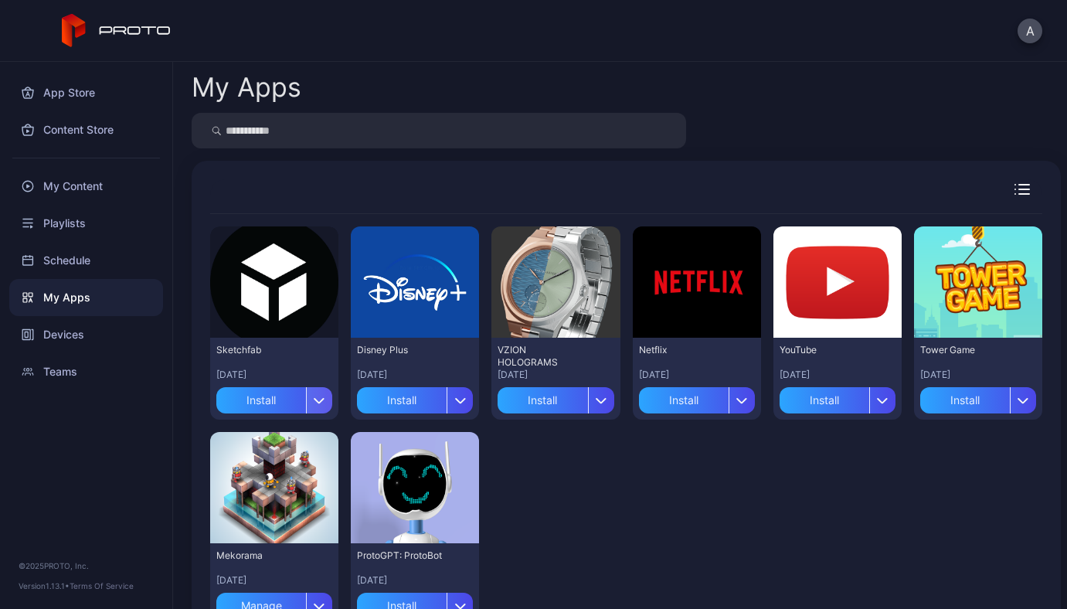
click at [314, 401] on icon "button" at bounding box center [320, 400] width 12 height 6
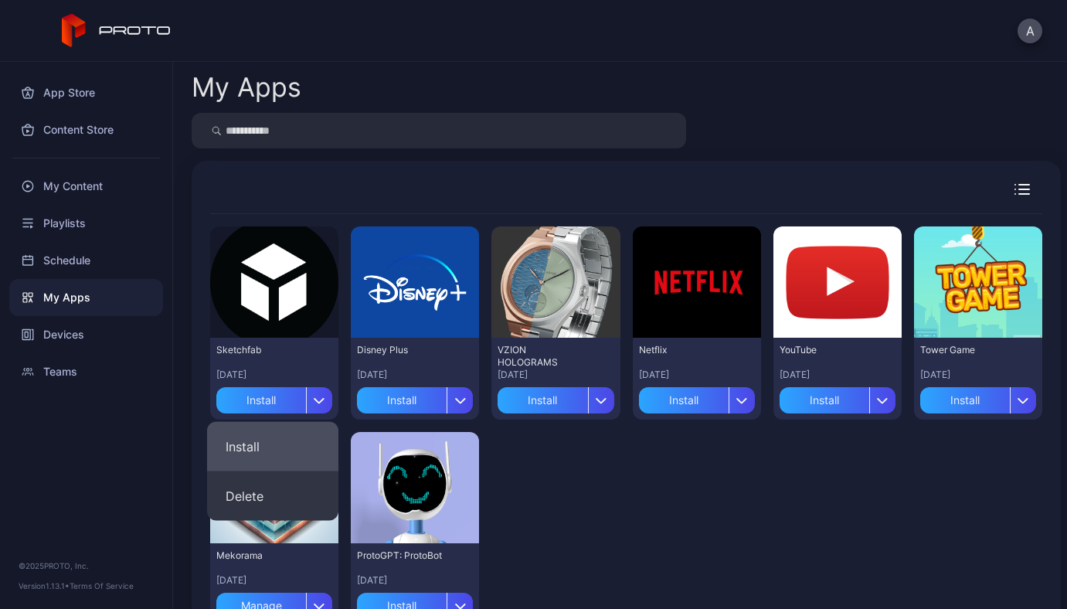
click at [281, 444] on button "Install" at bounding box center [272, 446] width 131 height 49
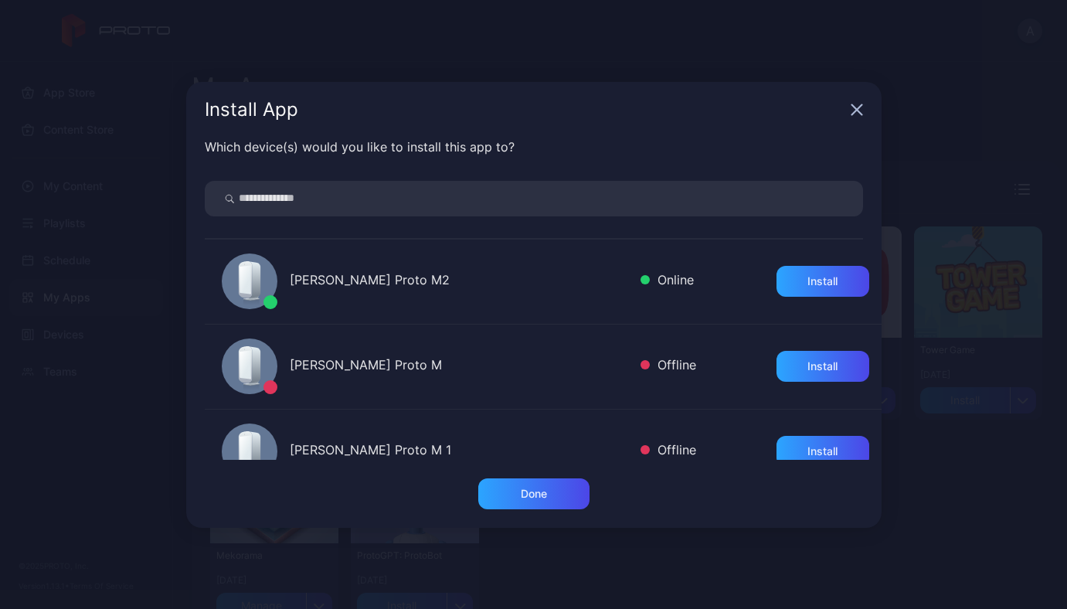
click at [395, 301] on div "ANDRII YAVORSKYI's Proto M2 Online Install" at bounding box center [543, 282] width 677 height 85
click at [387, 271] on div "ANDRII YAVORSKYI's Proto M2" at bounding box center [459, 282] width 339 height 22
click at [780, 284] on div "Install" at bounding box center [823, 281] width 93 height 31
click at [519, 492] on div "Done" at bounding box center [533, 493] width 111 height 31
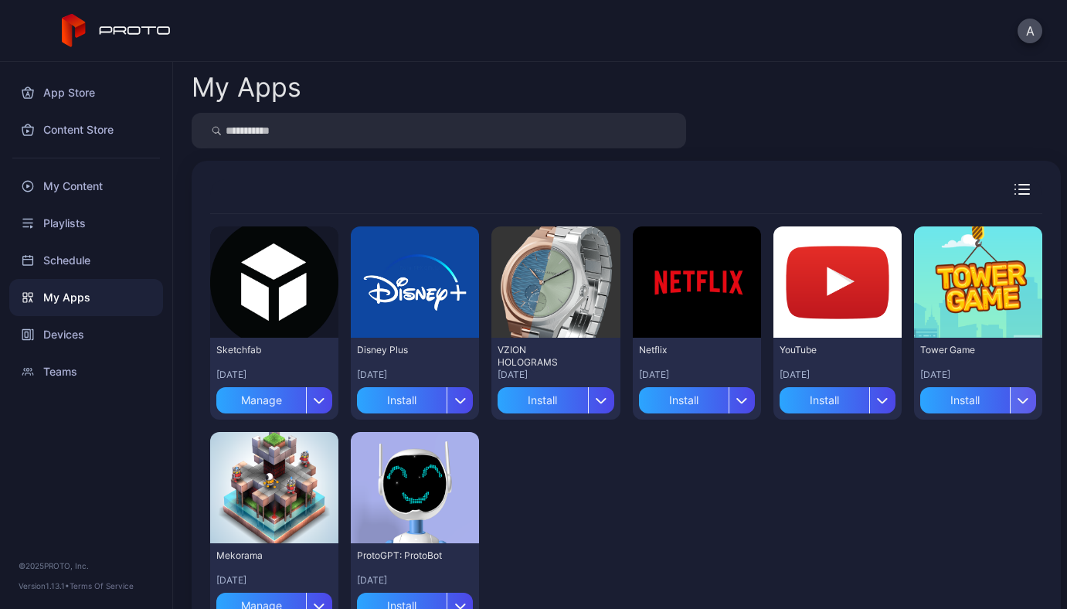
click at [1013, 398] on div "button" at bounding box center [1023, 400] width 26 height 26
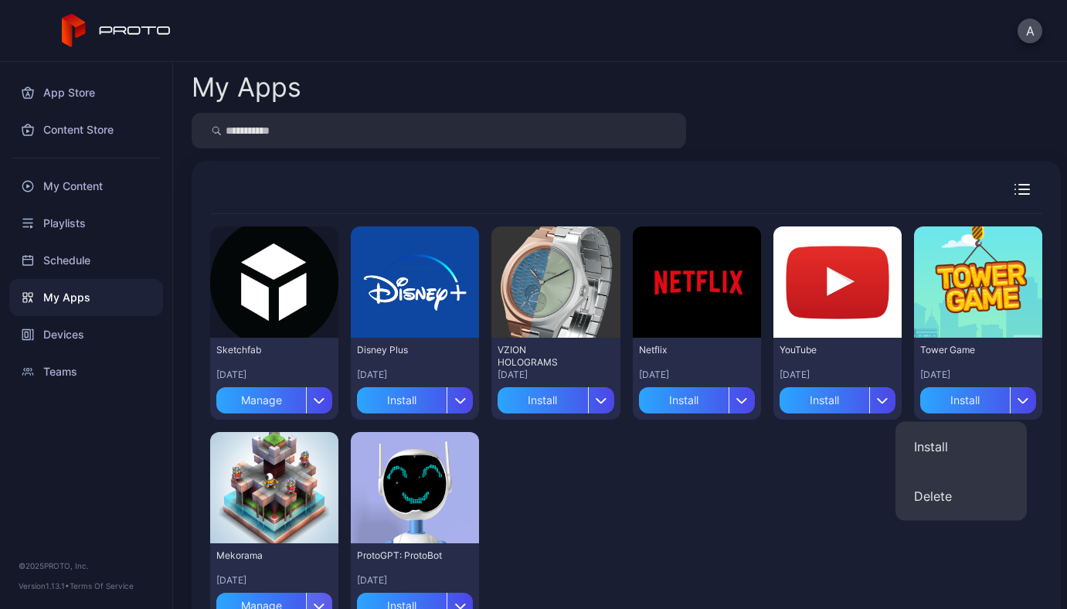
click at [312, 598] on div "button" at bounding box center [319, 606] width 26 height 26
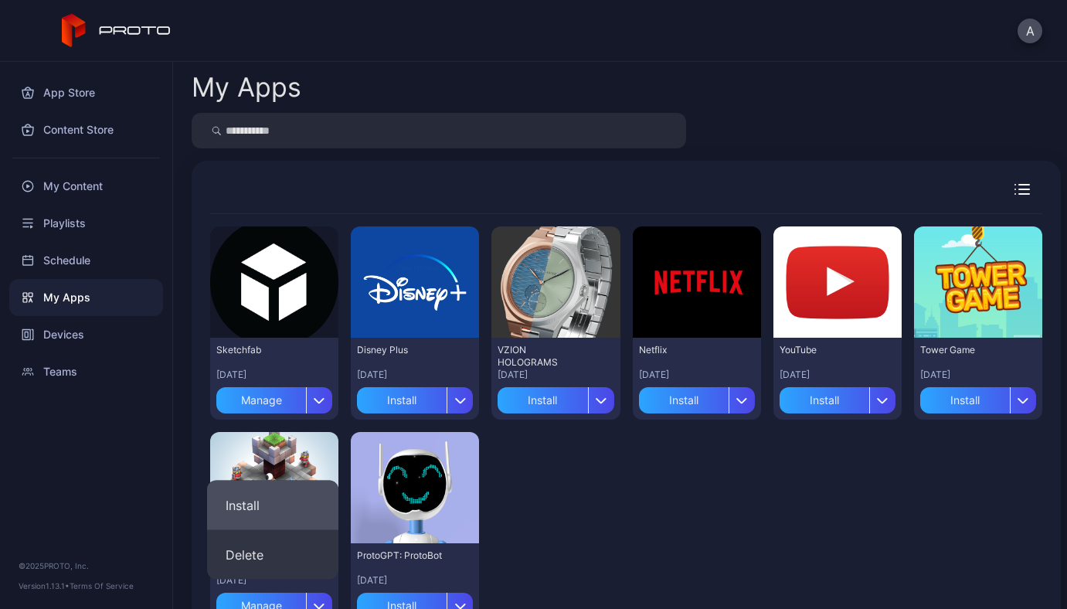
click at [250, 512] on button "Install" at bounding box center [272, 505] width 131 height 49
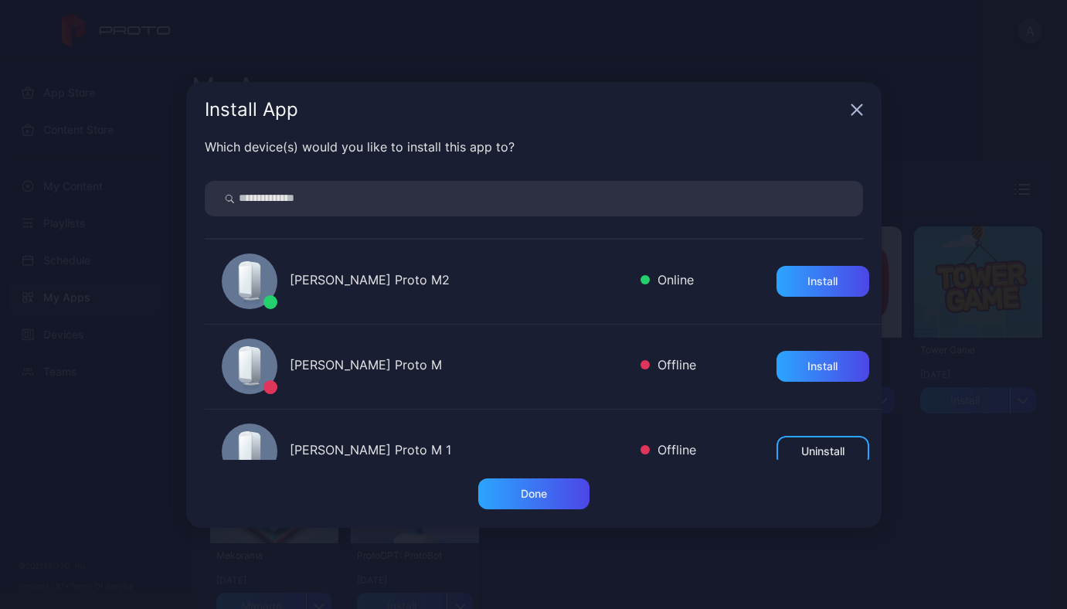
click at [448, 274] on div "ANDRII YAVORSKYI's Proto M2" at bounding box center [459, 282] width 339 height 22
click at [808, 277] on div "Install" at bounding box center [823, 281] width 30 height 12
click at [523, 492] on div "Done" at bounding box center [534, 494] width 26 height 12
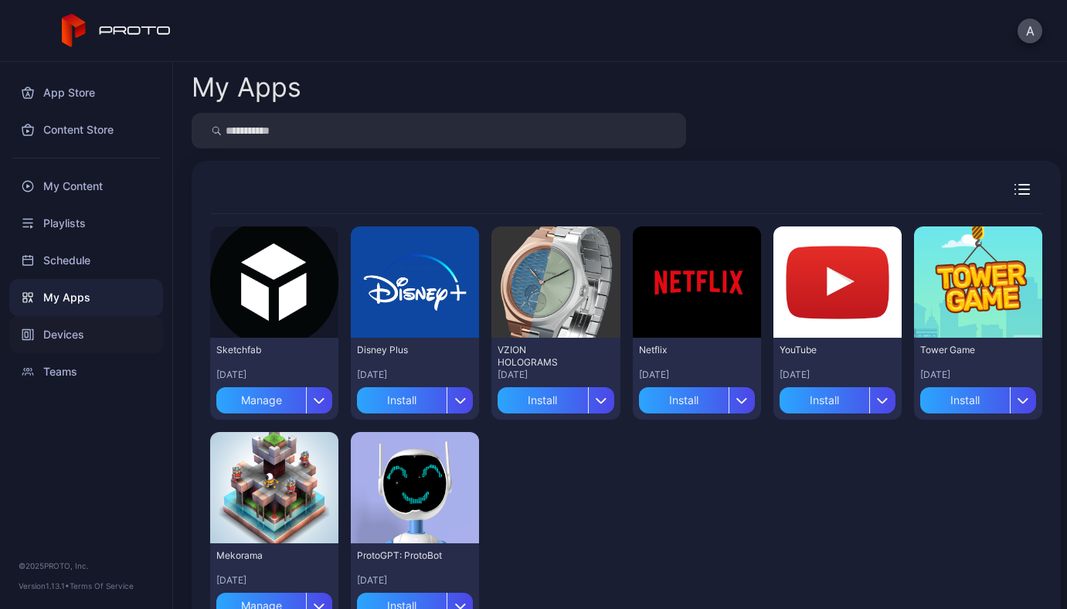
click at [58, 337] on div "Devices" at bounding box center [86, 334] width 154 height 37
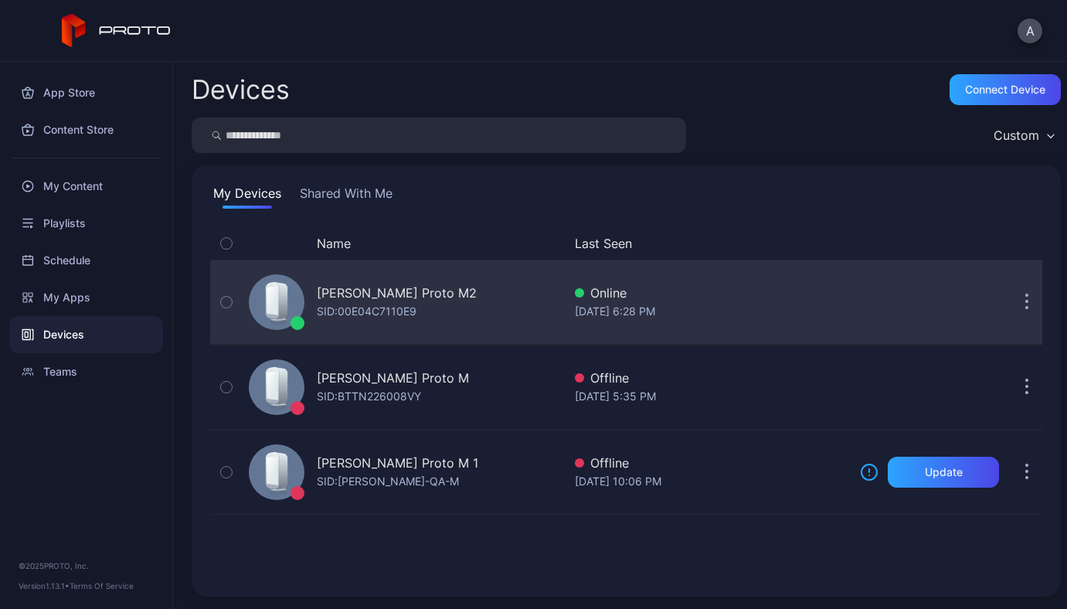
click at [368, 283] on div "ANDRII YAVORSKYI's Proto M2 SID: 00E04C7110E9" at bounding box center [403, 302] width 320 height 77
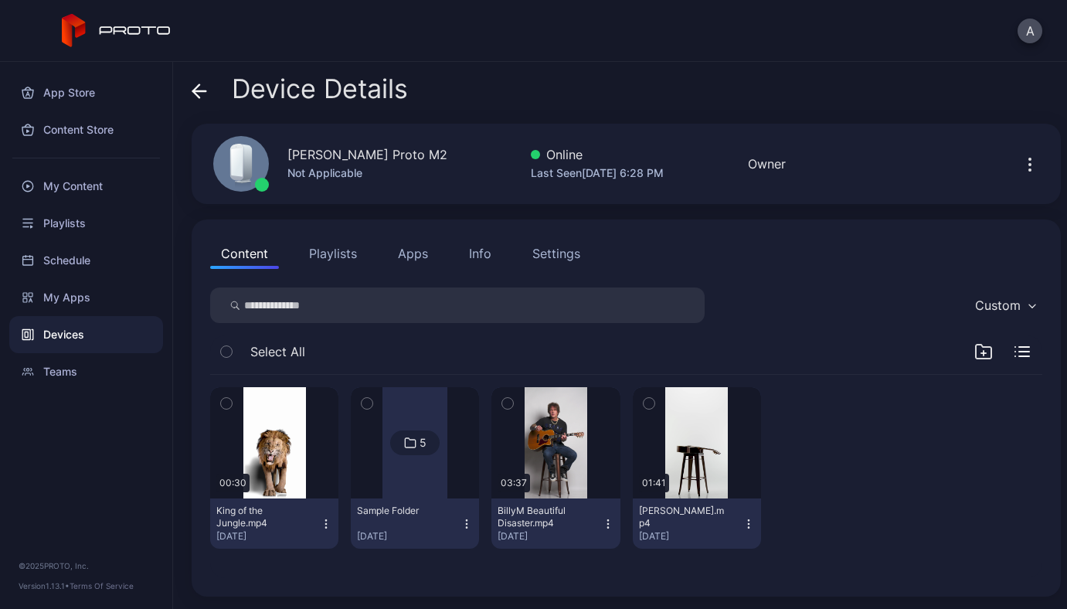
click at [407, 248] on button "Apps" at bounding box center [413, 253] width 52 height 31
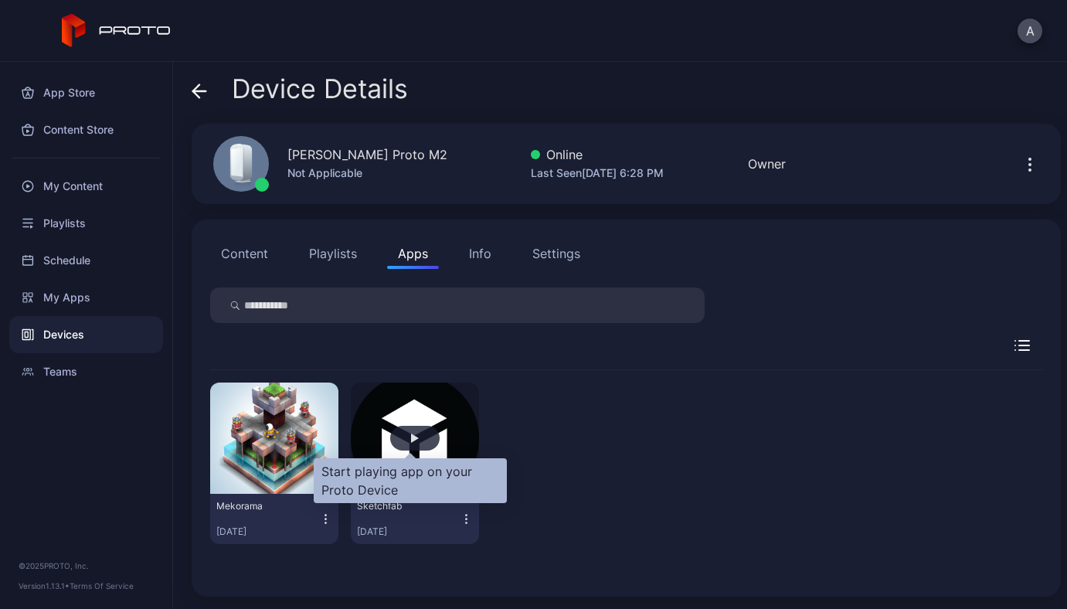
click at [414, 437] on div "button" at bounding box center [414, 438] width 49 height 25
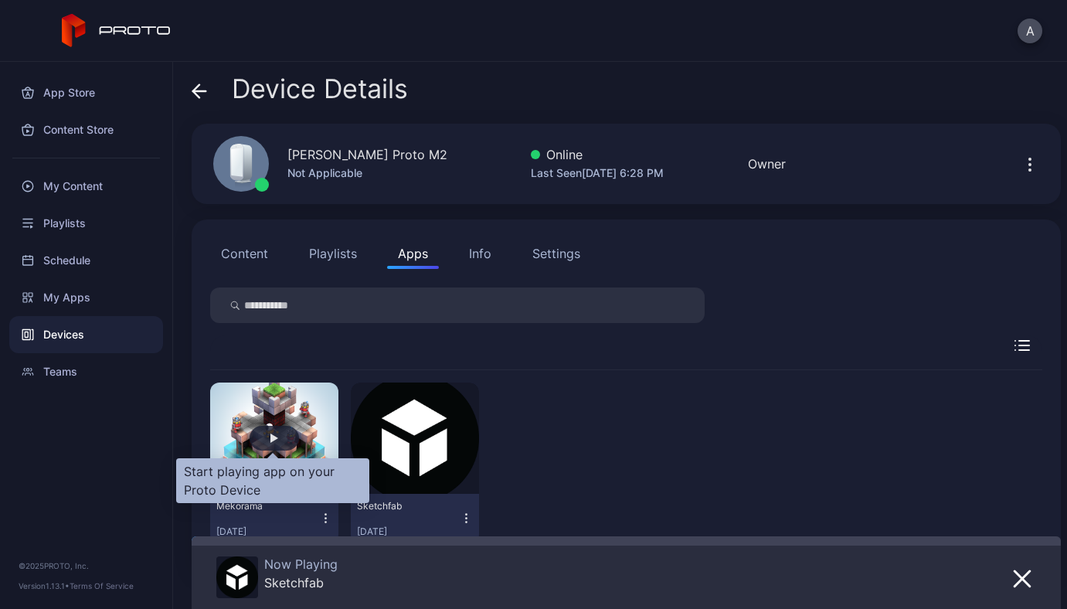
click at [278, 432] on div "button" at bounding box center [274, 438] width 49 height 25
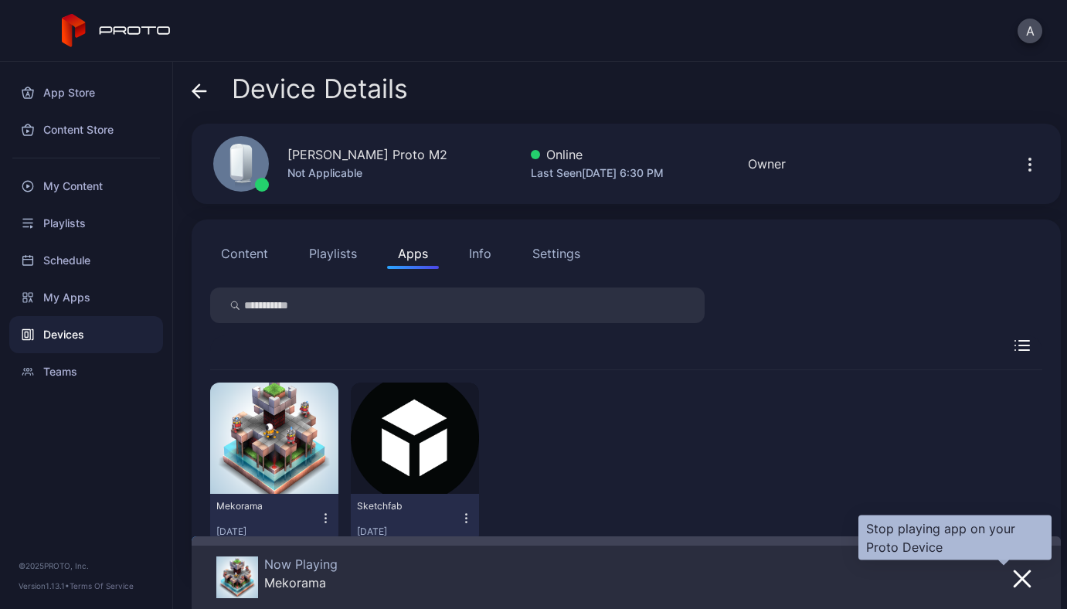
click at [1013, 580] on icon "button" at bounding box center [1022, 579] width 19 height 19
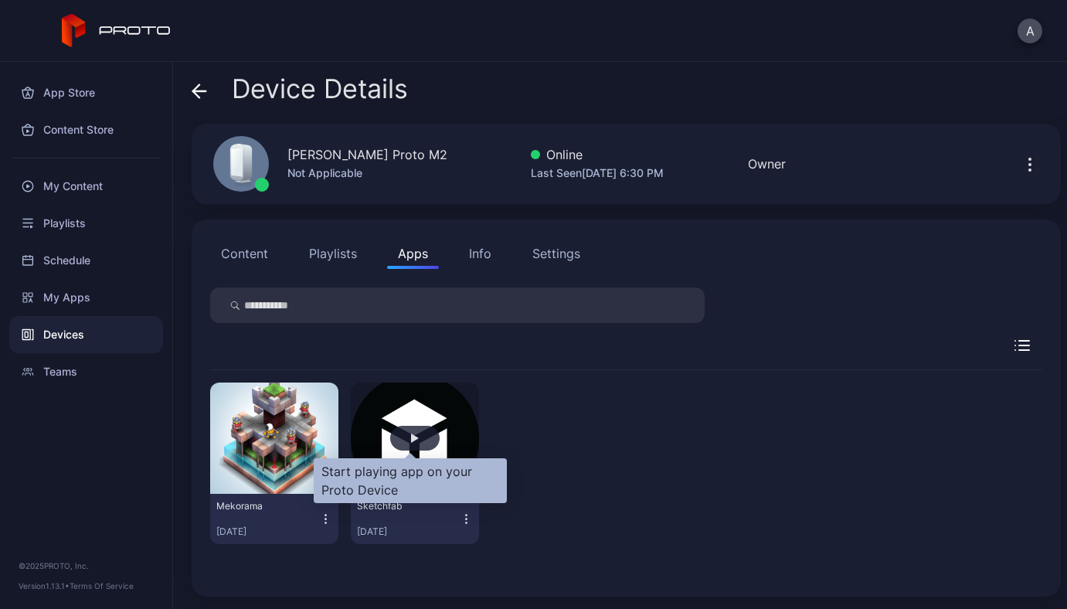
click at [413, 437] on div "button" at bounding box center [415, 438] width 8 height 9
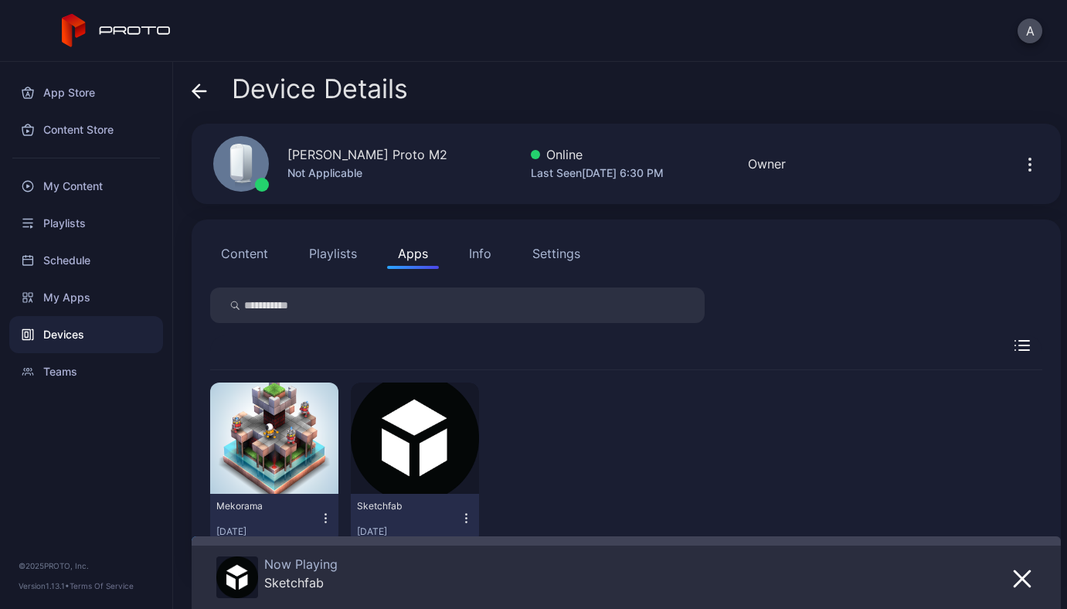
click at [323, 516] on icon "button" at bounding box center [326, 518] width 14 height 15
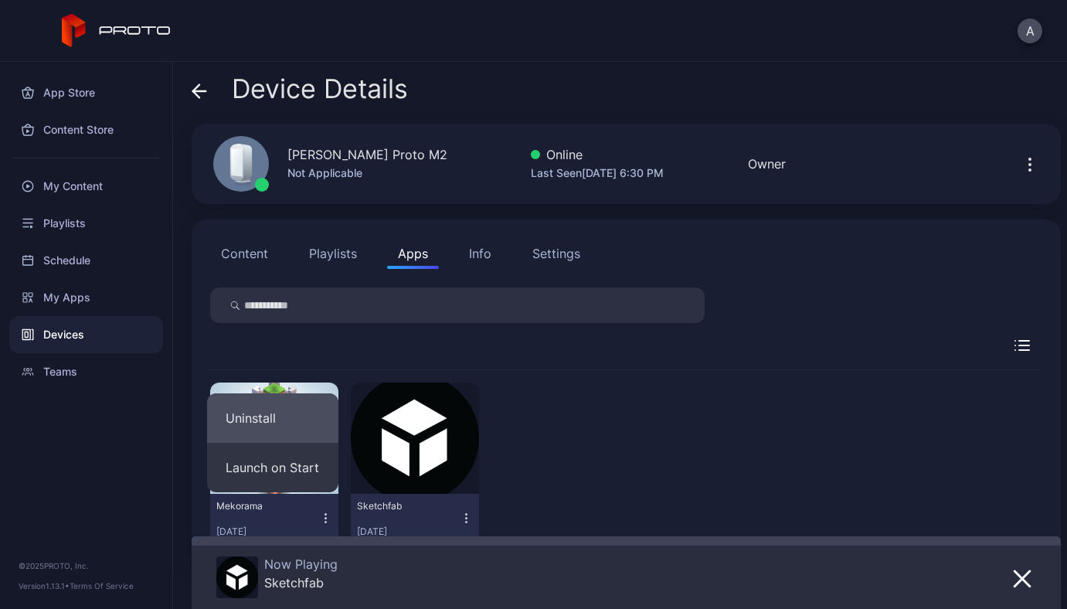
click at [281, 415] on button "Uninstall" at bounding box center [272, 417] width 131 height 49
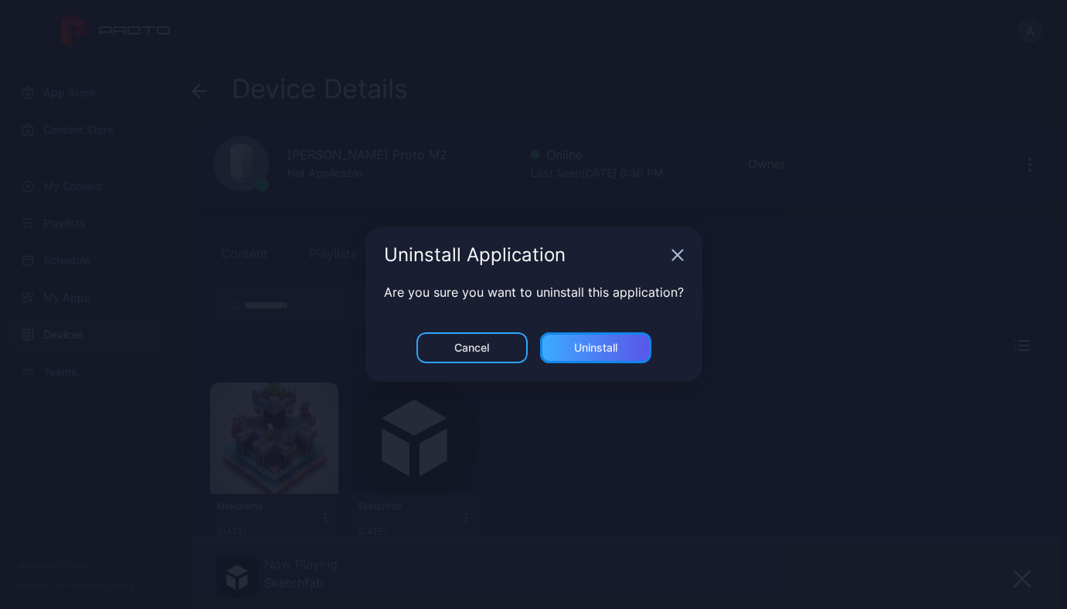
click at [597, 351] on div "Uninstall" at bounding box center [595, 348] width 43 height 12
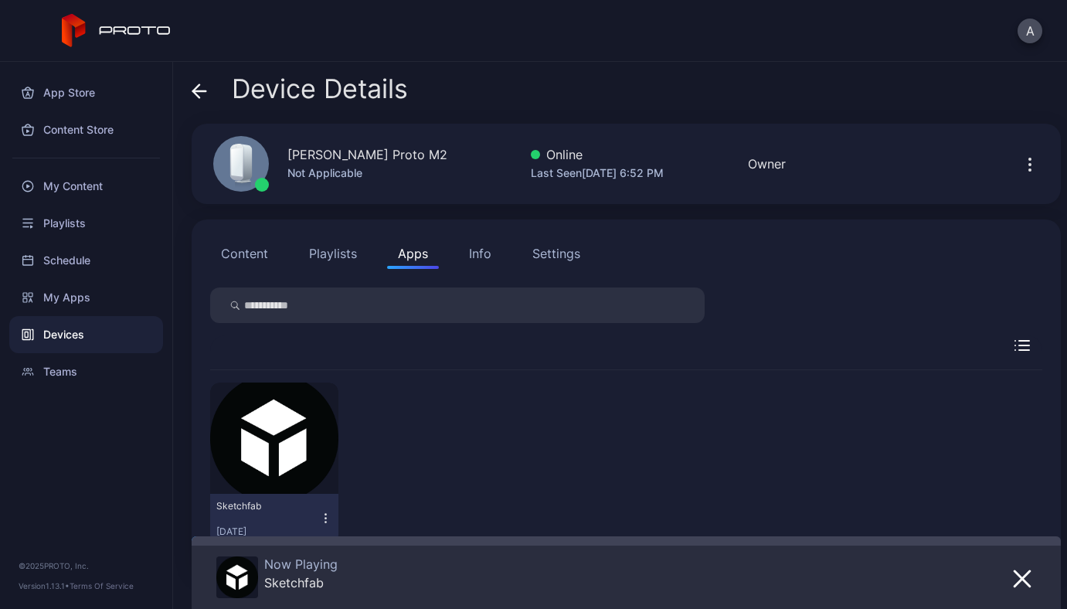
click at [326, 515] on icon "button" at bounding box center [326, 518] width 14 height 15
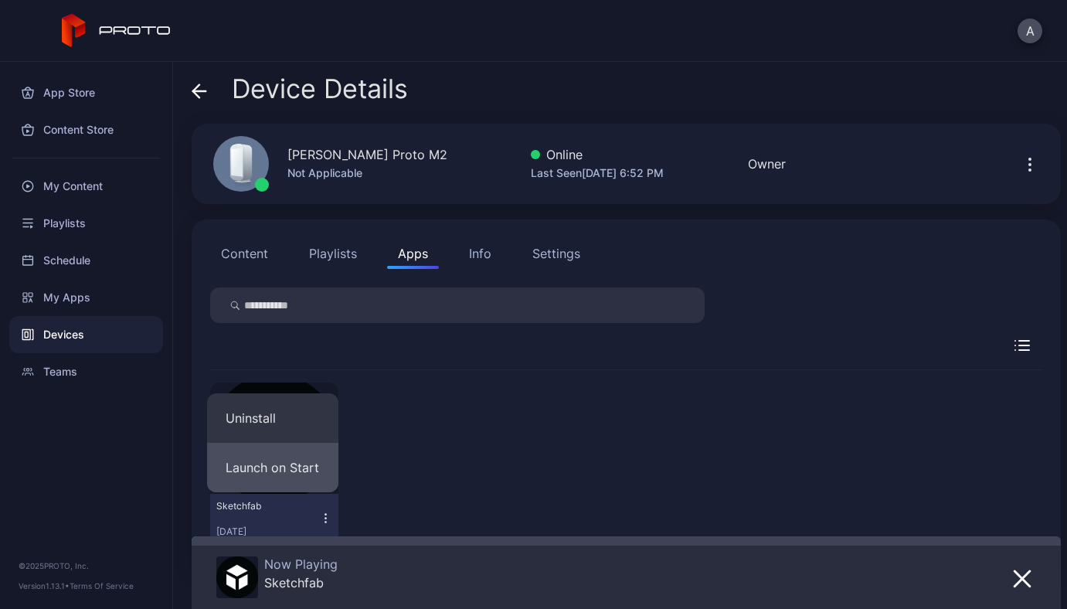
click at [295, 467] on button "Launch on Start" at bounding box center [272, 467] width 131 height 49
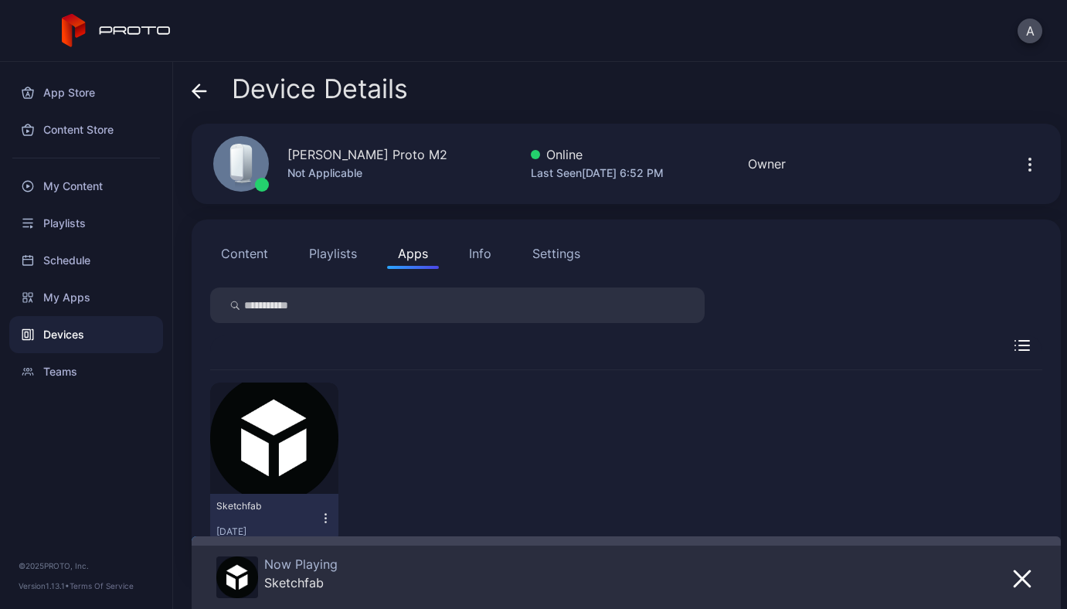
click at [1018, 174] on button "button" at bounding box center [1030, 163] width 25 height 31
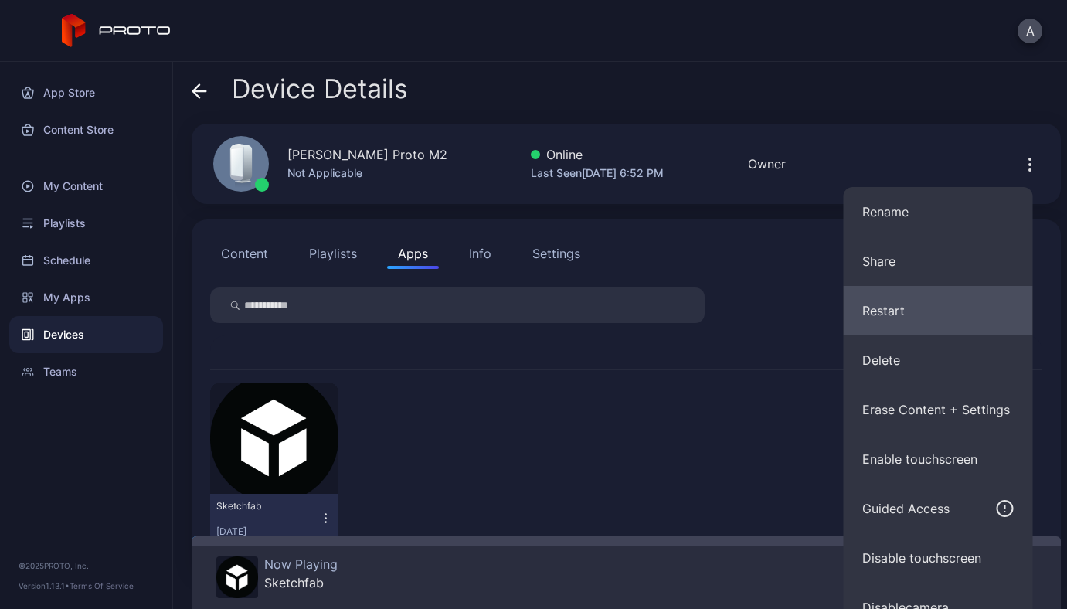
click at [889, 309] on button "Restart" at bounding box center [938, 310] width 189 height 49
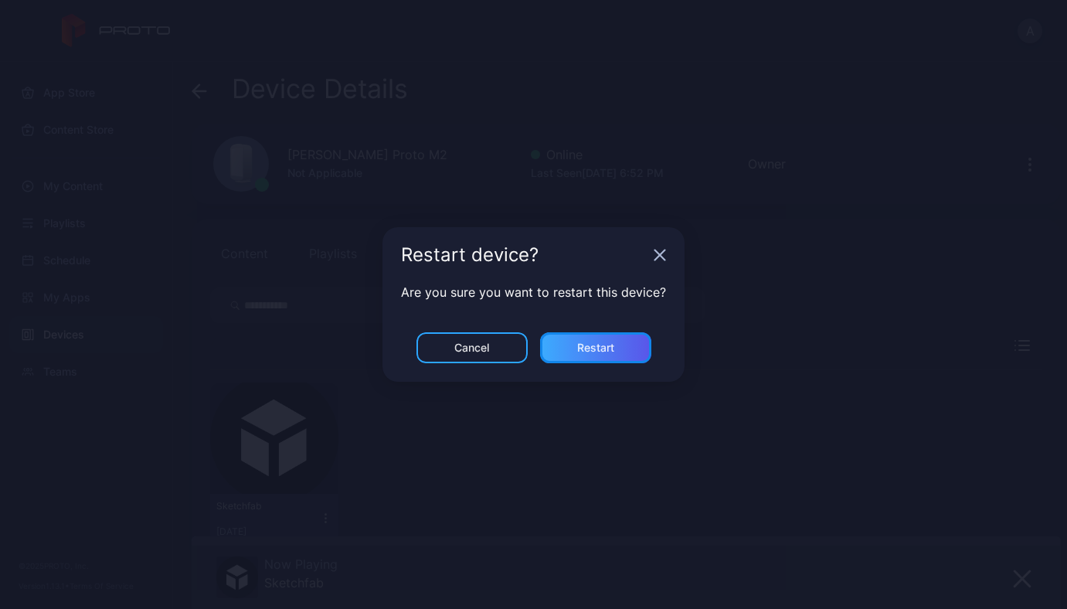
click at [594, 350] on div "Restart" at bounding box center [595, 348] width 37 height 12
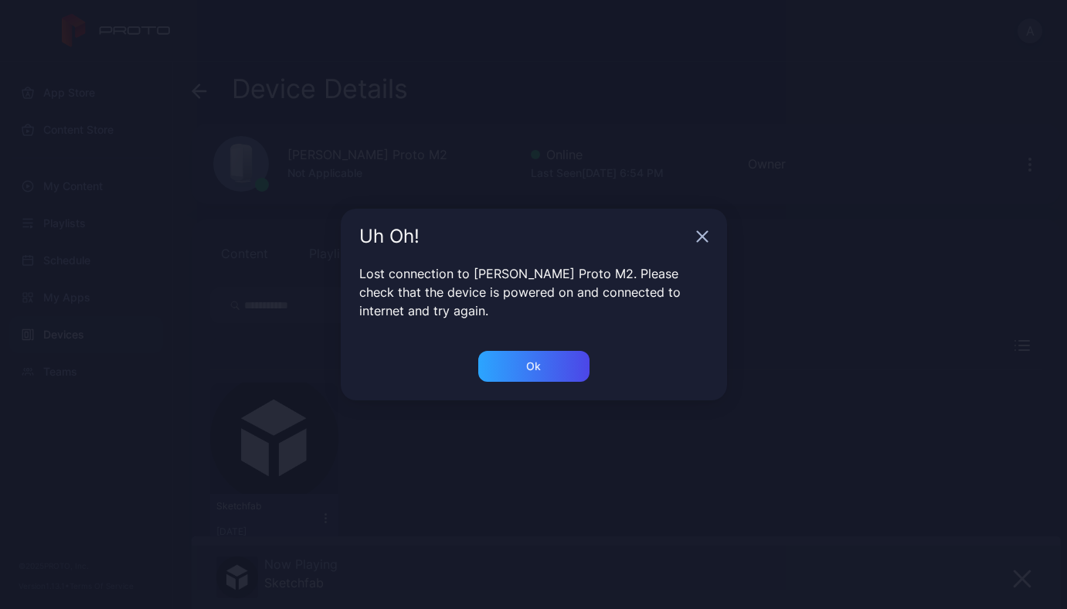
click at [702, 235] on icon "button" at bounding box center [702, 237] width 10 height 10
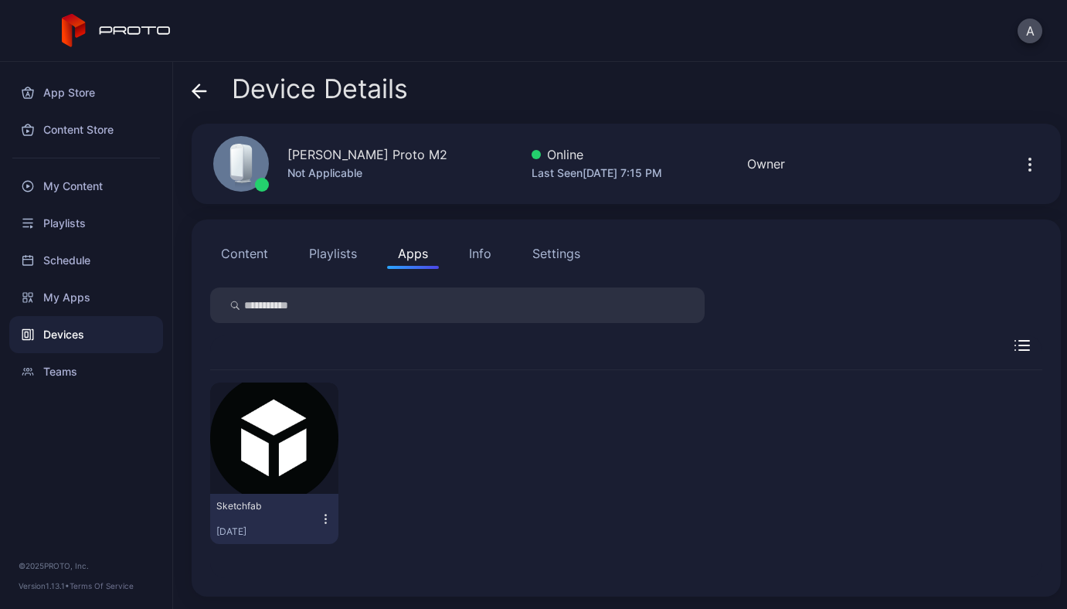
click at [320, 513] on icon "button" at bounding box center [326, 519] width 14 height 15
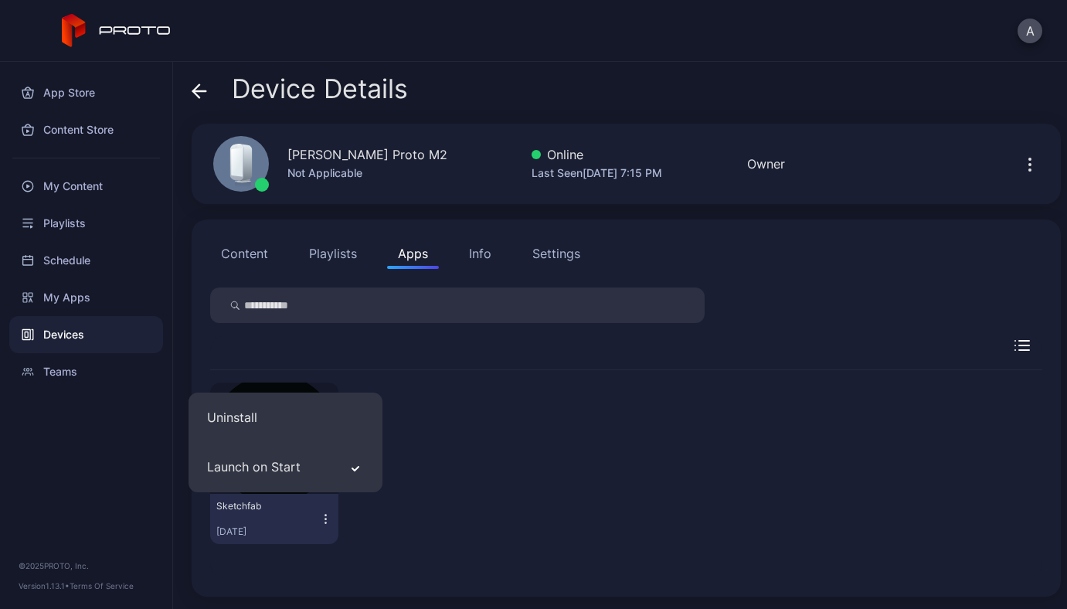
click at [526, 479] on div "Sketchfab Sep 8, 2025" at bounding box center [626, 463] width 832 height 186
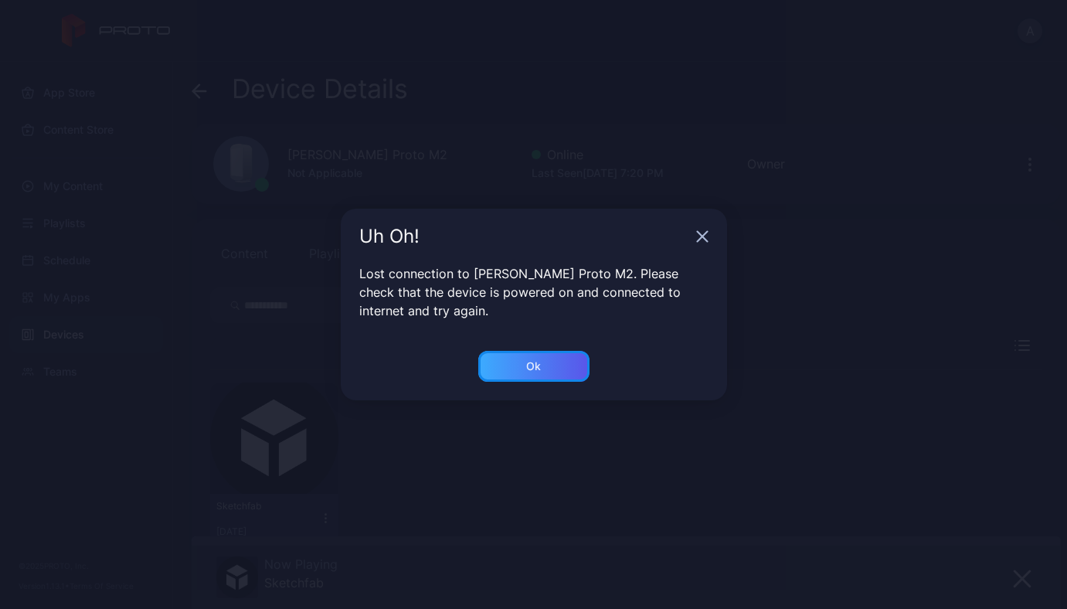
click at [540, 369] on div "Ok" at bounding box center [533, 366] width 15 height 12
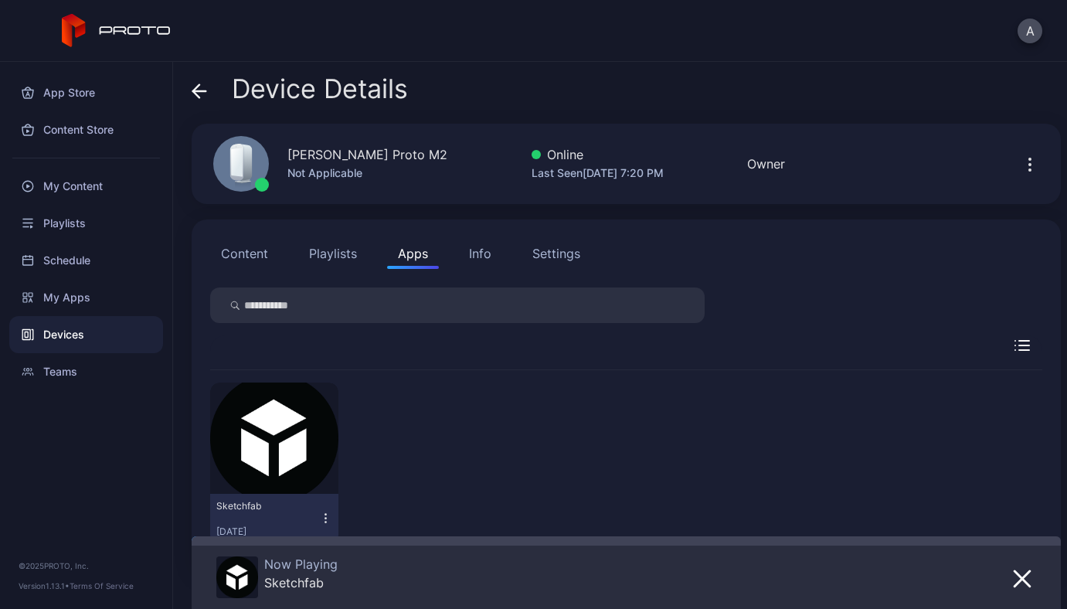
click at [325, 522] on icon "button" at bounding box center [325, 522] width 1 height 1
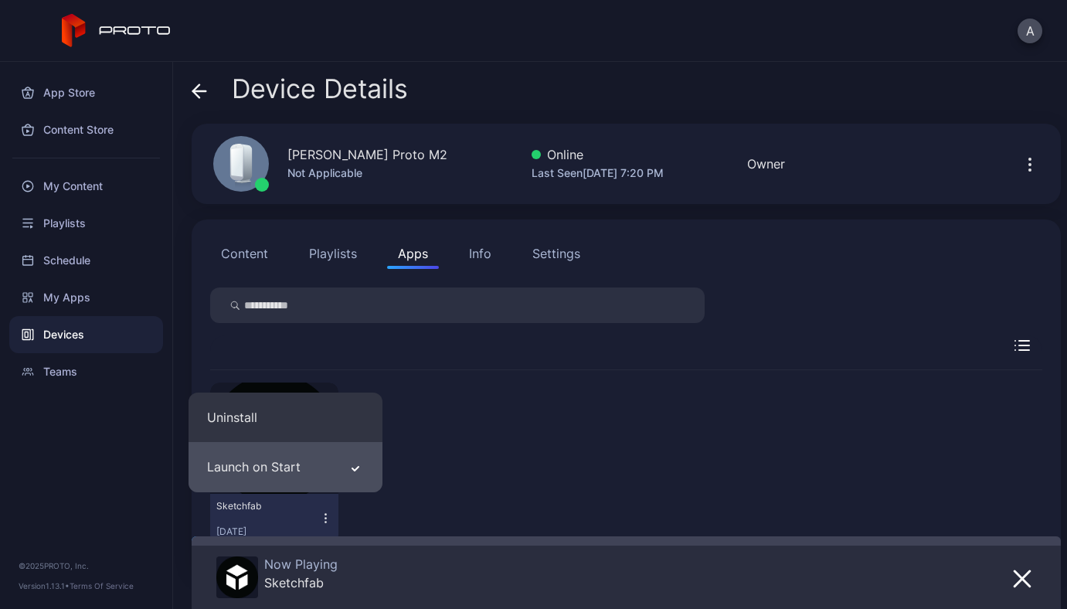
click at [313, 474] on button "Launch on Start" at bounding box center [286, 467] width 194 height 50
